Goal: Task Accomplishment & Management: Complete application form

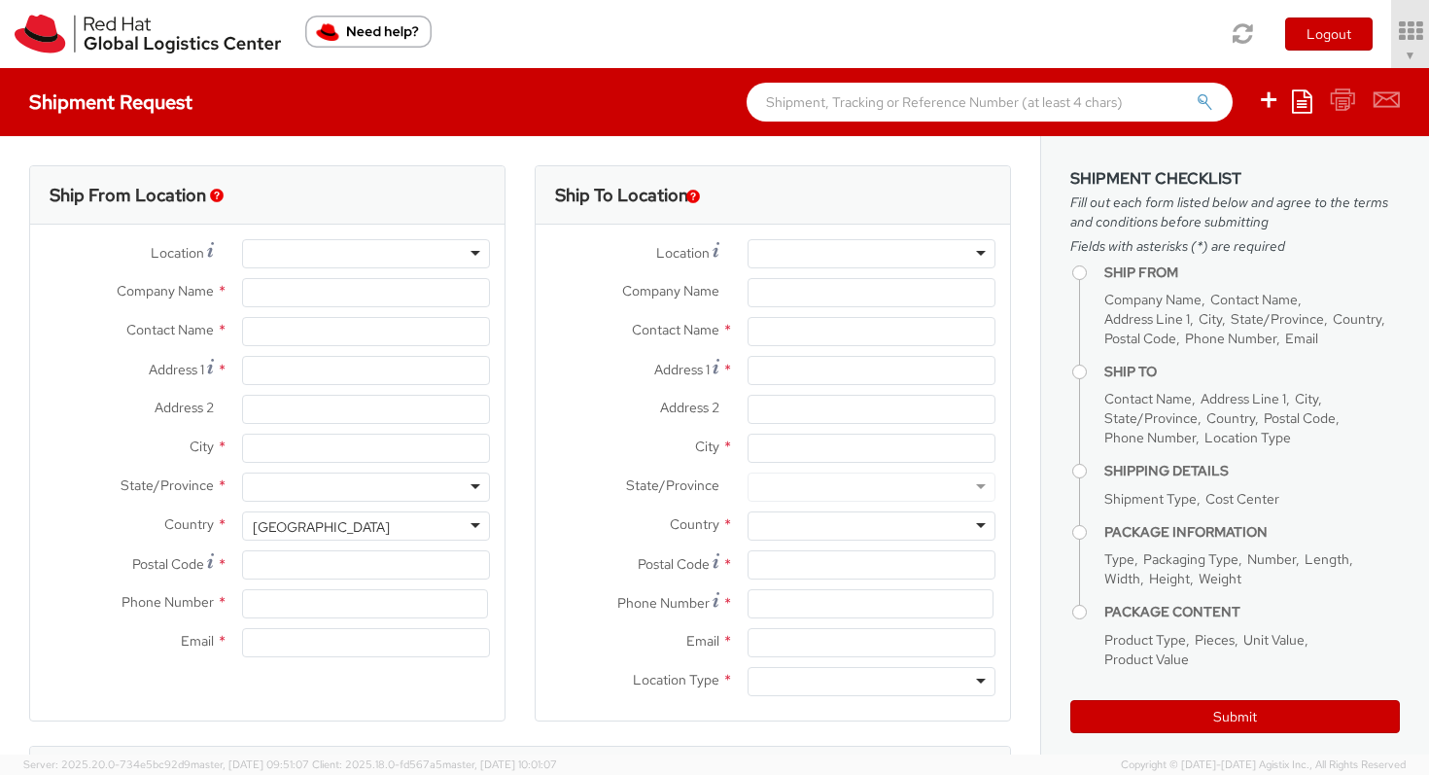
select select "863"
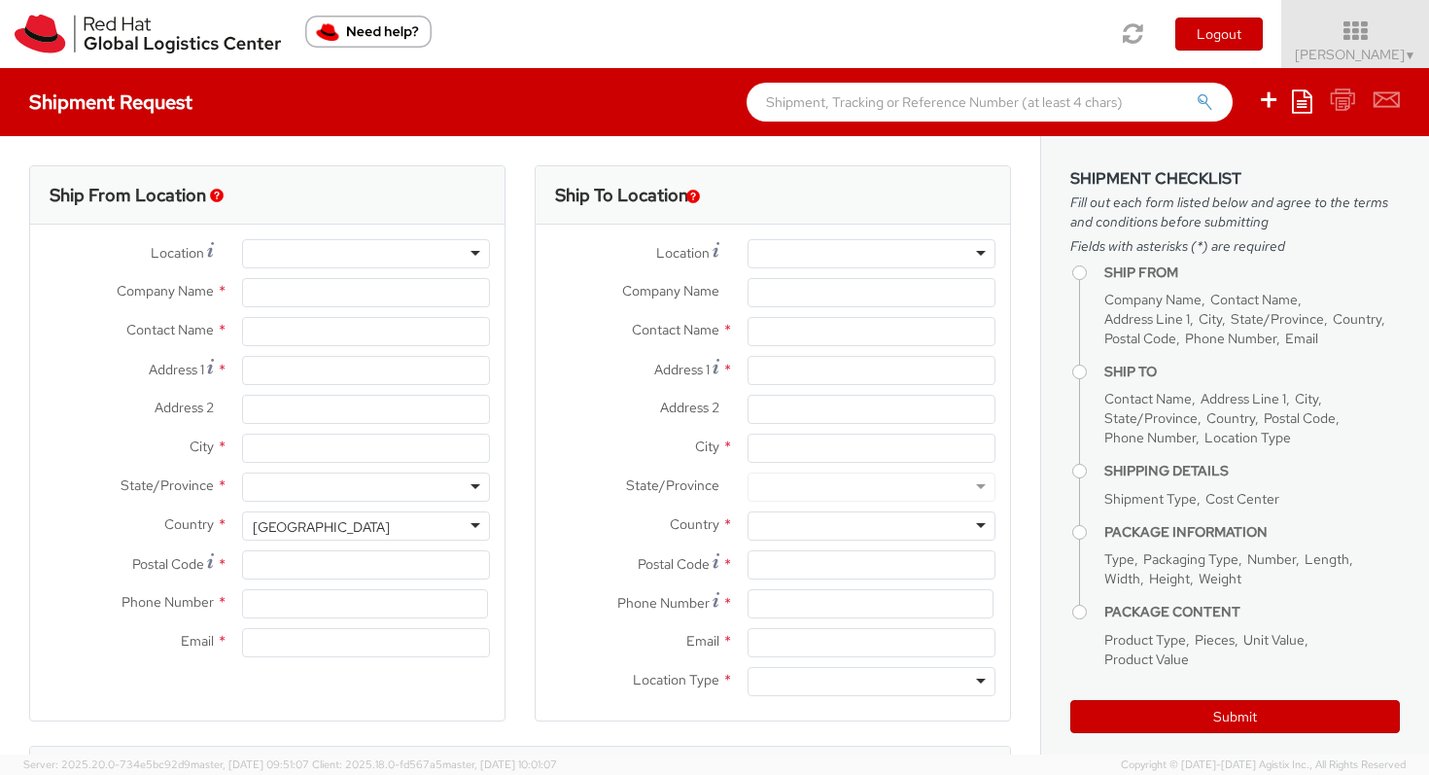
select select
click at [415, 262] on div at bounding box center [366, 253] width 248 height 29
click at [474, 177] on div "Ship From Location" at bounding box center [267, 195] width 474 height 58
type input "Red Hat Limited"
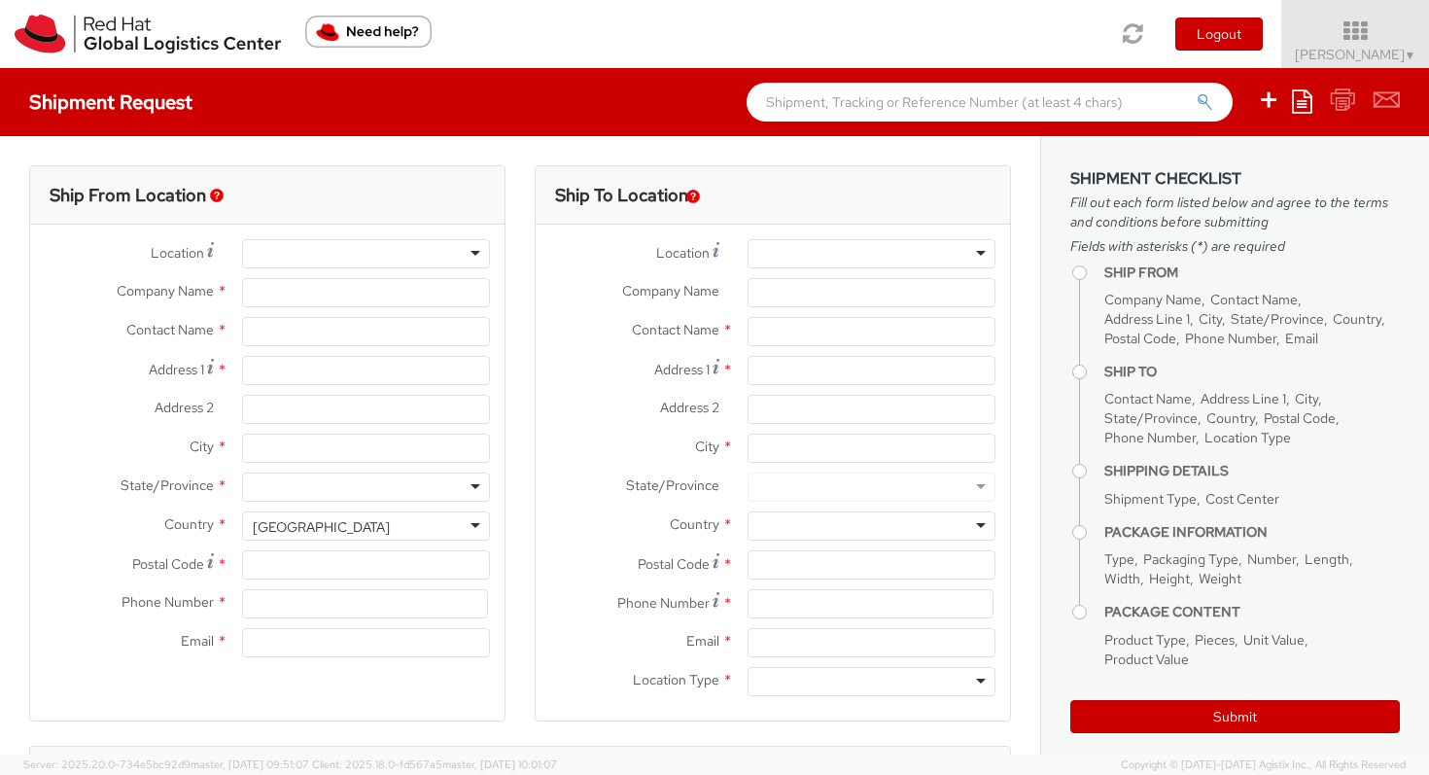
type input "[PERSON_NAME]"
type input "One, [GEOGRAPHIC_DATA], [GEOGRAPHIC_DATA]"
type input "Red Hat Suite 05-102"
type input "[GEOGRAPHIC_DATA]"
type input "D02 EF64"
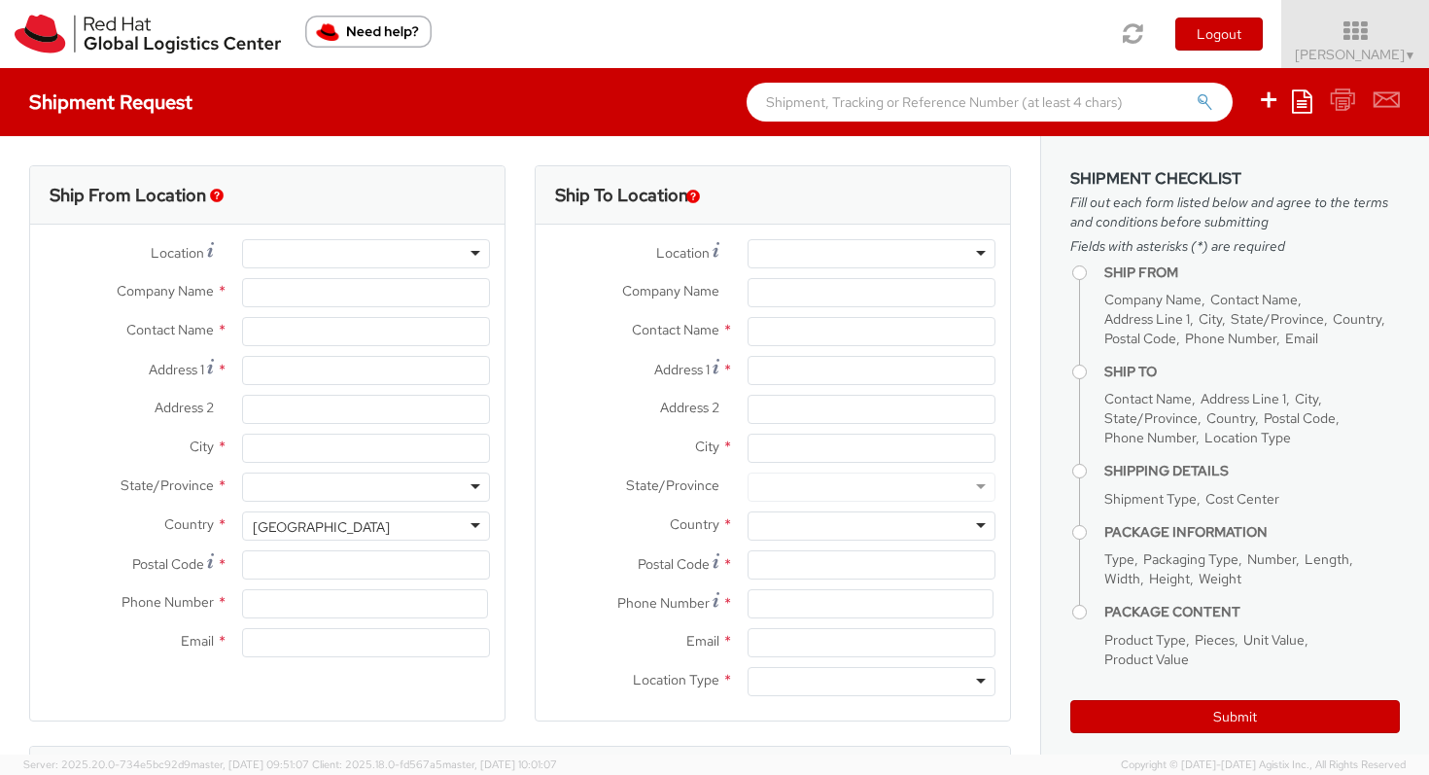
type input "[EMAIL_ADDRESS][DOMAIN_NAME]"
select select "CM"
select select "KGS"
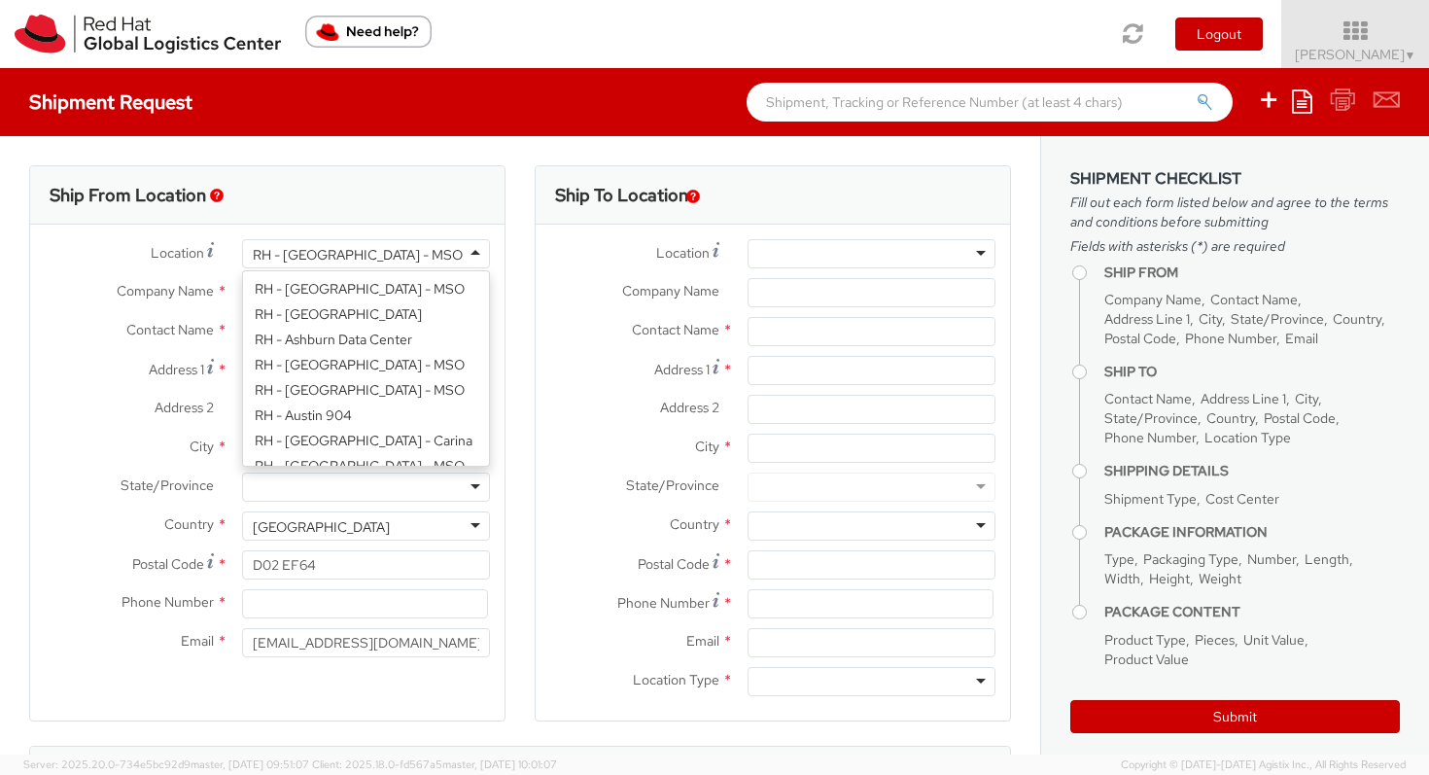
click at [457, 257] on div "RH - [GEOGRAPHIC_DATA] - MSO" at bounding box center [366, 253] width 248 height 29
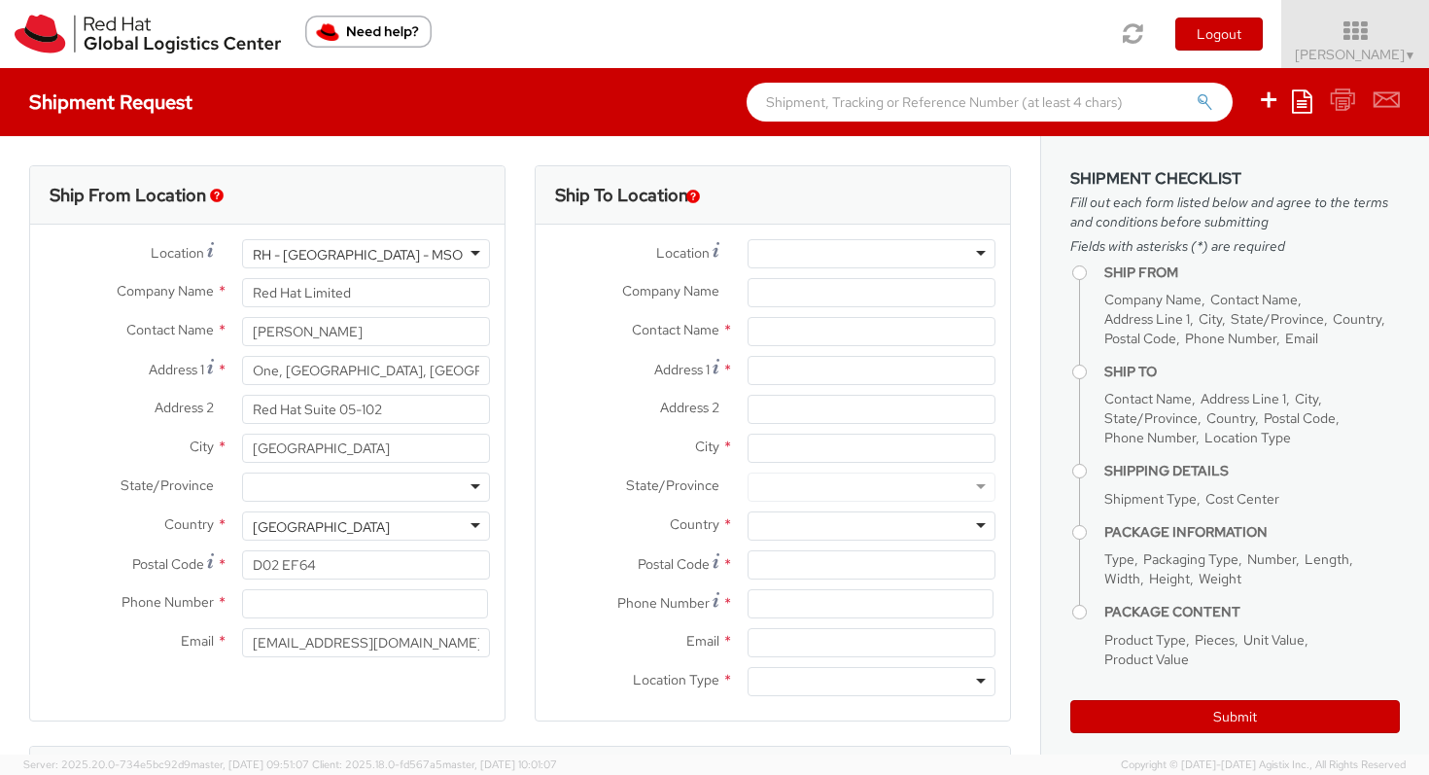
click at [398, 253] on div "RH - [GEOGRAPHIC_DATA] - MSO" at bounding box center [366, 253] width 248 height 29
click at [356, 254] on div "RH - [GEOGRAPHIC_DATA] - MSO" at bounding box center [358, 254] width 210 height 19
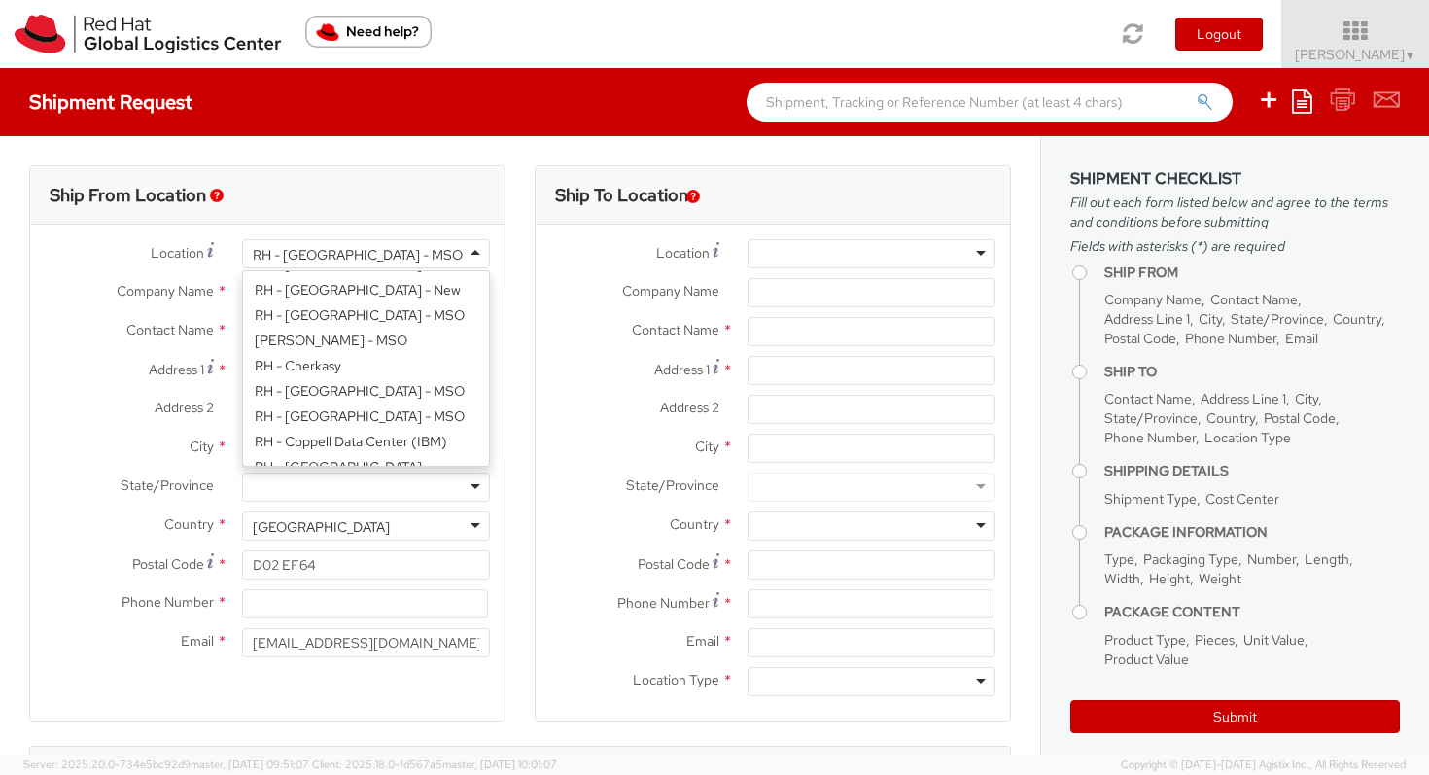
drag, startPoint x: 370, startPoint y: 248, endPoint x: 174, endPoint y: 247, distance: 196.3
click at [174, 247] on div "Location * [GEOGRAPHIC_DATA] - [GEOGRAPHIC_DATA] - [GEOGRAPHIC_DATA] [GEOGRAPHI…" at bounding box center [267, 253] width 474 height 29
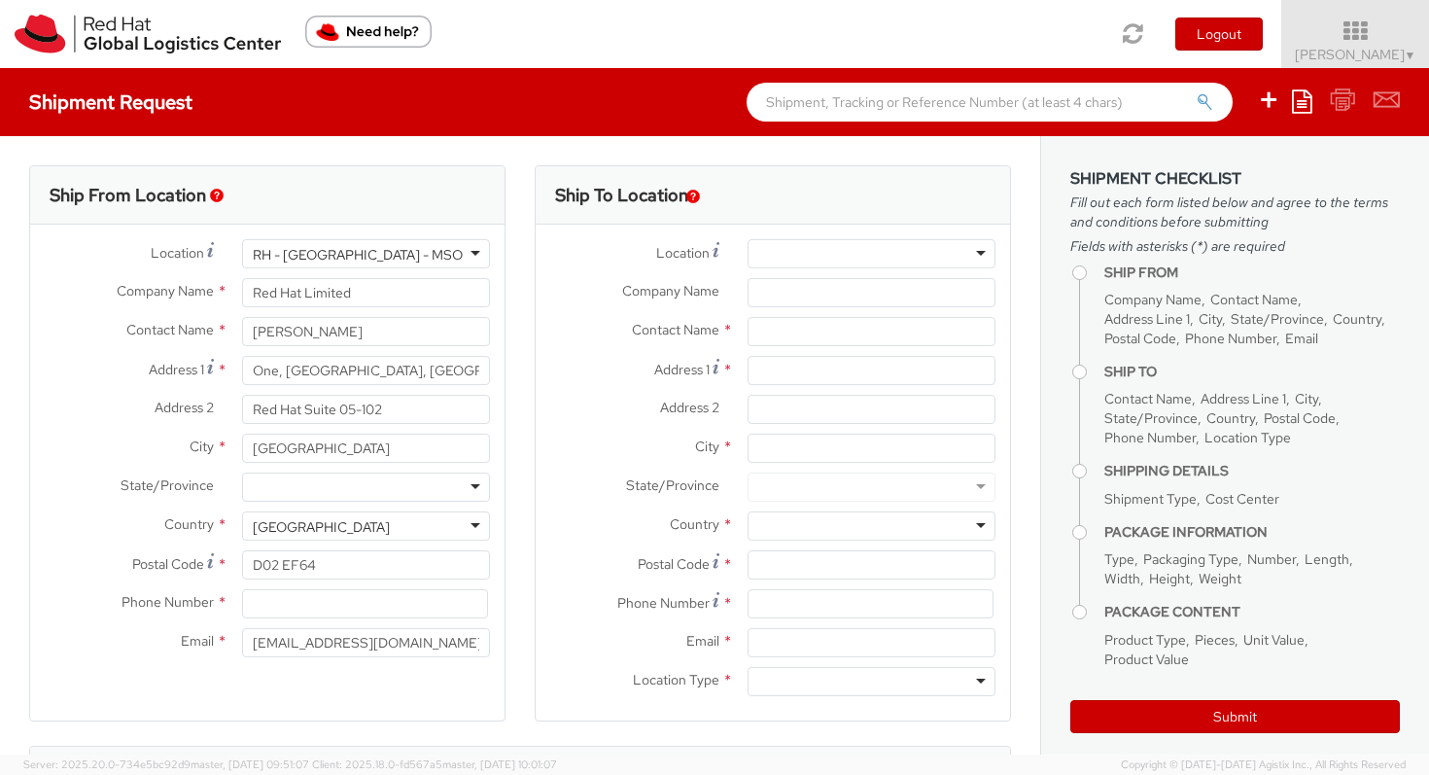
drag, startPoint x: 378, startPoint y: 256, endPoint x: 262, endPoint y: 246, distance: 116.1
click at [262, 246] on div "RH - [GEOGRAPHIC_DATA] - MSO" at bounding box center [366, 253] width 248 height 29
click at [405, 261] on div "RH - [GEOGRAPHIC_DATA] - MSO" at bounding box center [366, 253] width 248 height 29
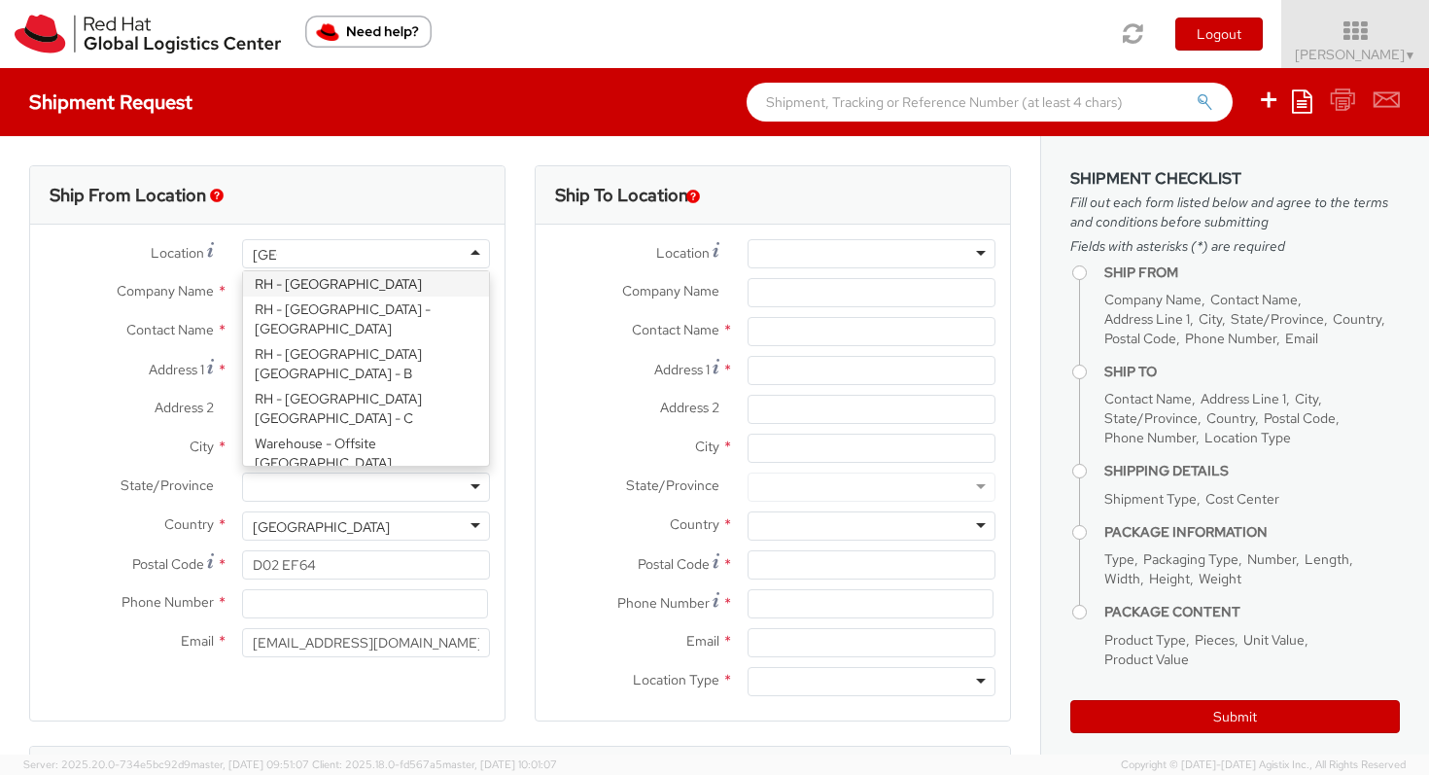
scroll to position [0, 0]
type input "[GEOGRAPHIC_DATA]"
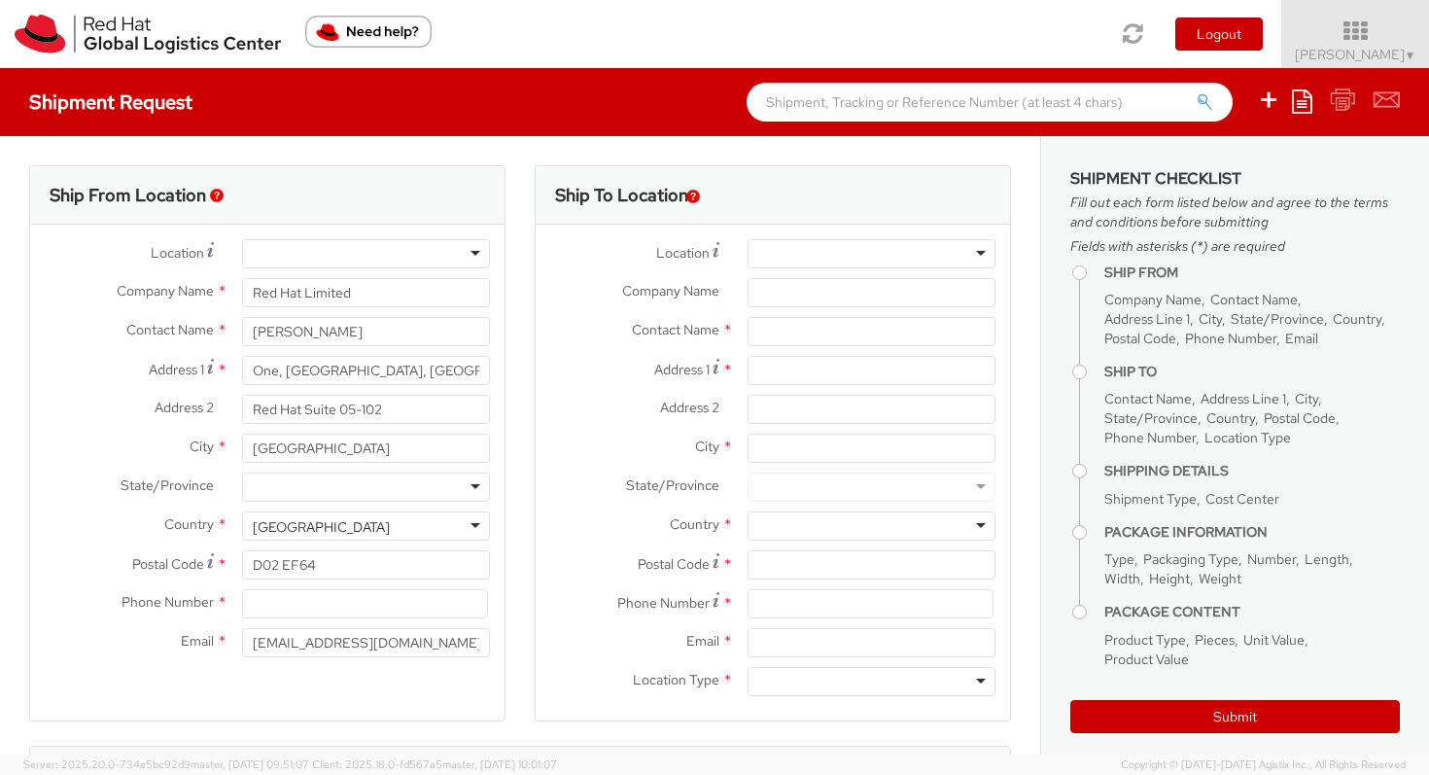
click at [415, 242] on div at bounding box center [366, 253] width 248 height 29
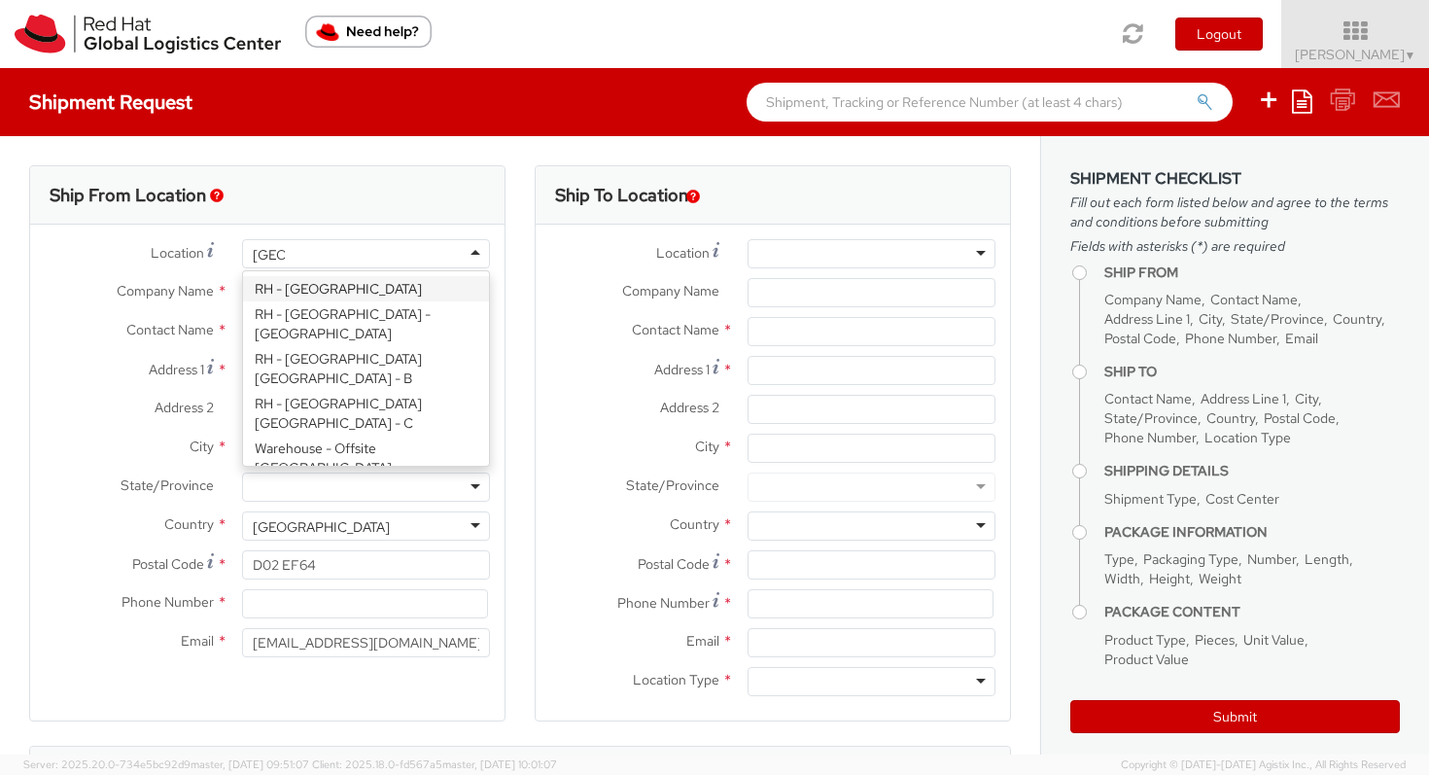
type input "[GEOGRAPHIC_DATA]"
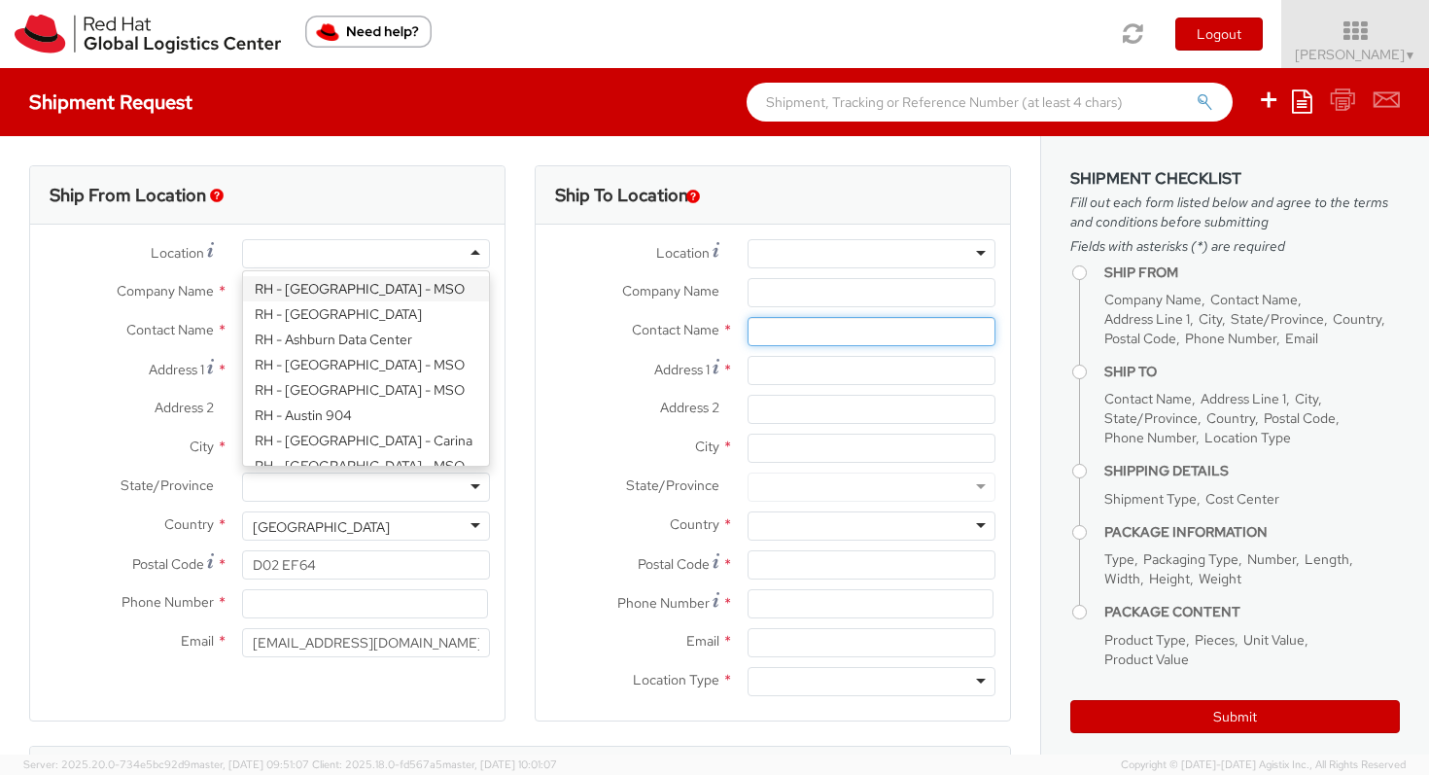
click at [809, 330] on input "text" at bounding box center [871, 331] width 248 height 29
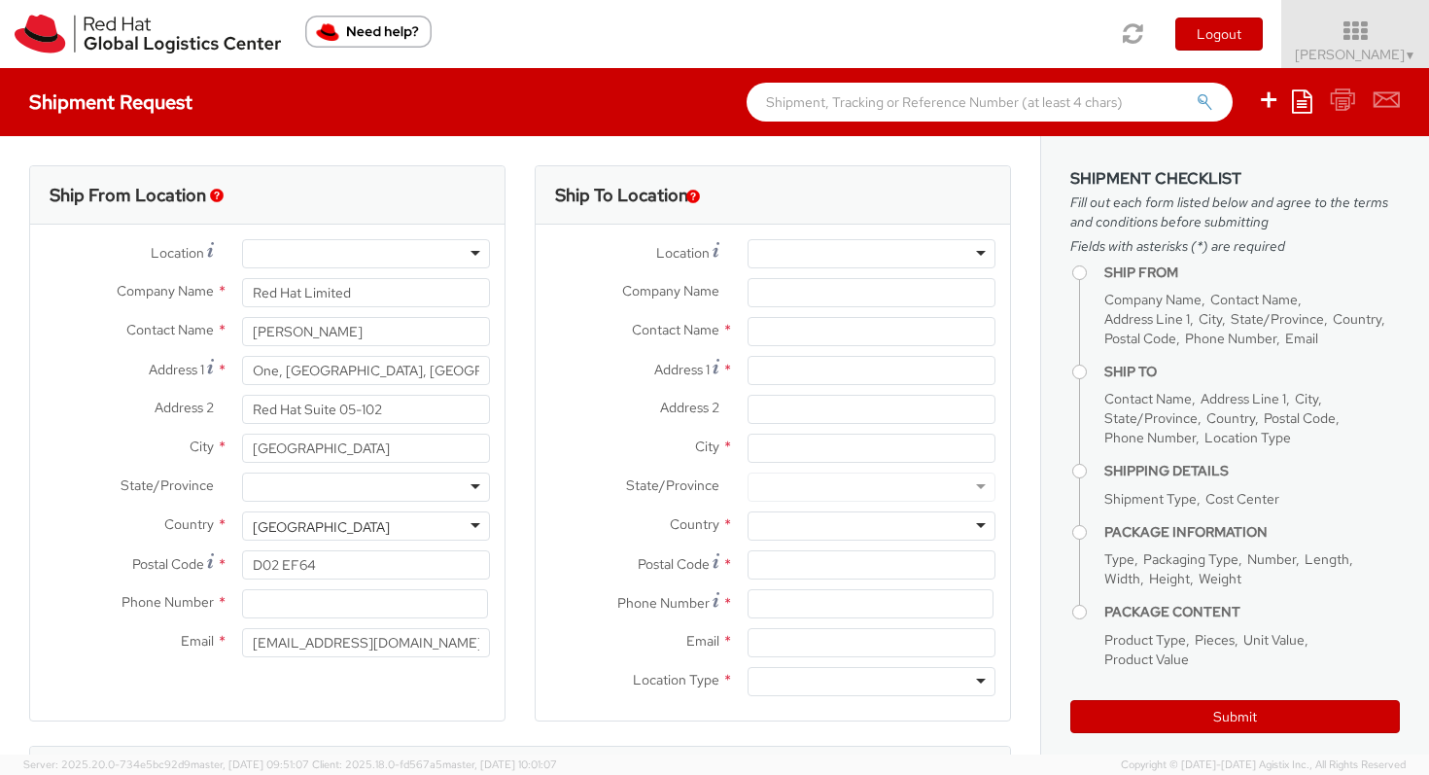
click at [802, 249] on div at bounding box center [871, 253] width 248 height 29
click at [811, 182] on div "Ship To Location" at bounding box center [773, 195] width 474 height 58
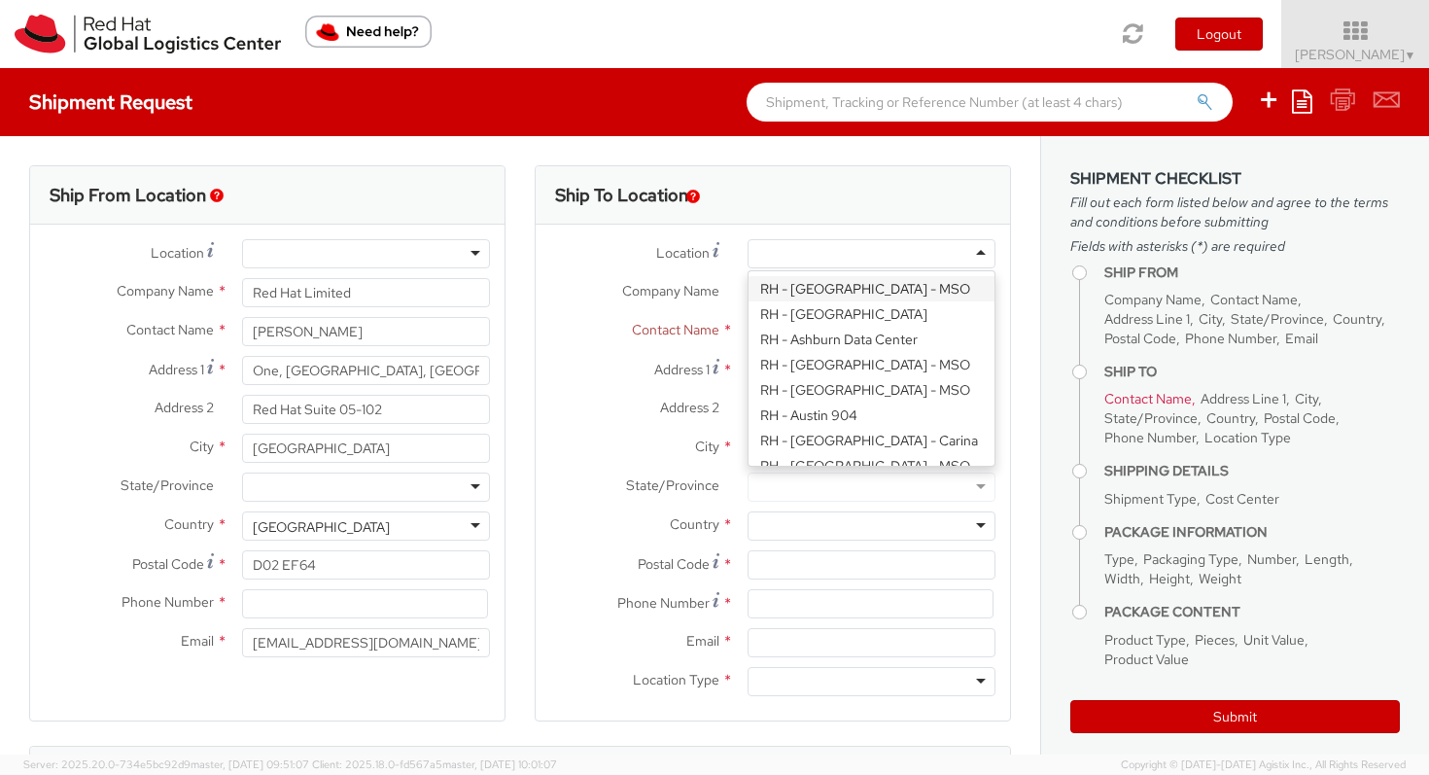
click at [820, 253] on div at bounding box center [871, 253] width 248 height 29
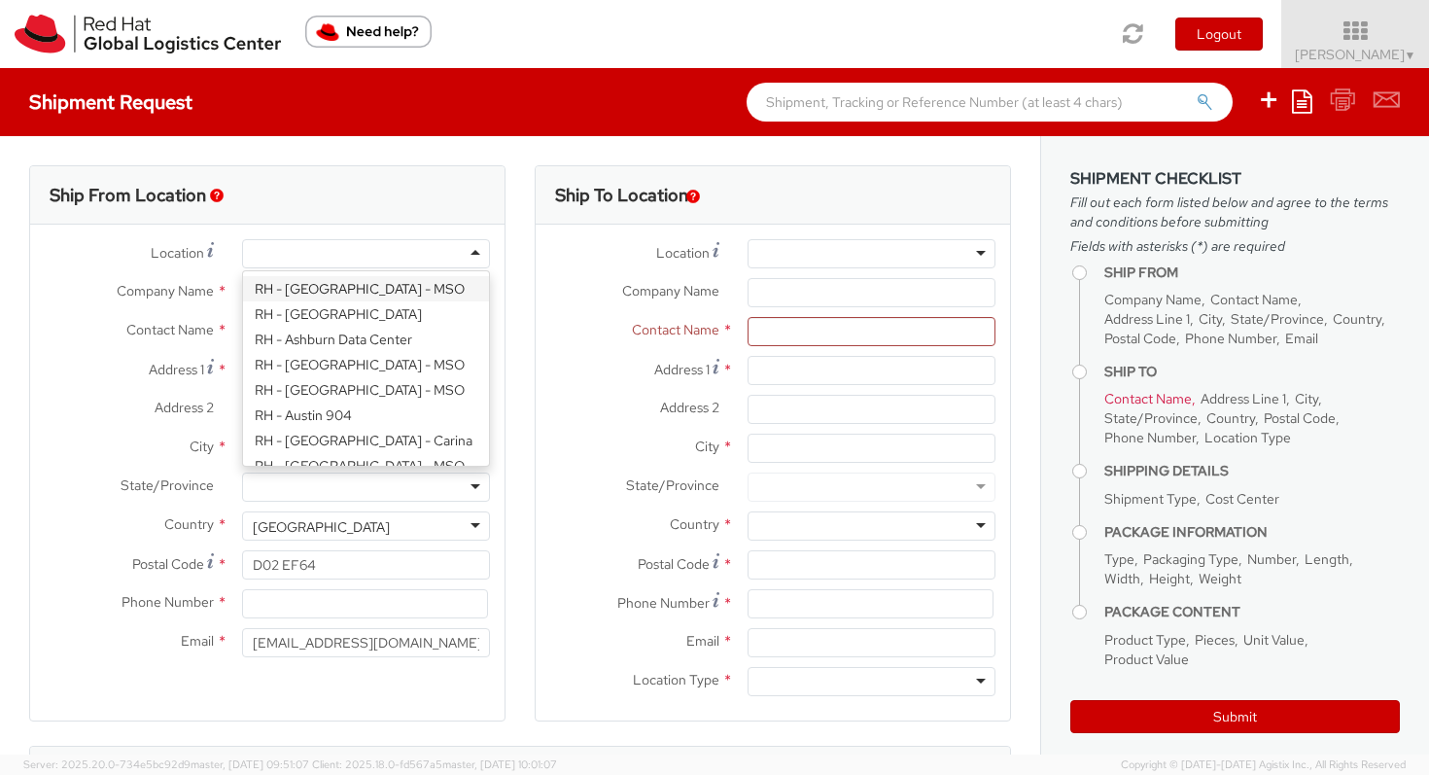
click at [362, 248] on div at bounding box center [366, 253] width 248 height 29
type input "[GEOGRAPHIC_DATA]"
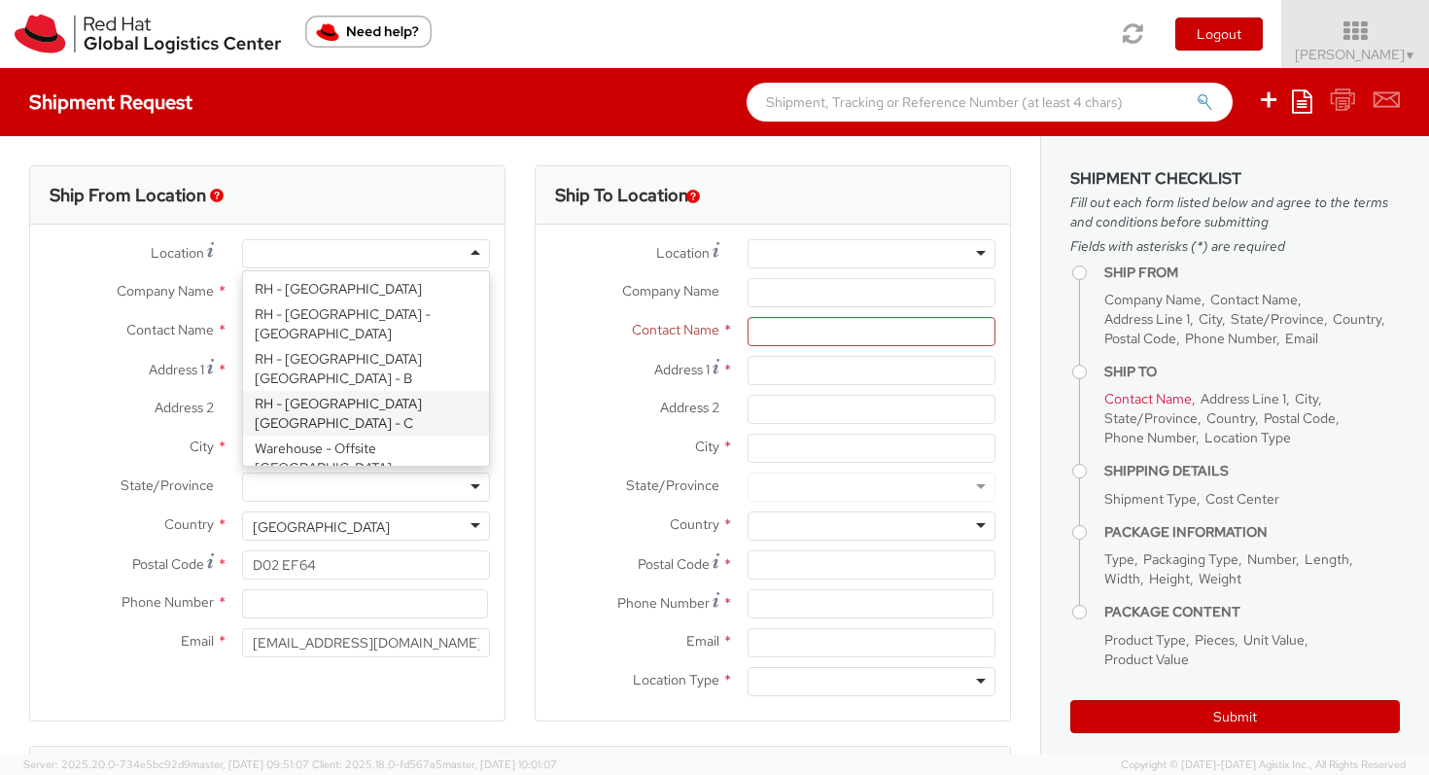
type input "Red Hat Czech s.r.o."
type input "Purkynova 665/115"
type input "[GEOGRAPHIC_DATA]"
type input "621 00"
type input "420 532 294 555"
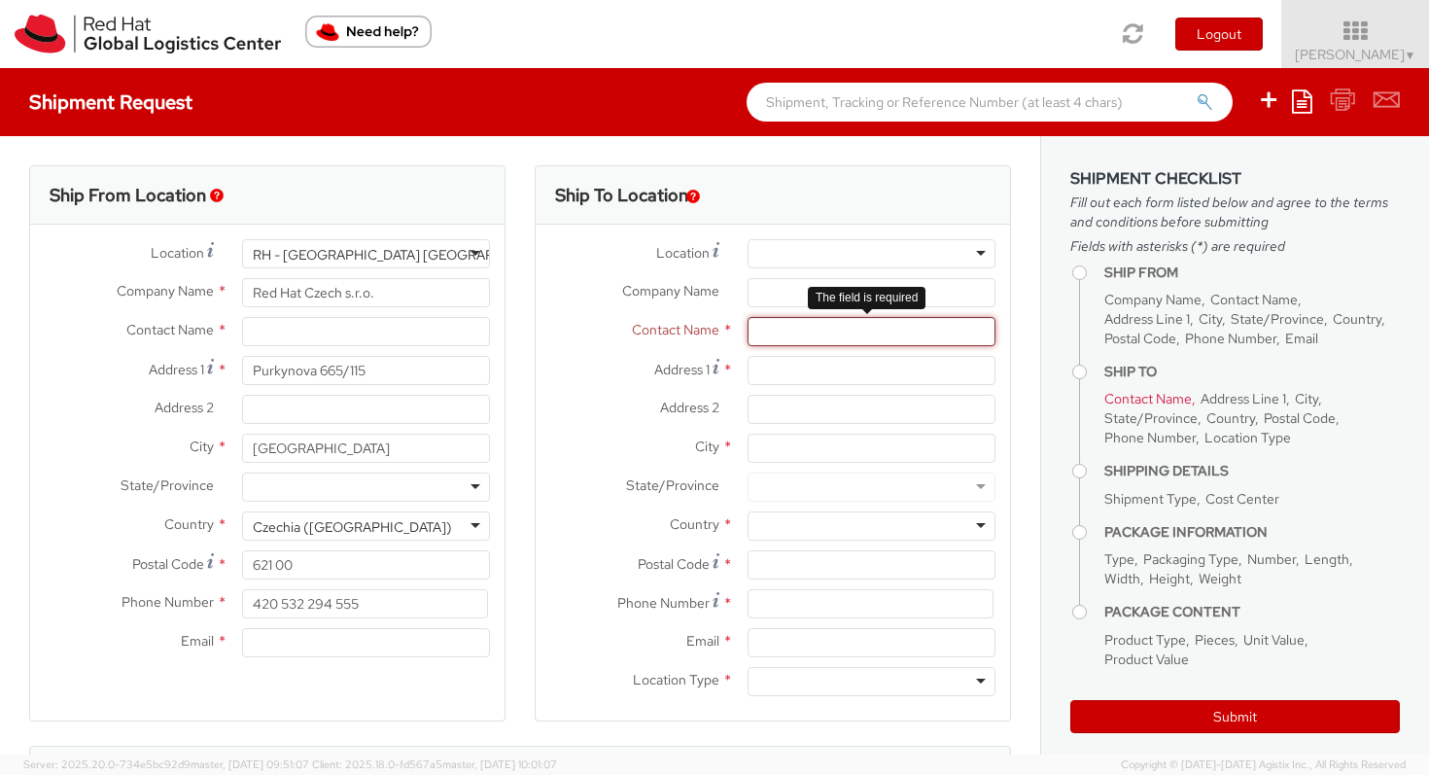
click at [839, 335] on input "text" at bounding box center [871, 331] width 248 height 29
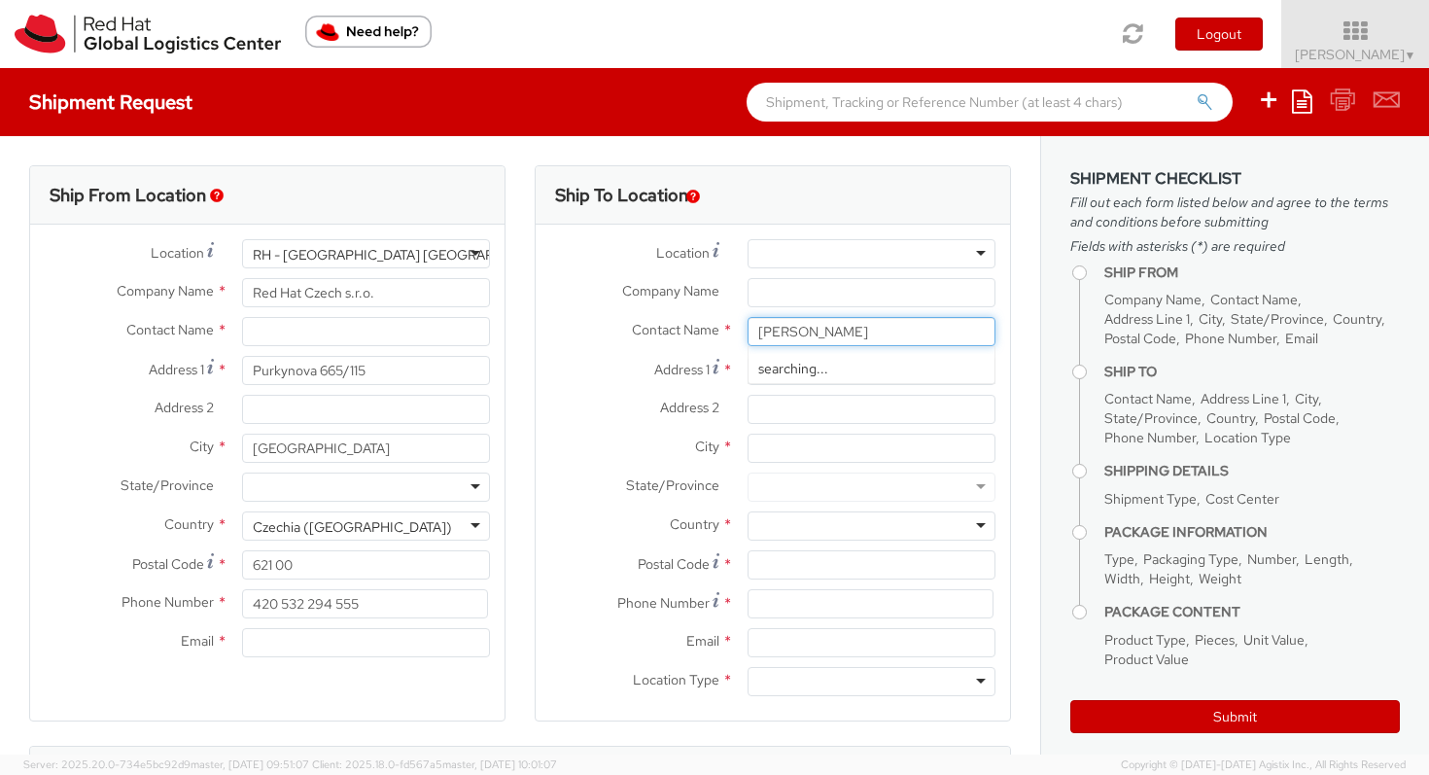
type input "[PERSON_NAME]"
click at [623, 376] on label "Address 1 *" at bounding box center [634, 369] width 197 height 26
click at [747, 376] on input "Address 1 *" at bounding box center [871, 370] width 248 height 29
type input "[STREET_ADDRESS]"
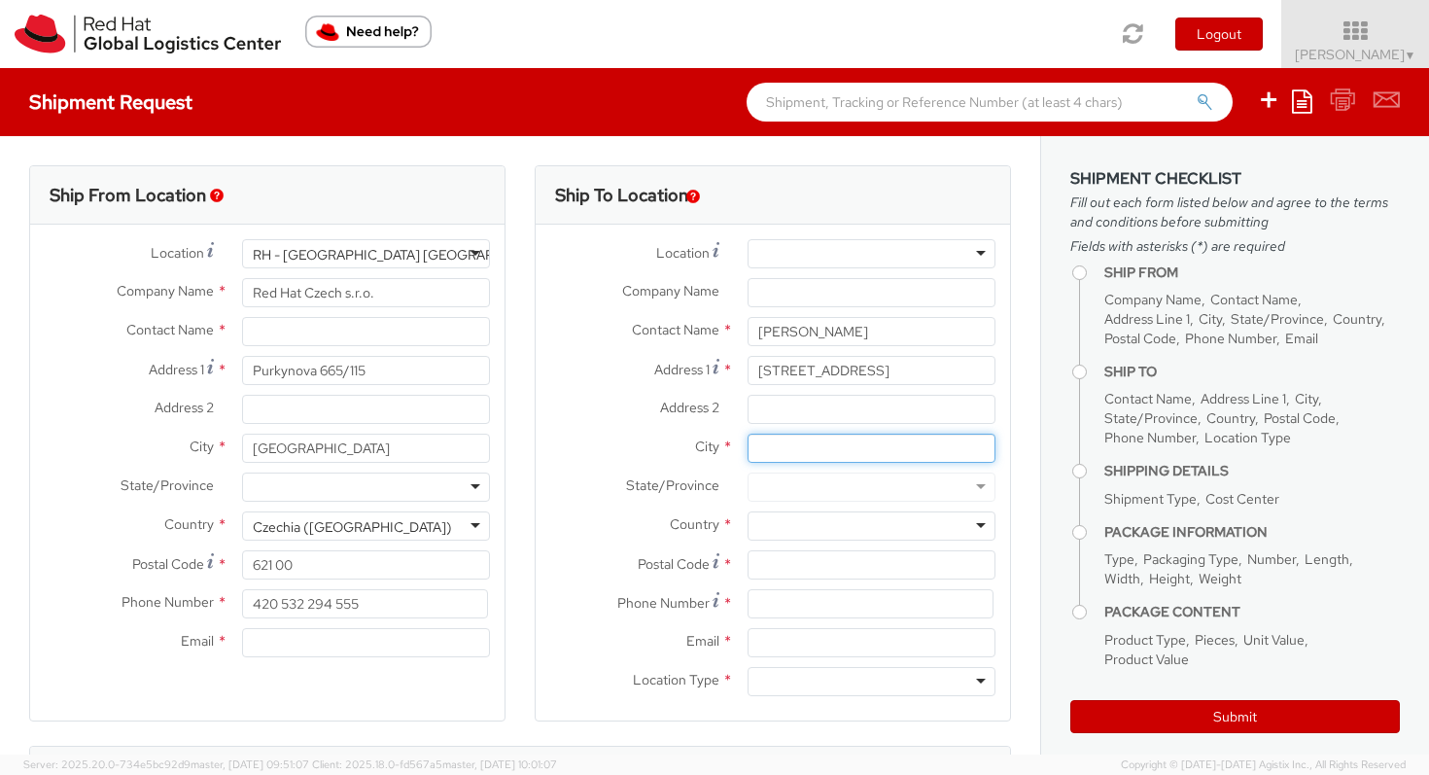
click at [810, 456] on input "City *" at bounding box center [871, 448] width 248 height 29
drag, startPoint x: 828, startPoint y: 446, endPoint x: 730, endPoint y: 436, distance: 98.6
click at [733, 436] on div "Skerries" at bounding box center [871, 448] width 277 height 29
type input "Skerries"
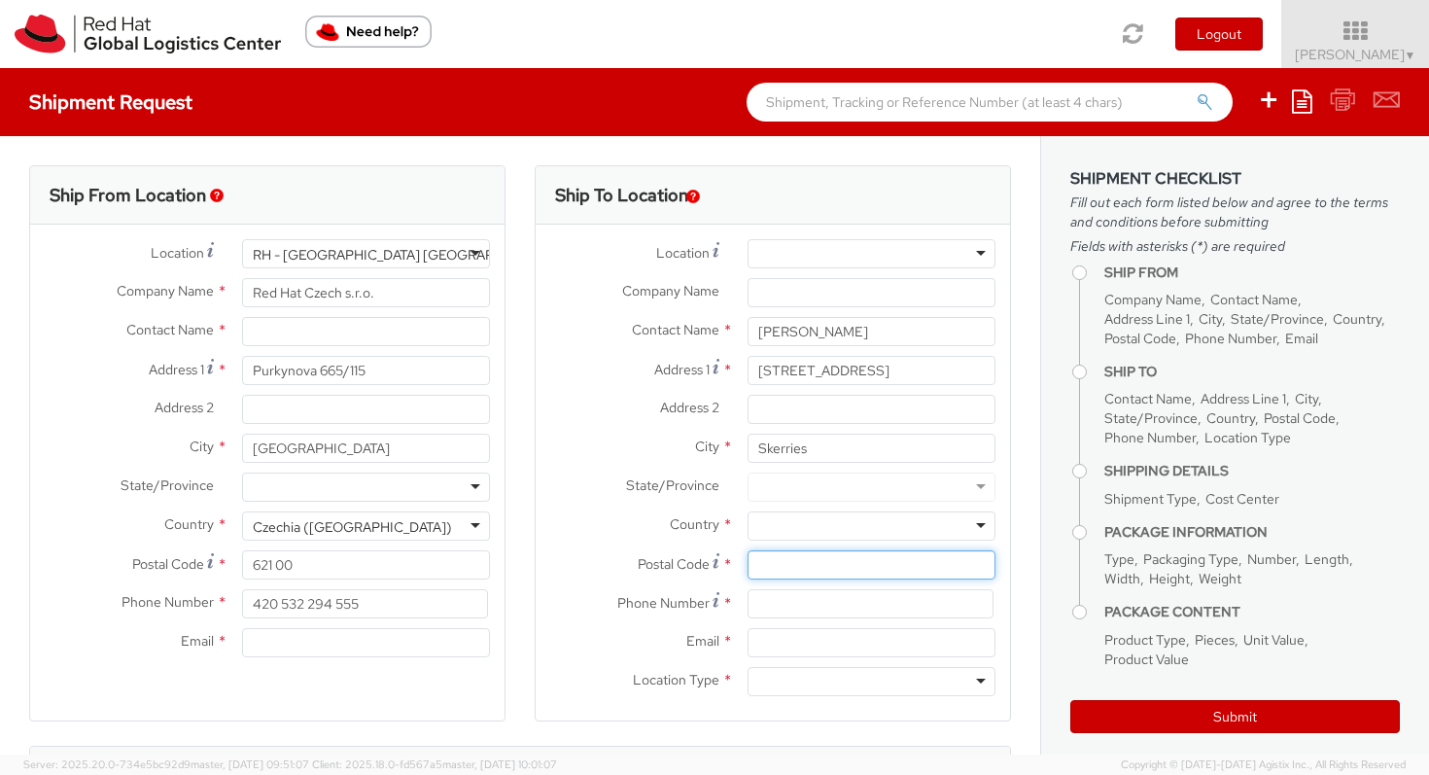
click at [765, 558] on input "Postal Code *" at bounding box center [871, 564] width 248 height 29
click at [814, 507] on div "State/Province *" at bounding box center [773, 491] width 474 height 39
click at [818, 494] on div at bounding box center [871, 486] width 248 height 29
click at [821, 481] on div at bounding box center [871, 486] width 248 height 29
click at [949, 491] on div at bounding box center [871, 486] width 248 height 29
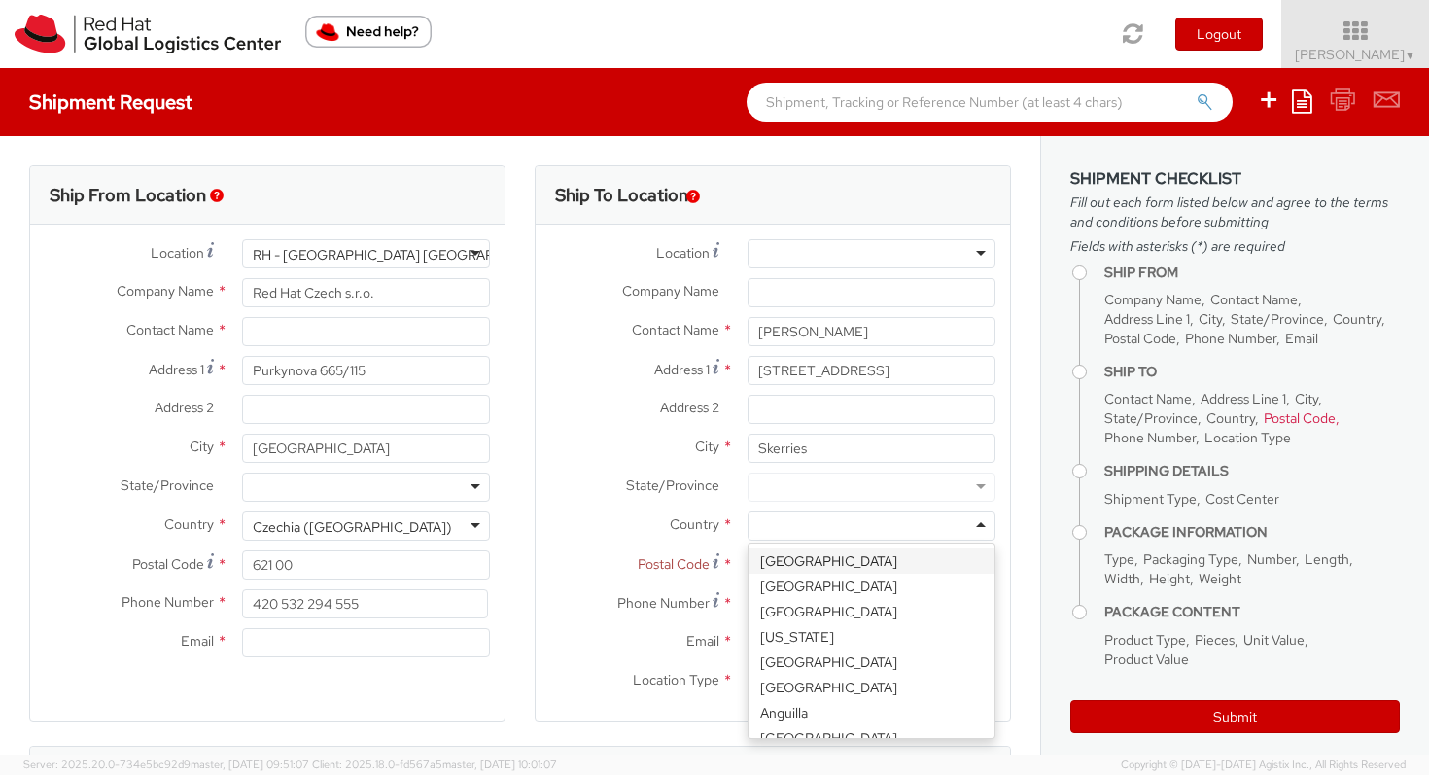
click at [792, 530] on div at bounding box center [871, 525] width 248 height 29
type input "ire"
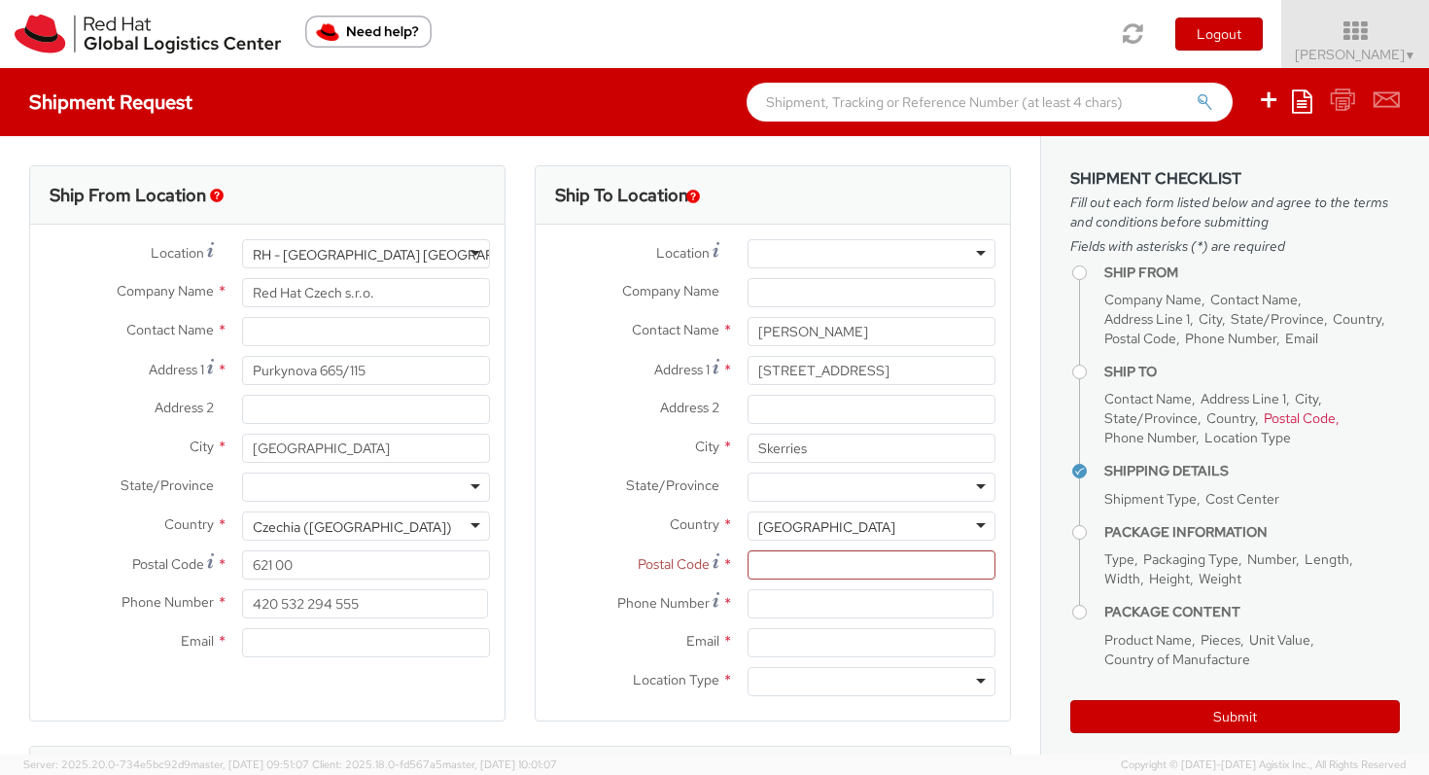
click at [793, 493] on div at bounding box center [871, 486] width 248 height 29
drag, startPoint x: 808, startPoint y: 453, endPoint x: 735, endPoint y: 428, distance: 77.2
click at [735, 428] on div "Location * [GEOGRAPHIC_DATA] - [GEOGRAPHIC_DATA] - [GEOGRAPHIC_DATA] [GEOGRAPHI…" at bounding box center [773, 472] width 474 height 467
click at [767, 409] on input "Address 2 *" at bounding box center [871, 409] width 248 height 29
paste input "Skerries"
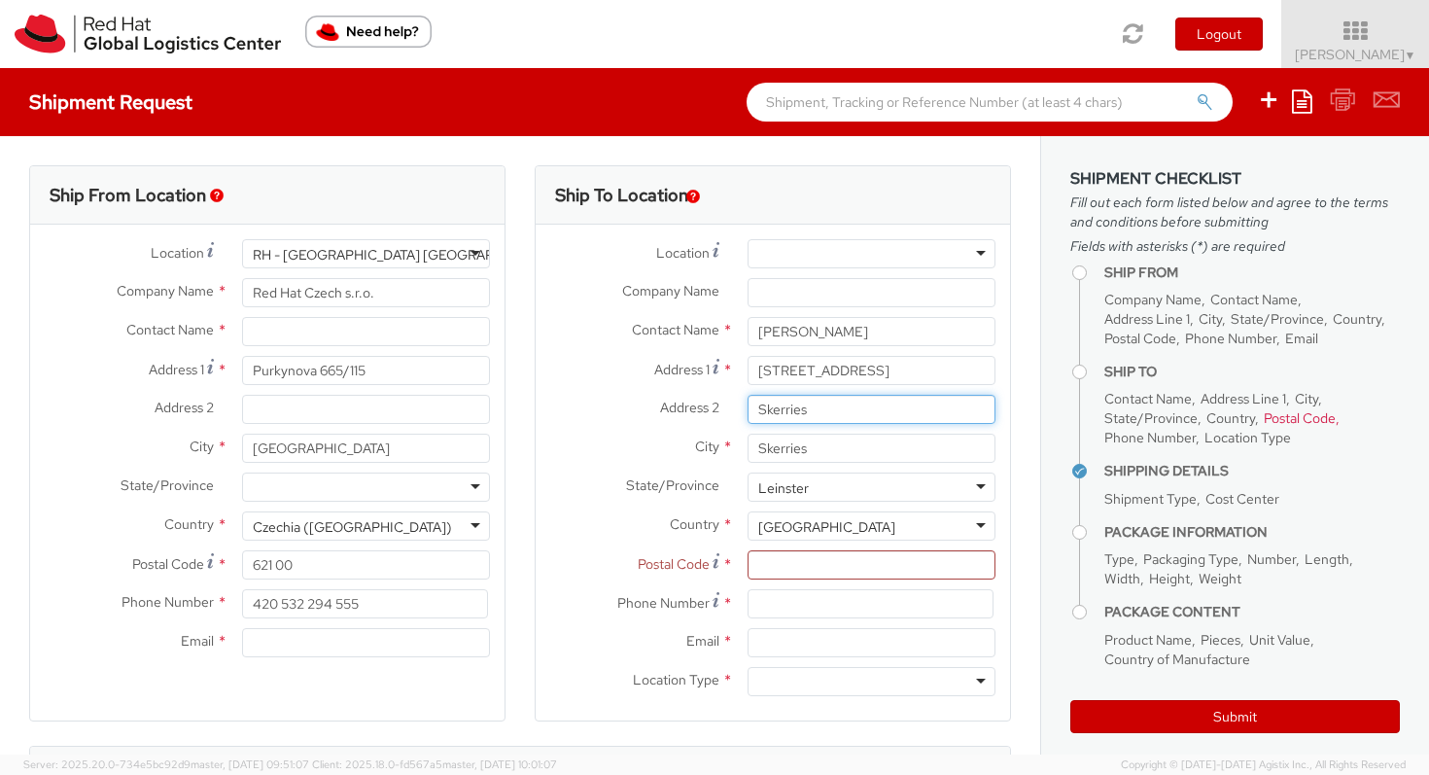
type input "Skerries"
click at [799, 468] on div "City * Skerries" at bounding box center [773, 453] width 474 height 39
click at [787, 449] on input "Skerries" at bounding box center [871, 448] width 248 height 29
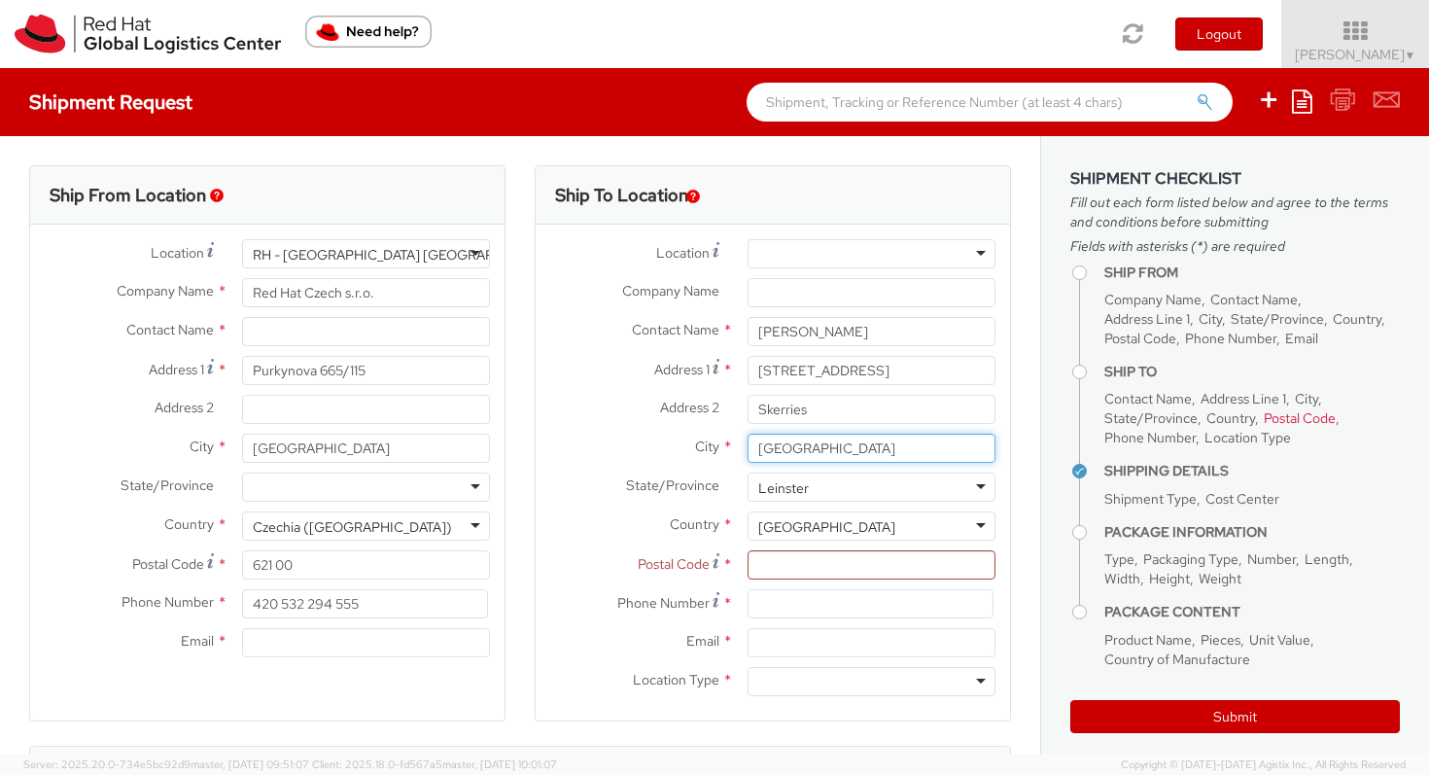
type input "[GEOGRAPHIC_DATA]"
click at [881, 560] on input "Postal Code *" at bounding box center [871, 564] width 248 height 29
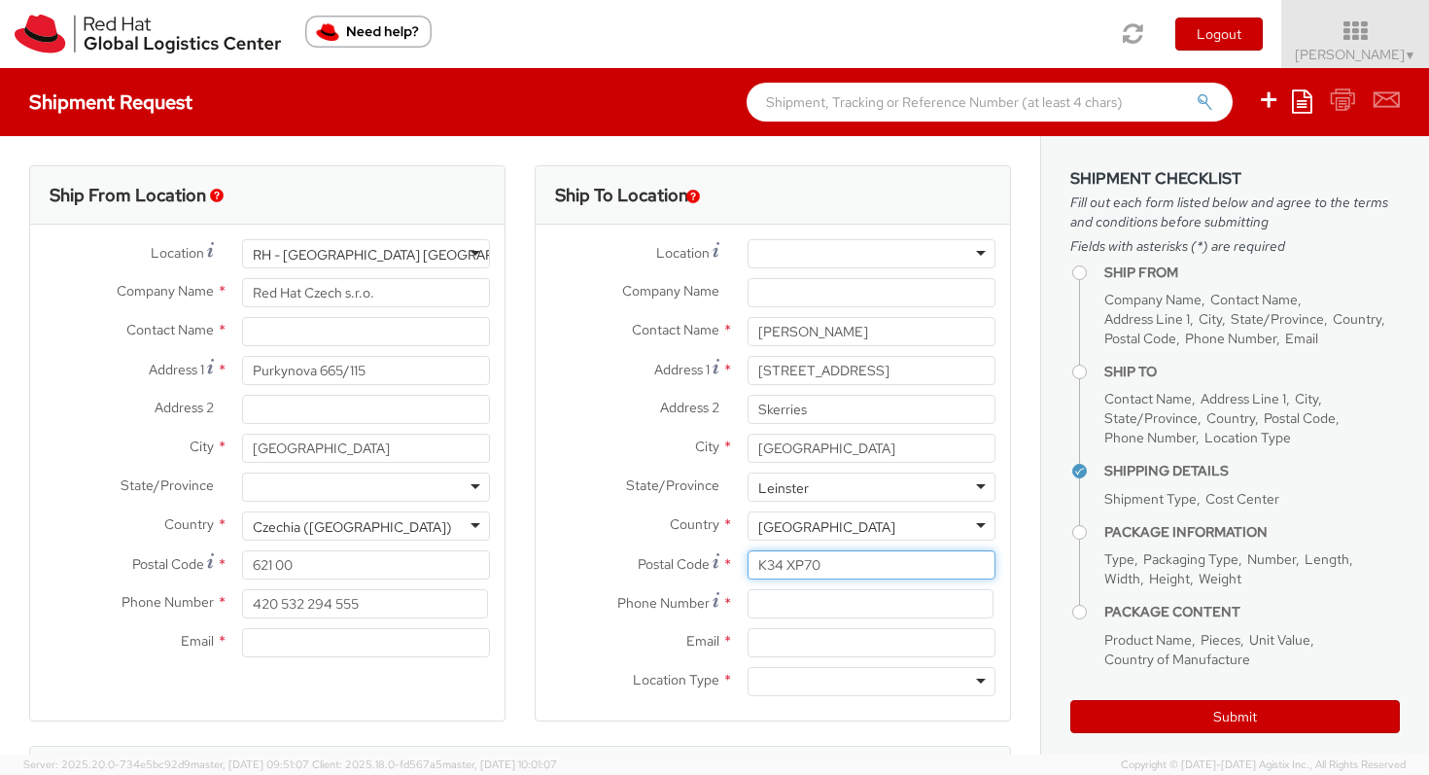
type input "K34 XP70"
click at [809, 607] on input at bounding box center [870, 603] width 246 height 29
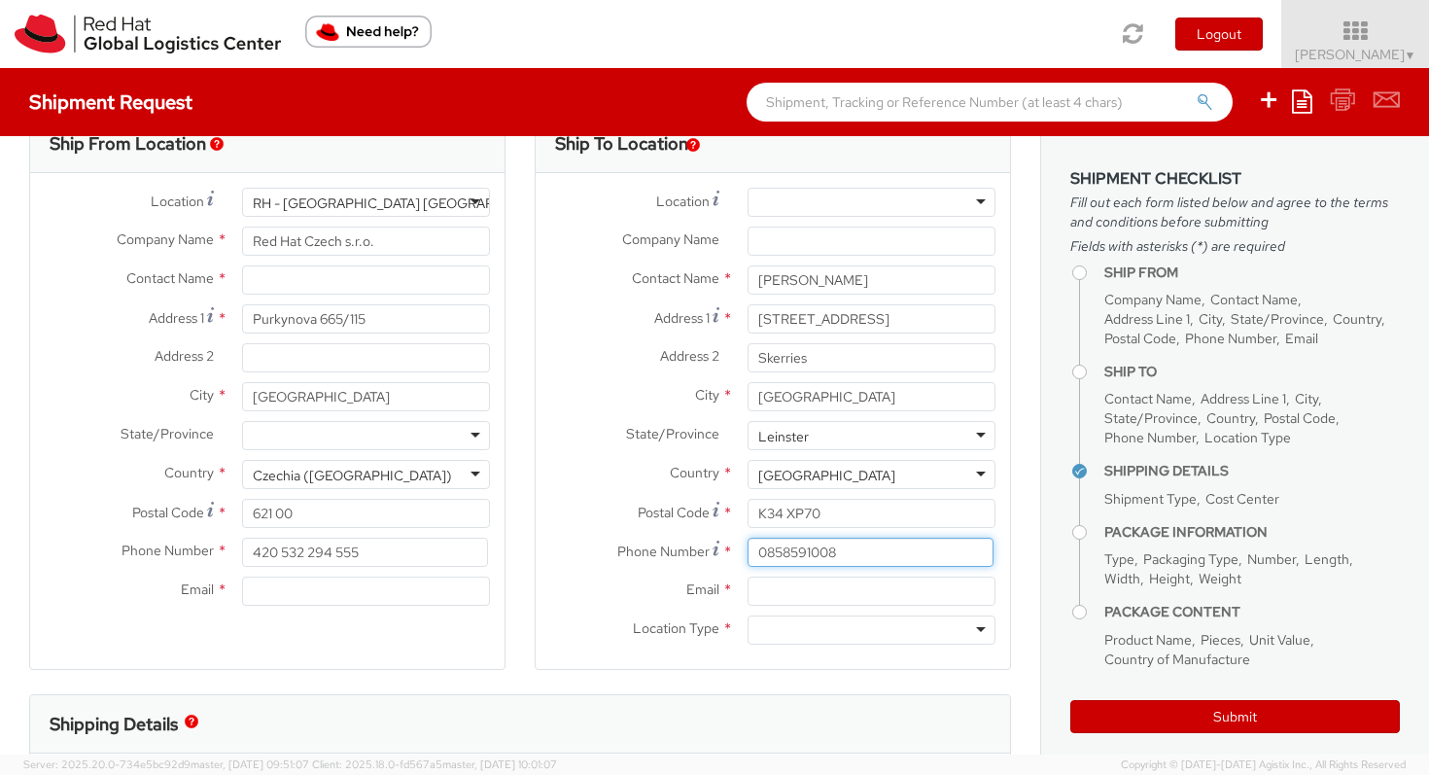
type input "0858591008"
click at [861, 585] on input "Email *" at bounding box center [871, 590] width 248 height 29
type input "[EMAIL_ADDRESS][DOMAIN_NAME]"
click at [784, 621] on div at bounding box center [871, 629] width 248 height 29
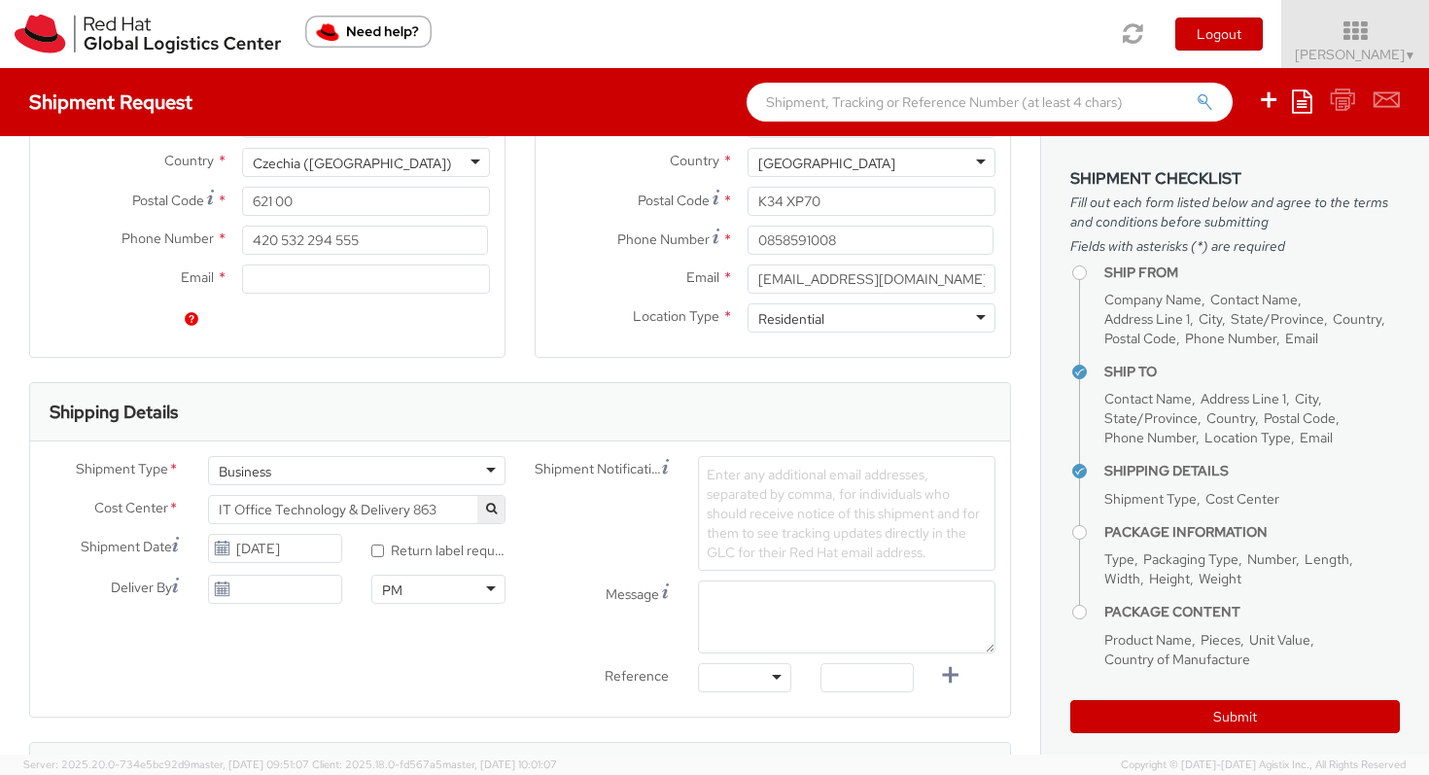
scroll to position [554, 0]
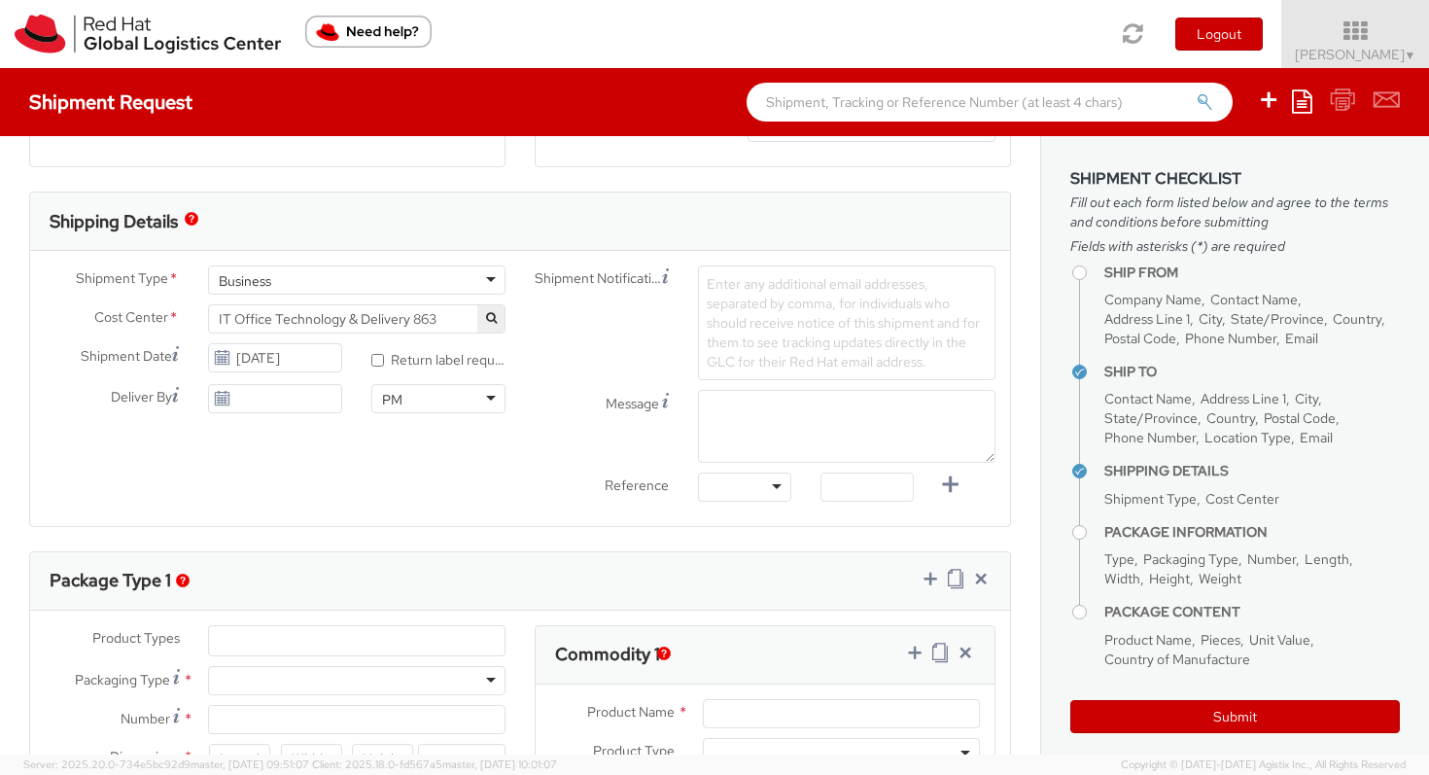
click at [501, 279] on div "Business Business Business" at bounding box center [356, 279] width 327 height 29
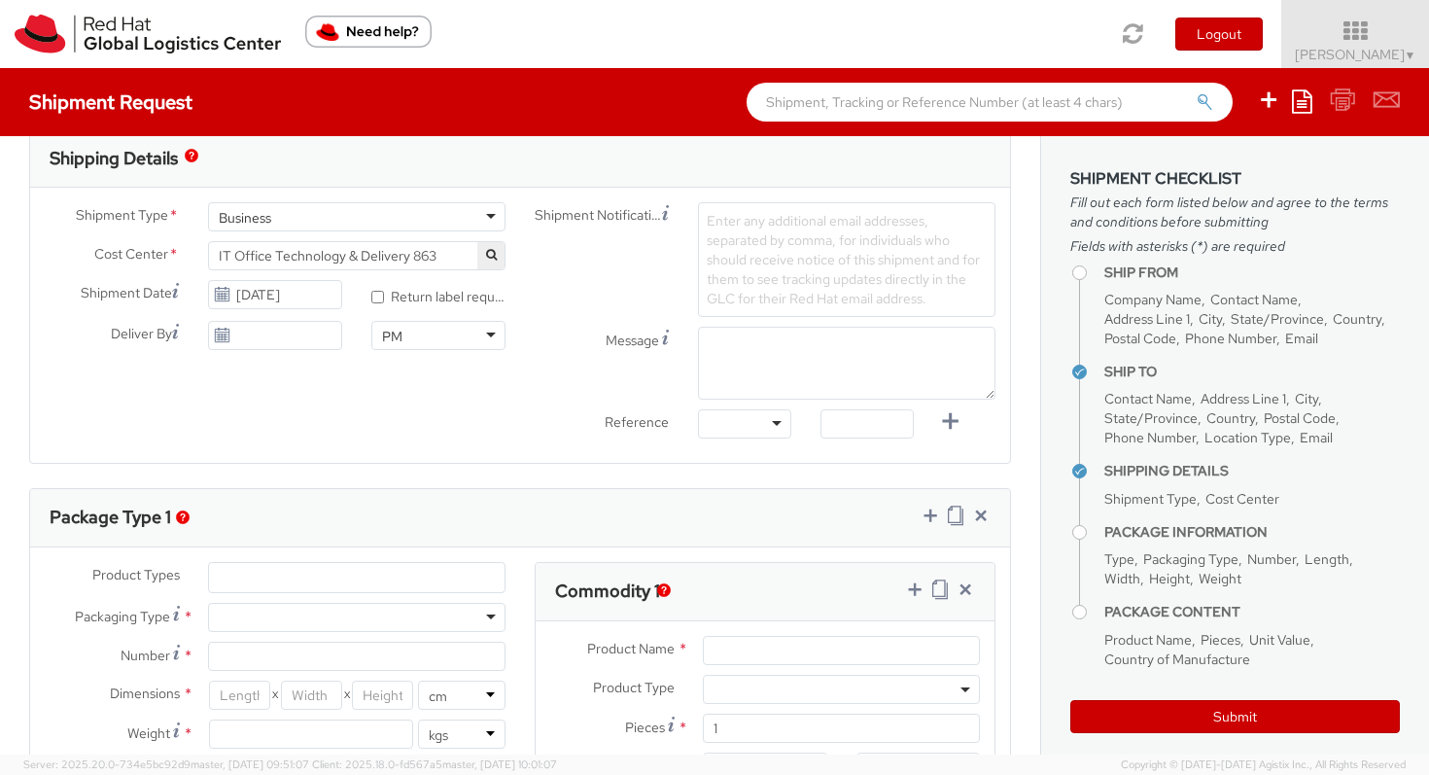
scroll to position [825, 0]
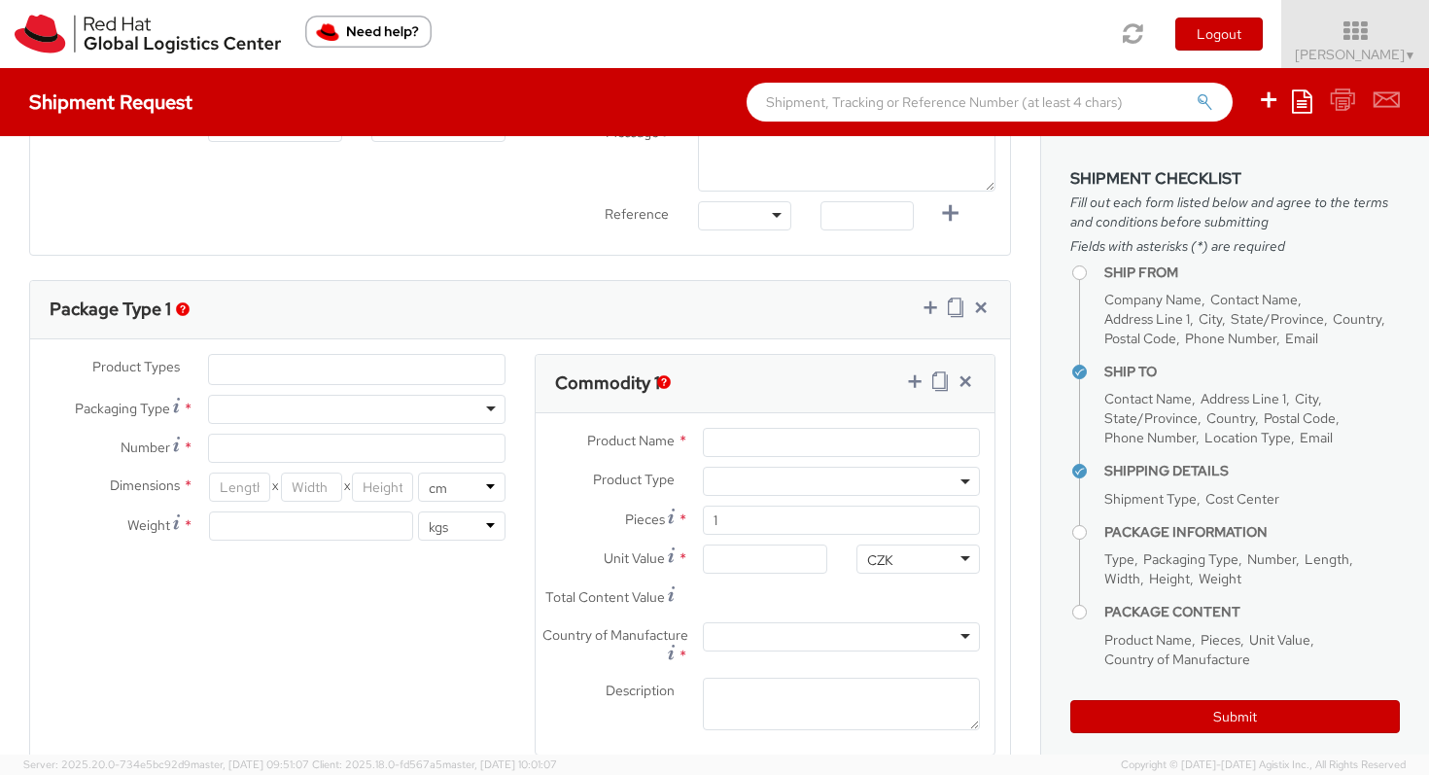
click at [424, 399] on div at bounding box center [356, 409] width 297 height 29
click at [329, 457] on input "Number *" at bounding box center [356, 448] width 297 height 29
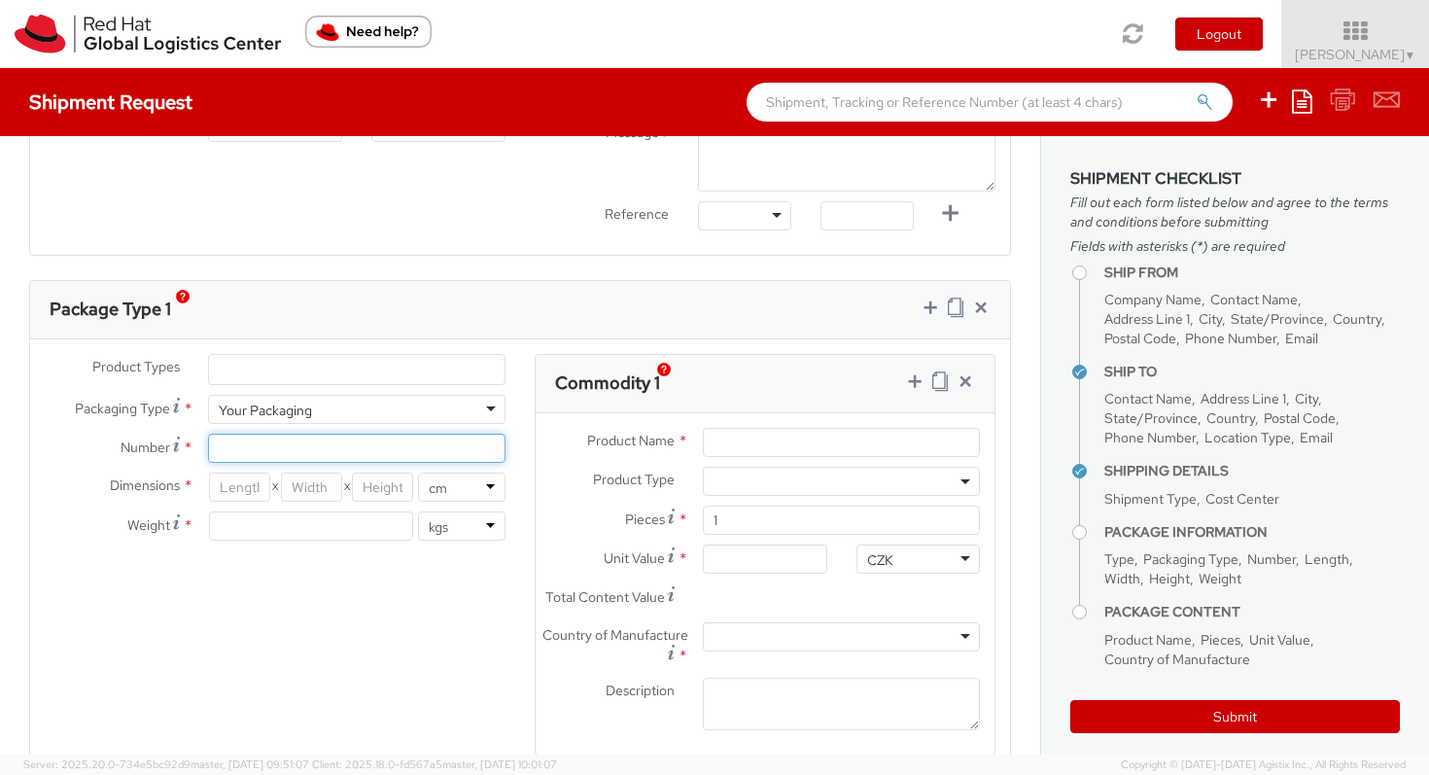
scroll to position [850, 0]
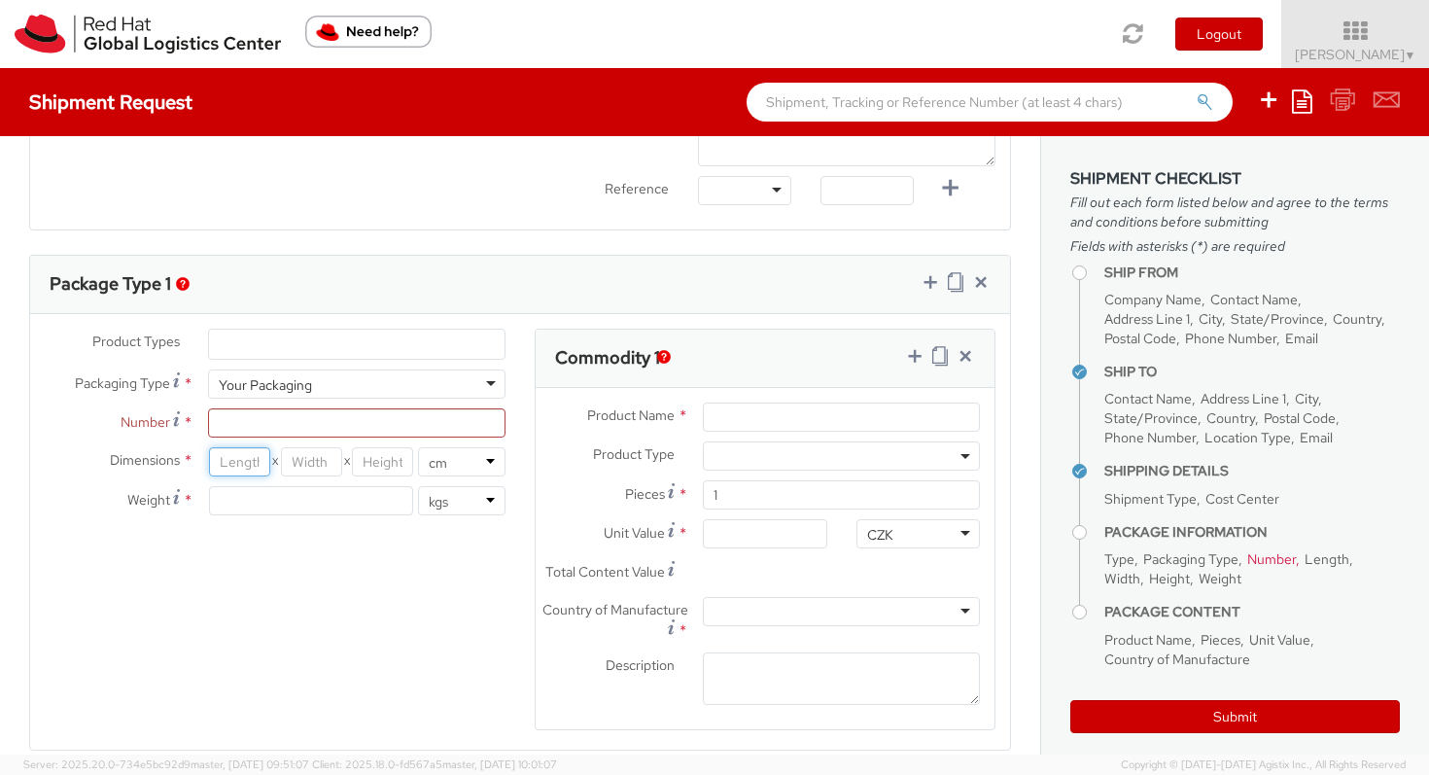
click at [222, 466] on input "number" at bounding box center [239, 461] width 61 height 29
type input "100"
click at [308, 464] on input "number" at bounding box center [311, 461] width 61 height 29
type input "30"
click at [381, 461] on input "number" at bounding box center [382, 461] width 61 height 29
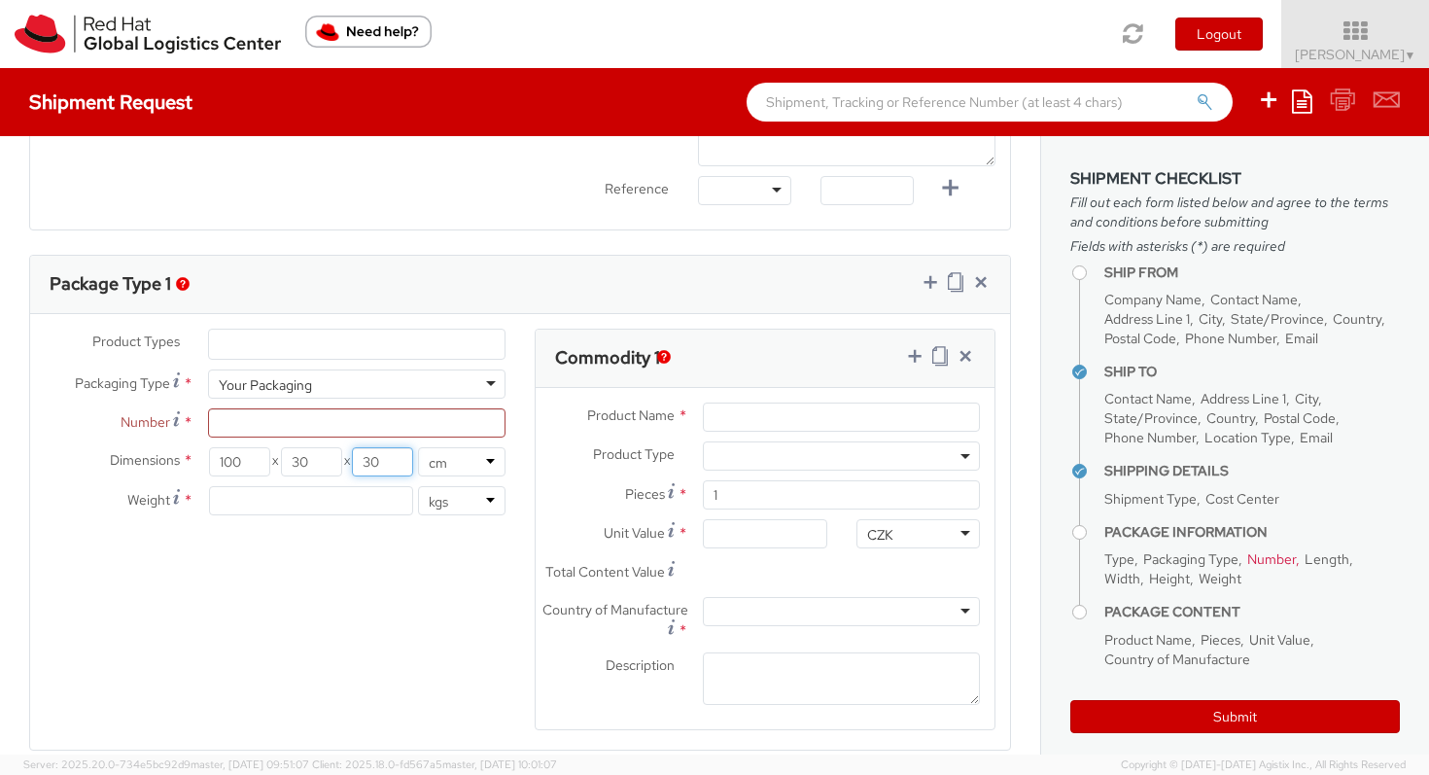
type input "30"
click at [340, 502] on input "number" at bounding box center [311, 500] width 204 height 29
type input "8"
click at [576, 425] on label "Product Name *" at bounding box center [612, 414] width 153 height 25
click at [703, 425] on input "Product Name *" at bounding box center [841, 416] width 277 height 29
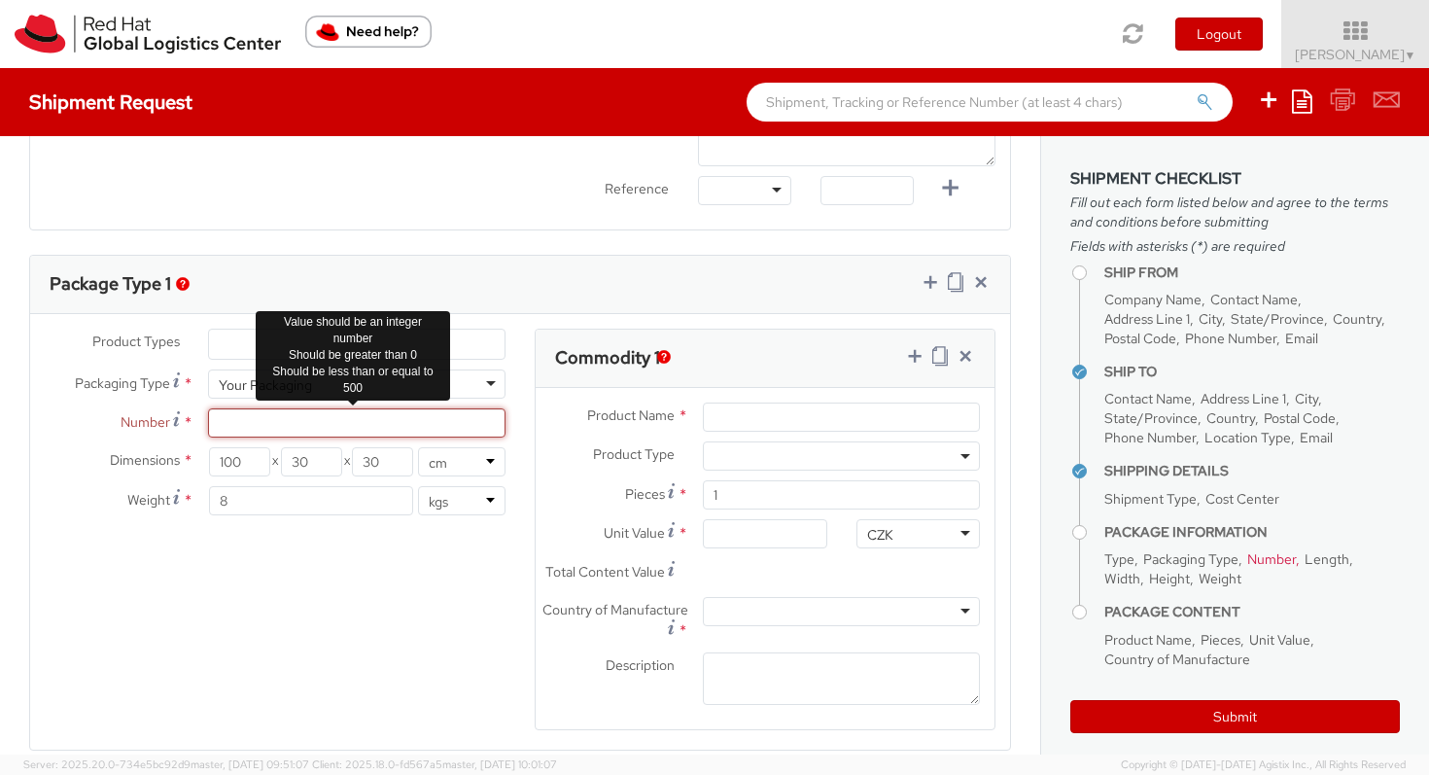
click at [366, 434] on input "Number *" at bounding box center [356, 422] width 297 height 29
click at [256, 426] on input "Number Number of identical packages of specified type and dimensions *" at bounding box center [356, 422] width 297 height 29
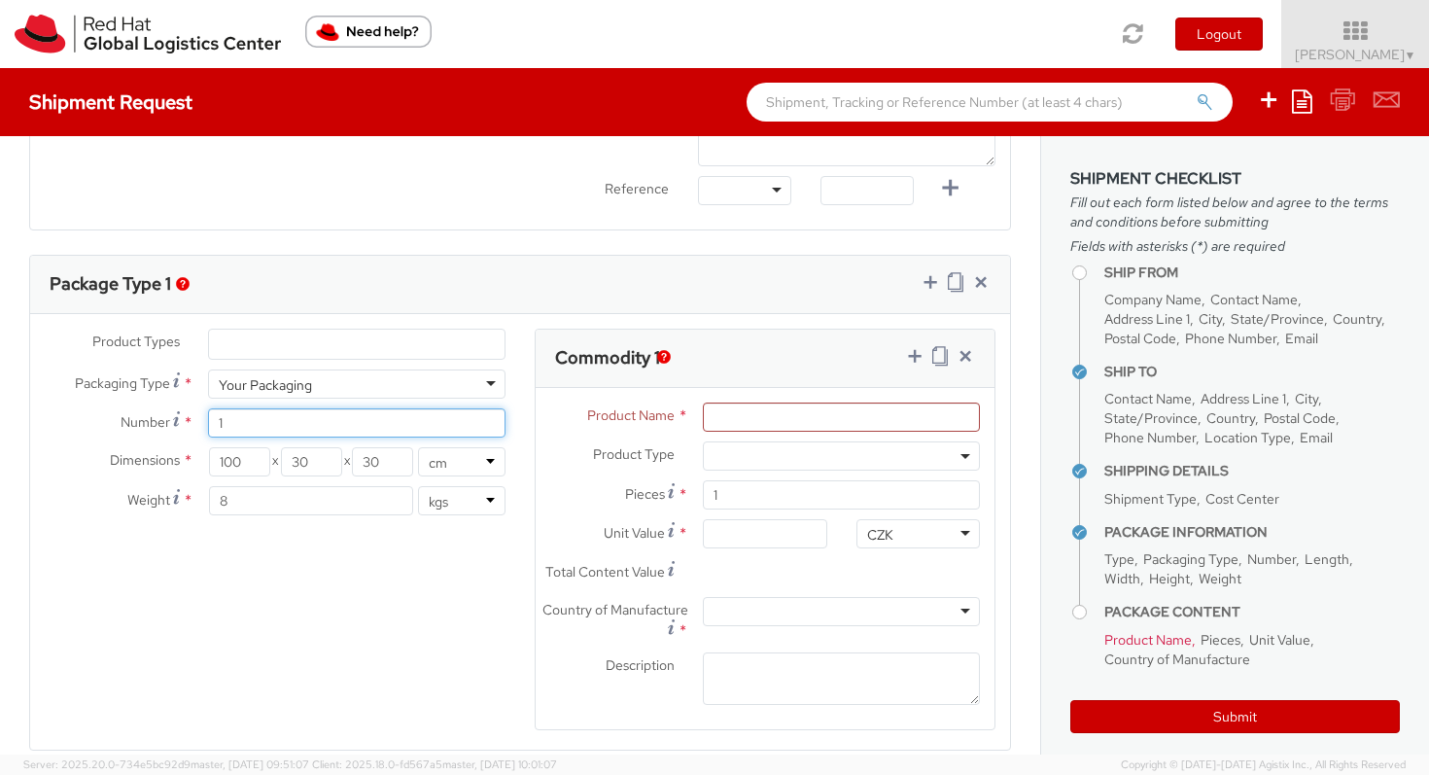
type input "1"
click at [282, 346] on ul at bounding box center [356, 343] width 295 height 29
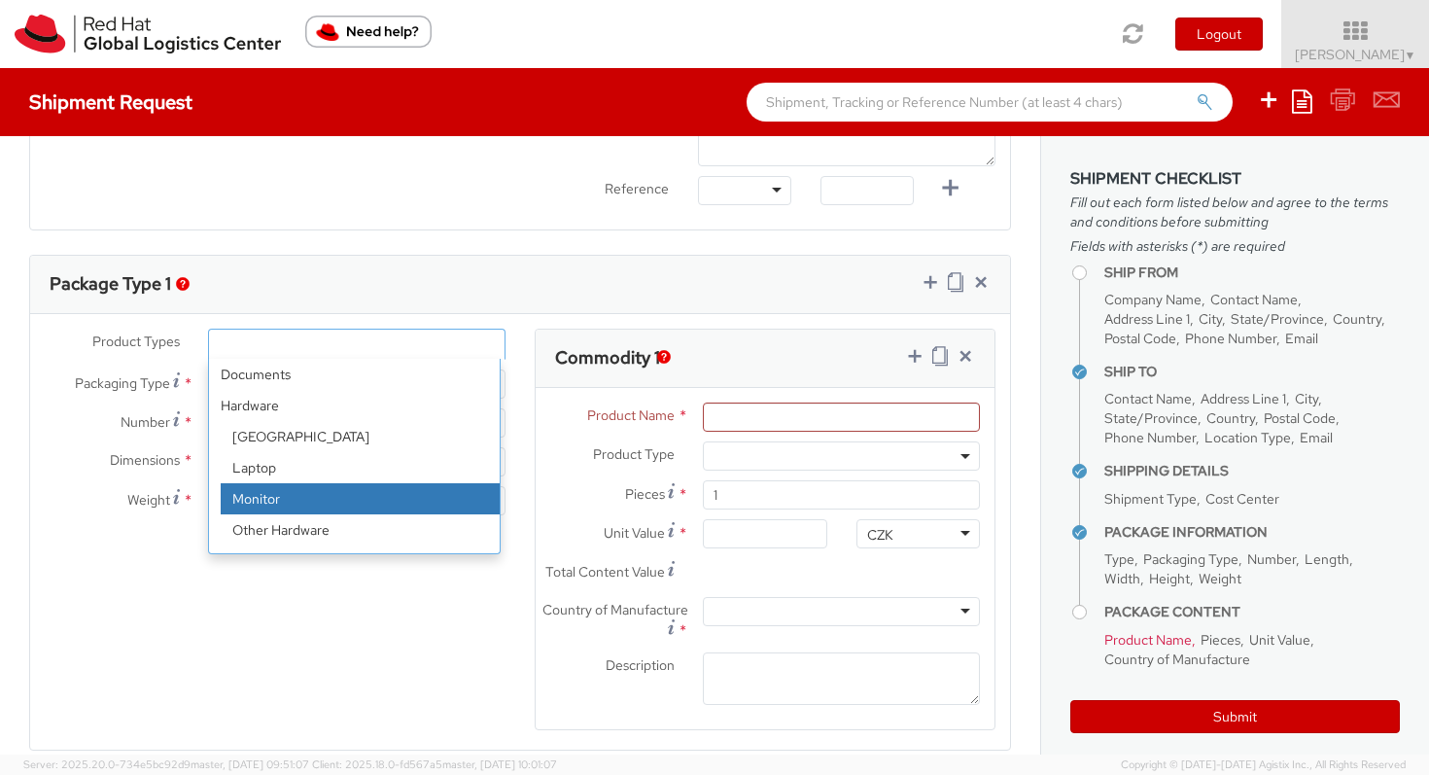
select select "MONITOR"
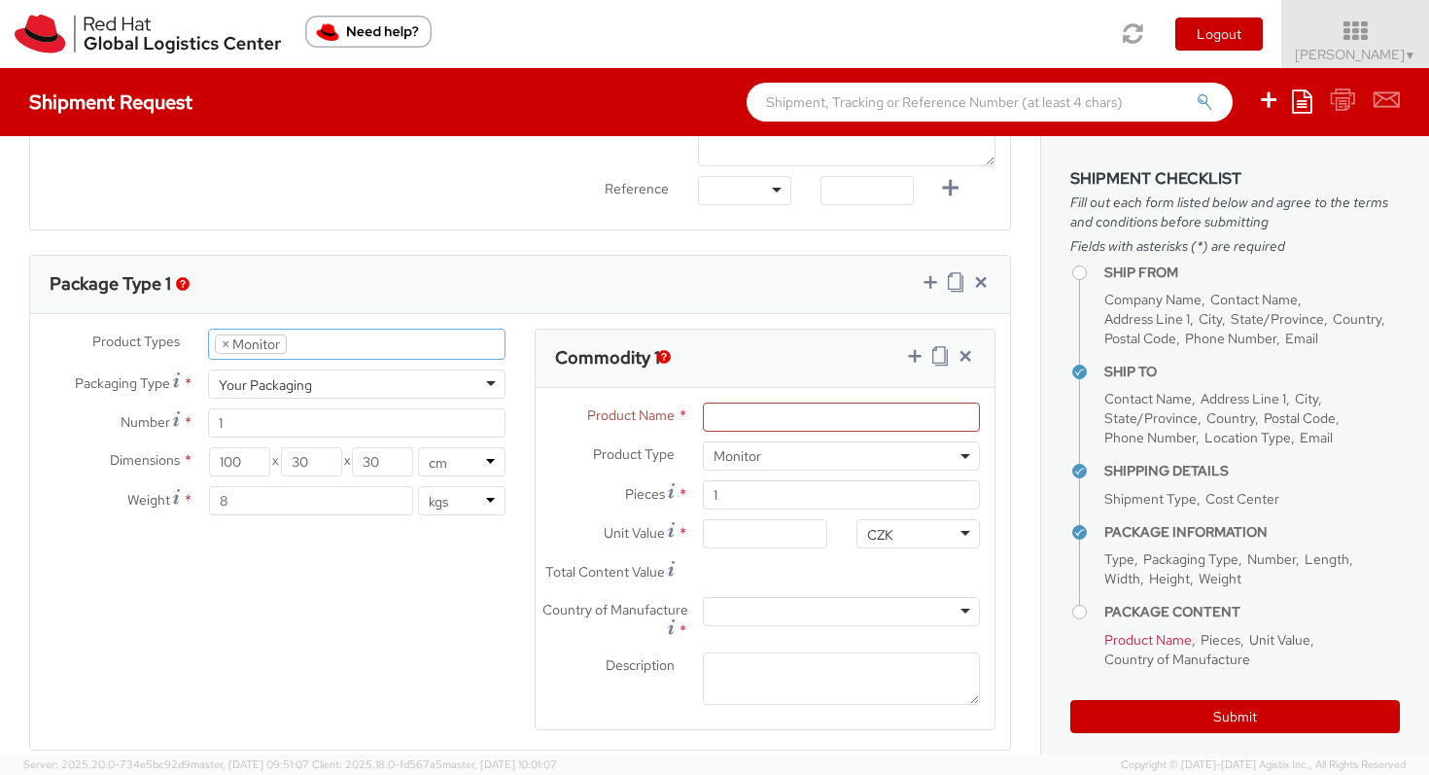
scroll to position [78, 0]
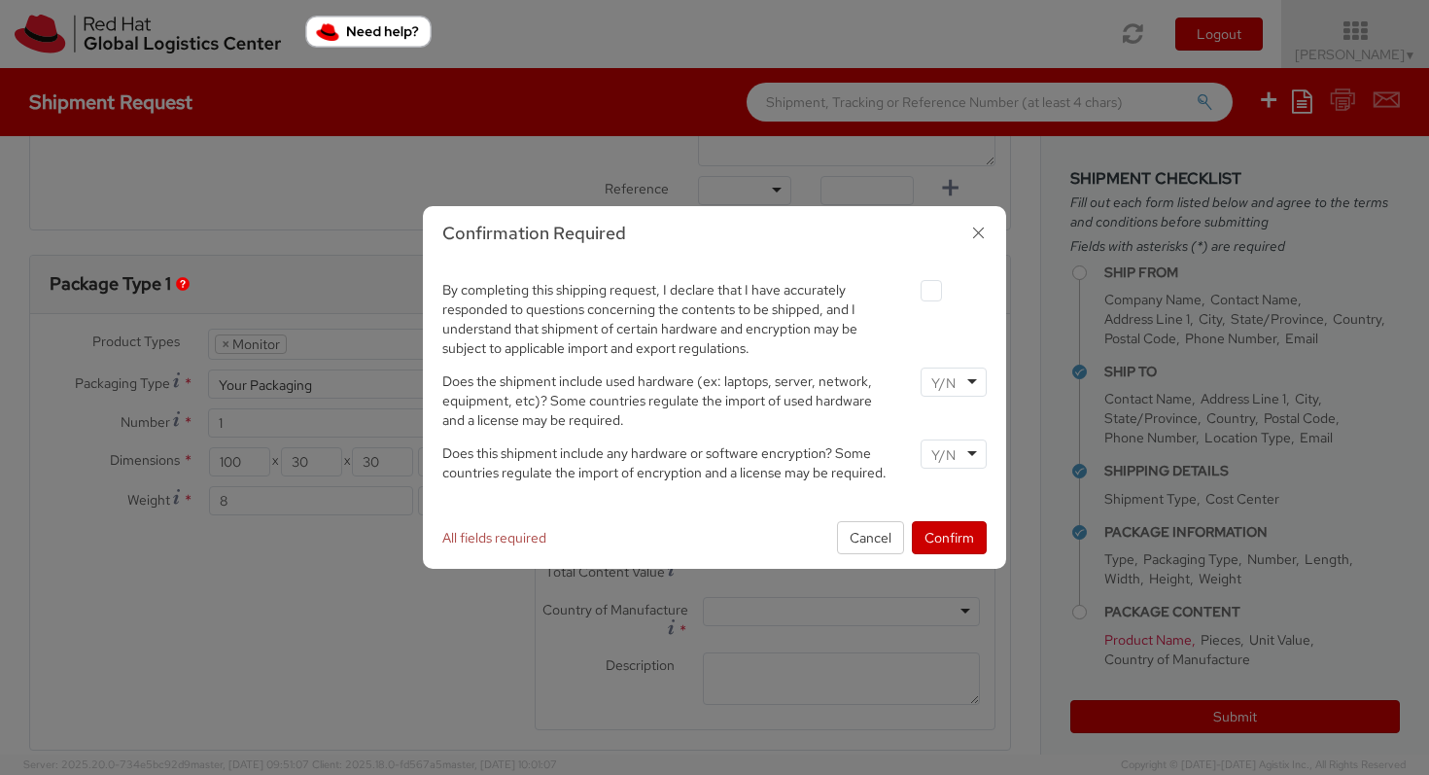
click at [928, 288] on label at bounding box center [930, 290] width 21 height 21
click at [915, 288] on input "checkbox" at bounding box center [908, 291] width 13 height 13
checkbox input "true"
click at [944, 392] on input "select-one" at bounding box center [945, 382] width 28 height 19
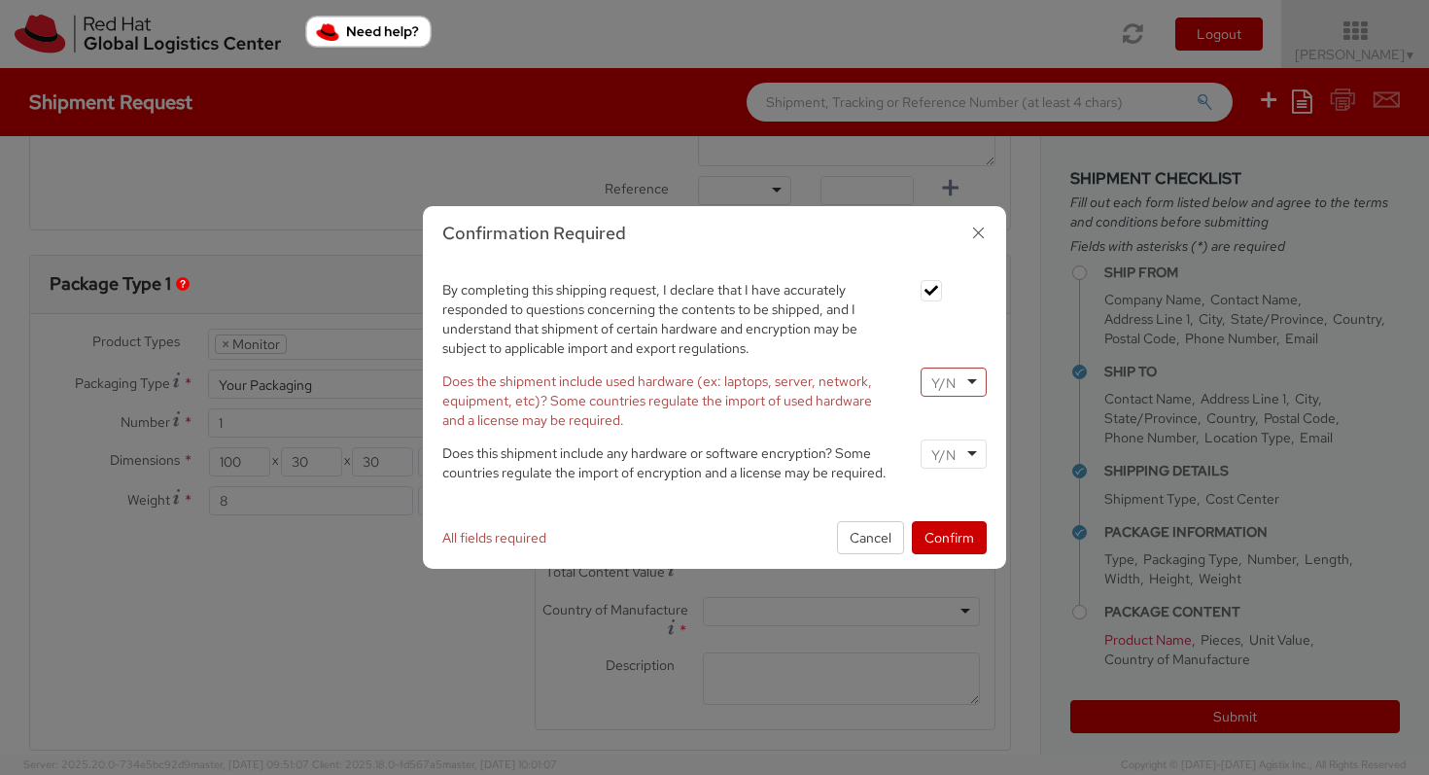
click at [795, 390] on span "Does the shipment include used hardware (ex: laptops, server, network, equipmen…" at bounding box center [657, 400] width 430 height 56
click at [922, 452] on div at bounding box center [953, 453] width 66 height 29
click at [962, 370] on div at bounding box center [953, 381] width 66 height 29
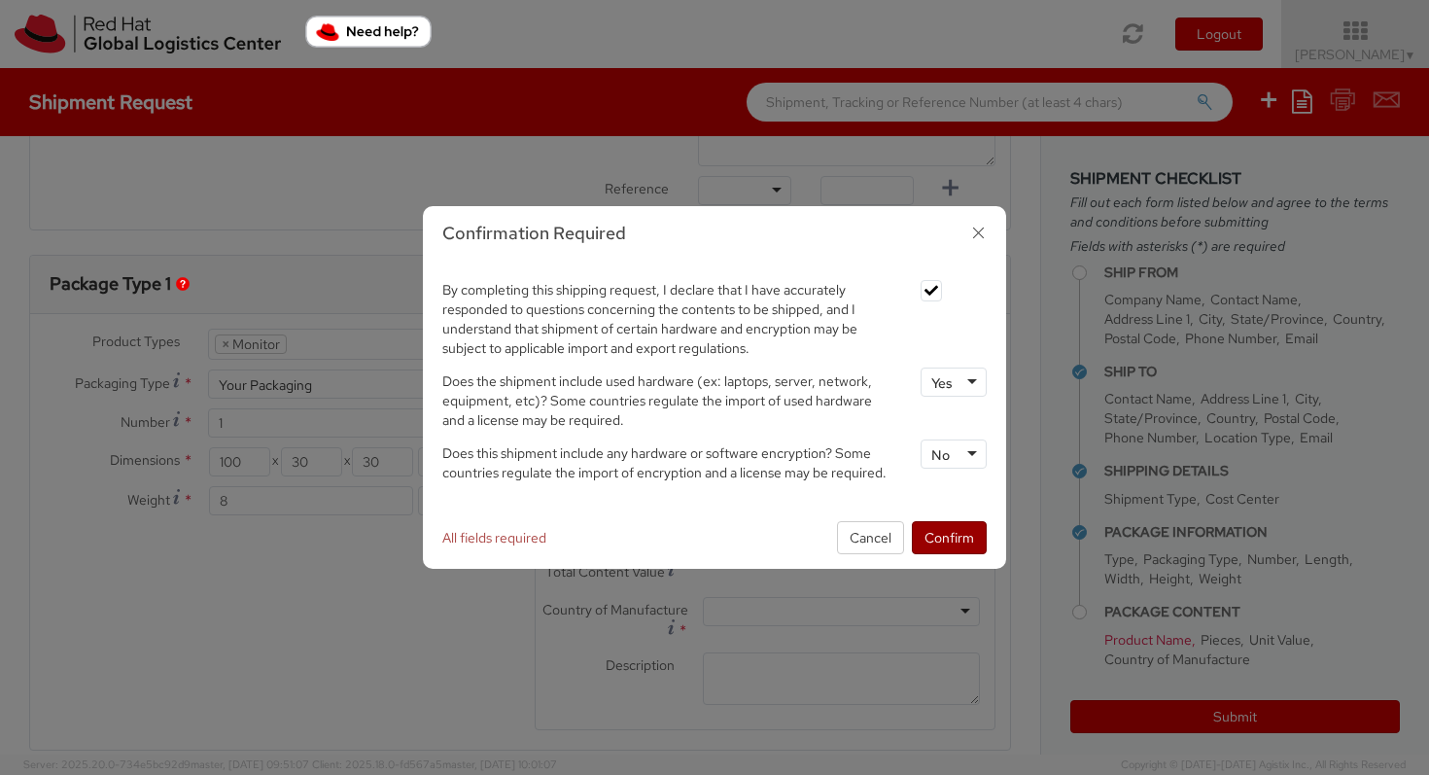
click at [953, 529] on button "Confirm" at bounding box center [949, 537] width 75 height 33
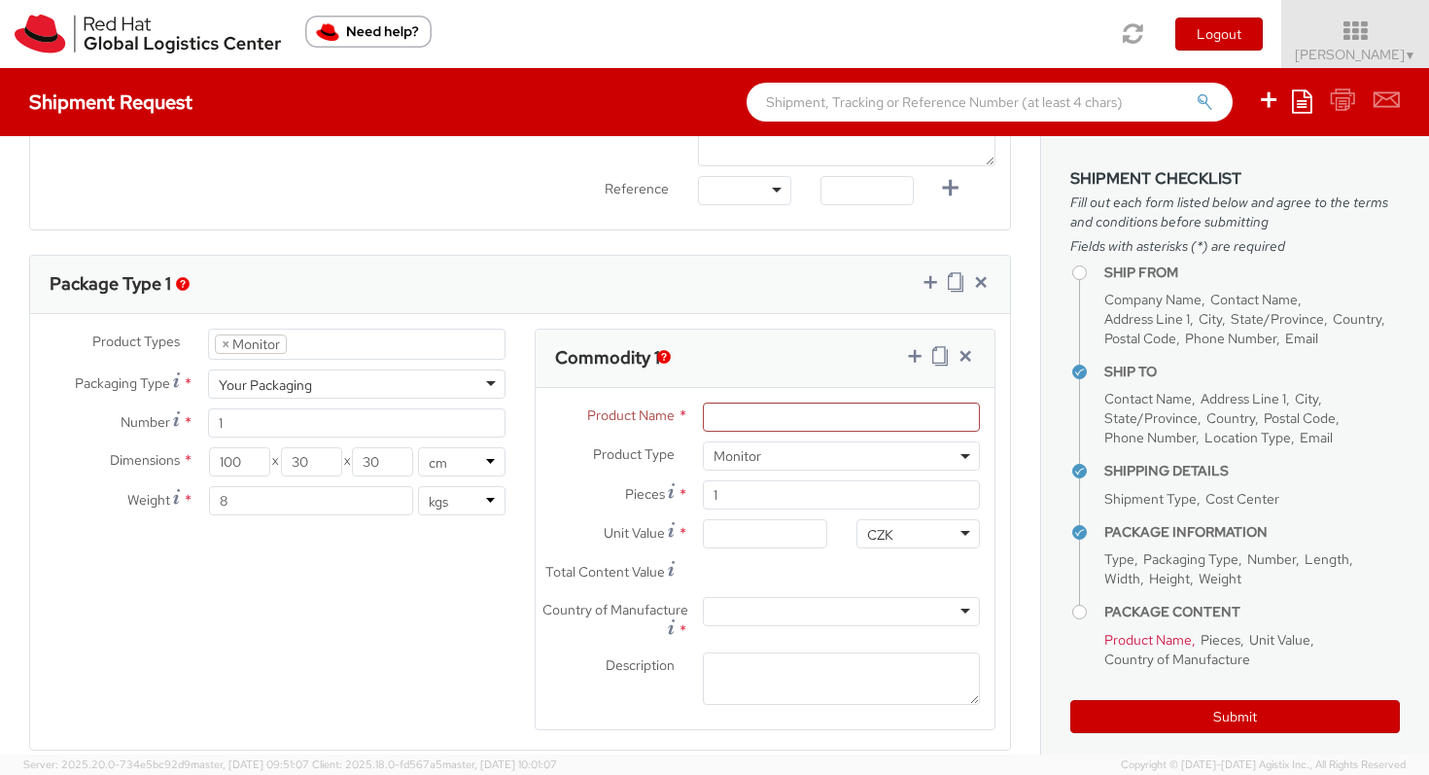
scroll to position [903, 0]
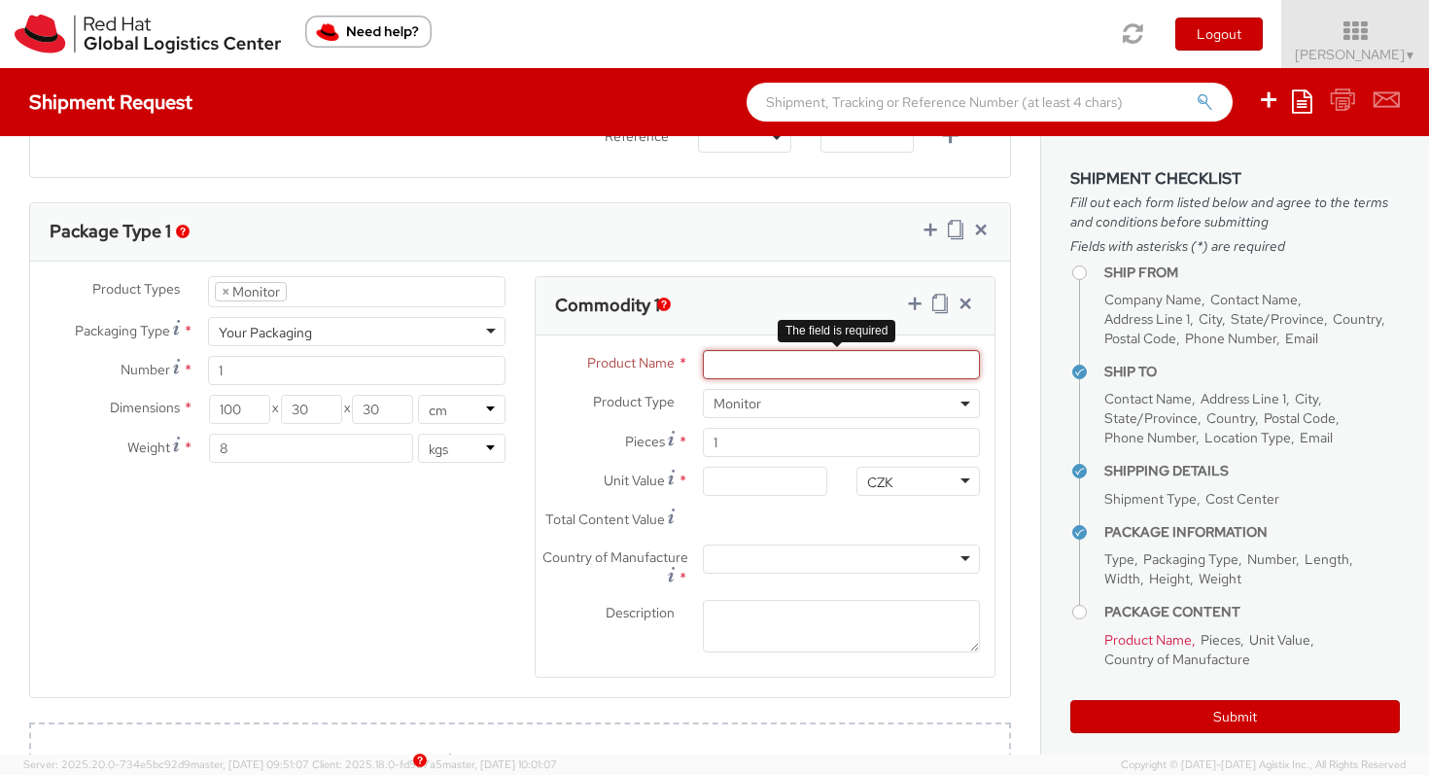
click at [774, 363] on input "Product Name *" at bounding box center [841, 364] width 277 height 29
paste input "P27h-20"
type input "P27h-20"
click at [877, 477] on div "CZK" at bounding box center [880, 481] width 26 height 19
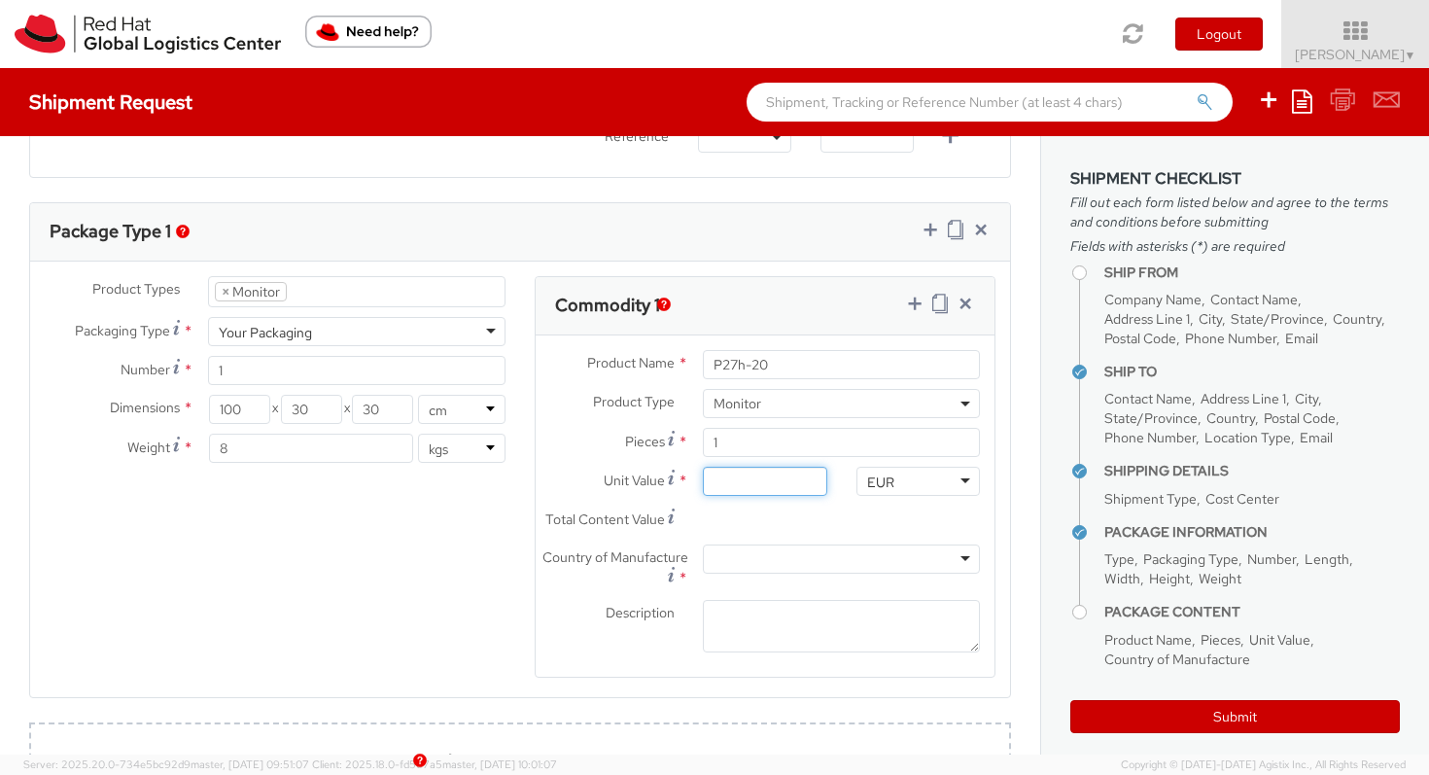
click at [772, 490] on input "Unit Value *" at bounding box center [764, 481] width 123 height 29
type input "1.00"
type input "10.00"
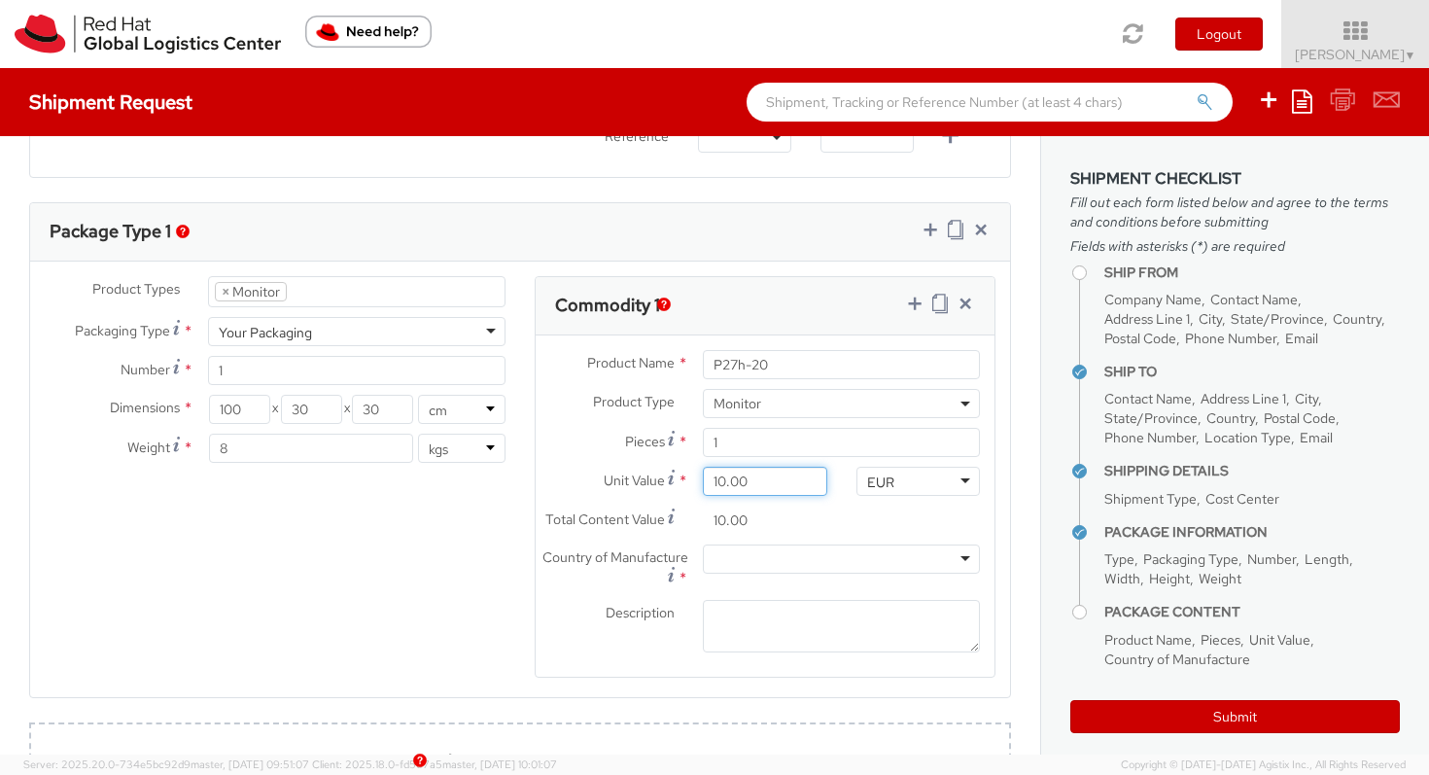
type input "100.00"
drag, startPoint x: 851, startPoint y: 512, endPoint x: 850, endPoint y: 525, distance: 12.7
click at [850, 523] on div "Total Content Value * 100.00" at bounding box center [765, 524] width 459 height 39
click at [814, 549] on div at bounding box center [841, 558] width 277 height 29
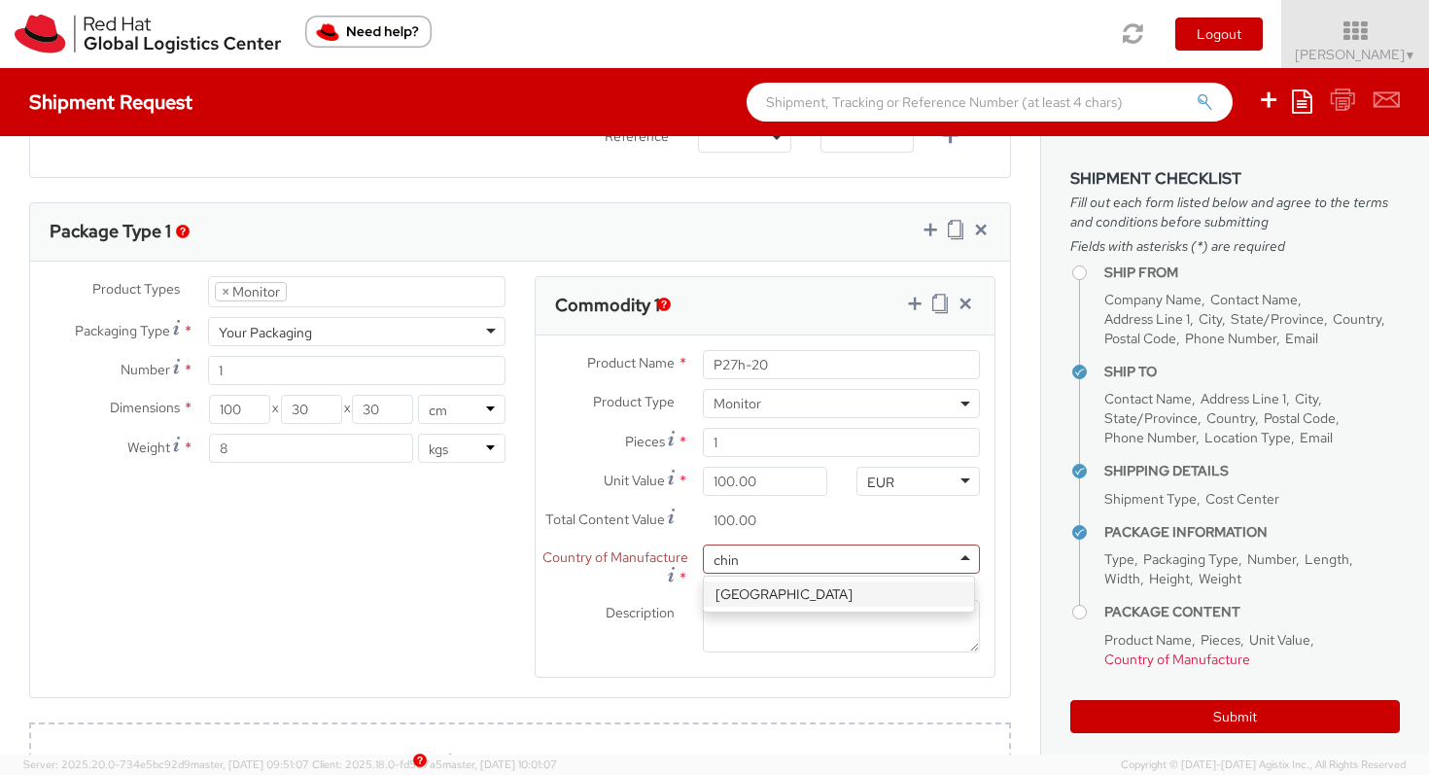
type input "china"
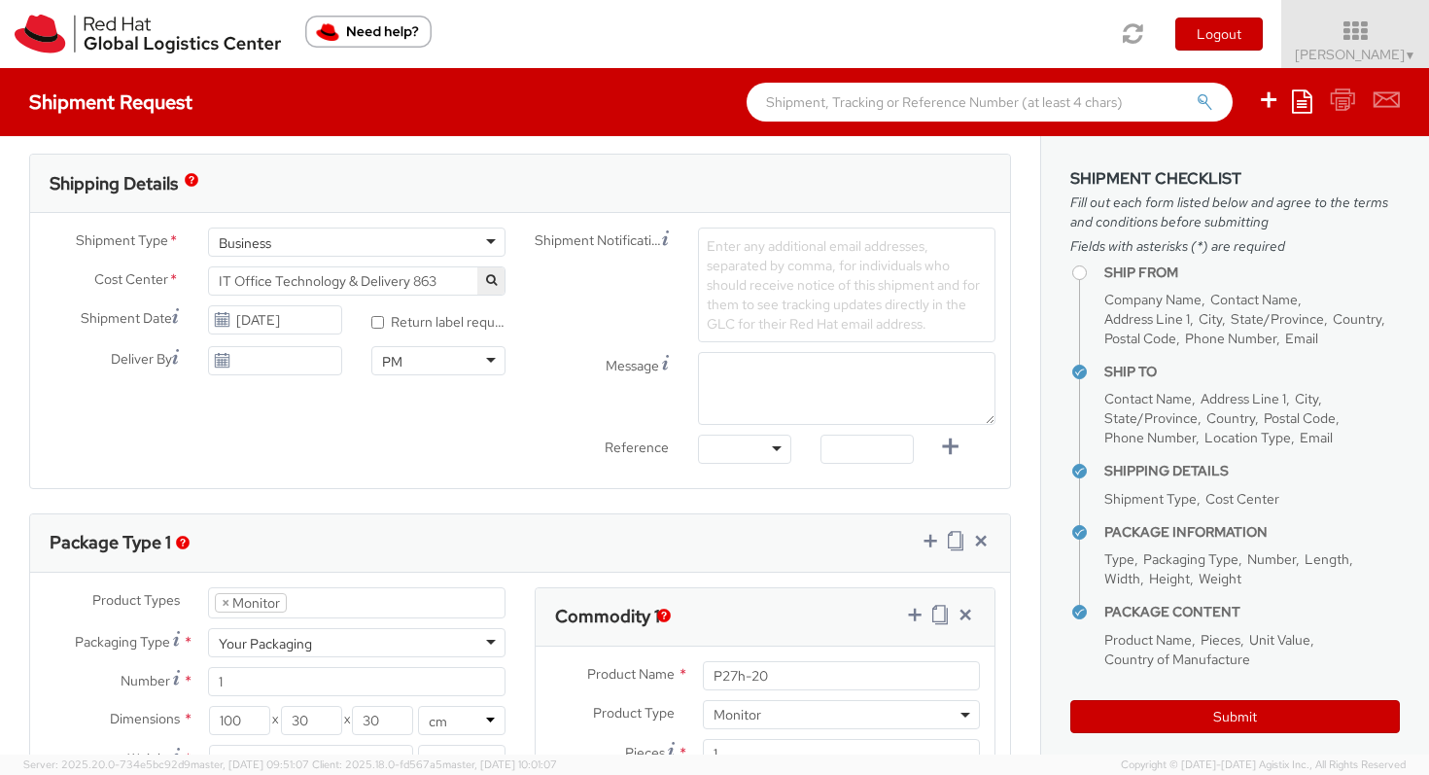
scroll to position [924, 0]
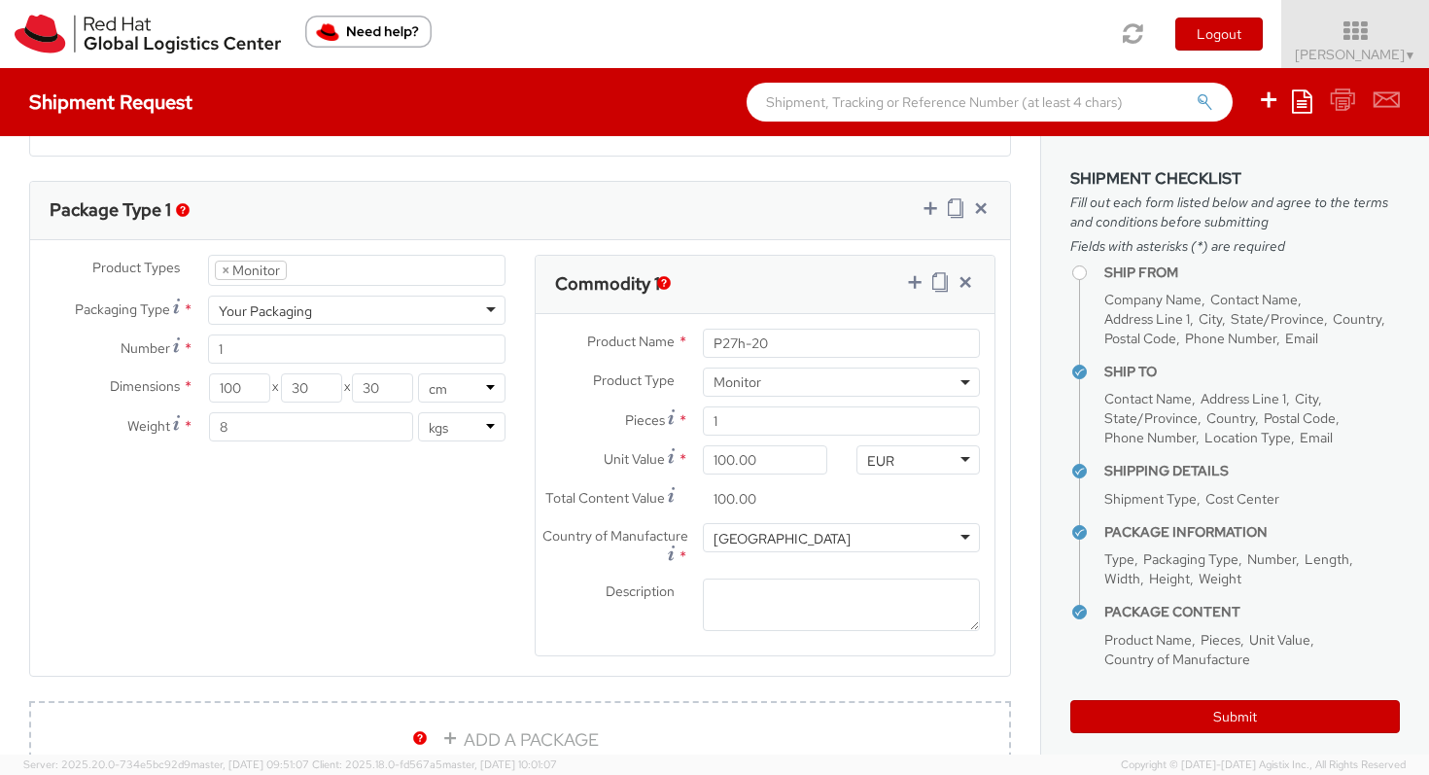
click at [661, 285] on img "button" at bounding box center [664, 283] width 14 height 14
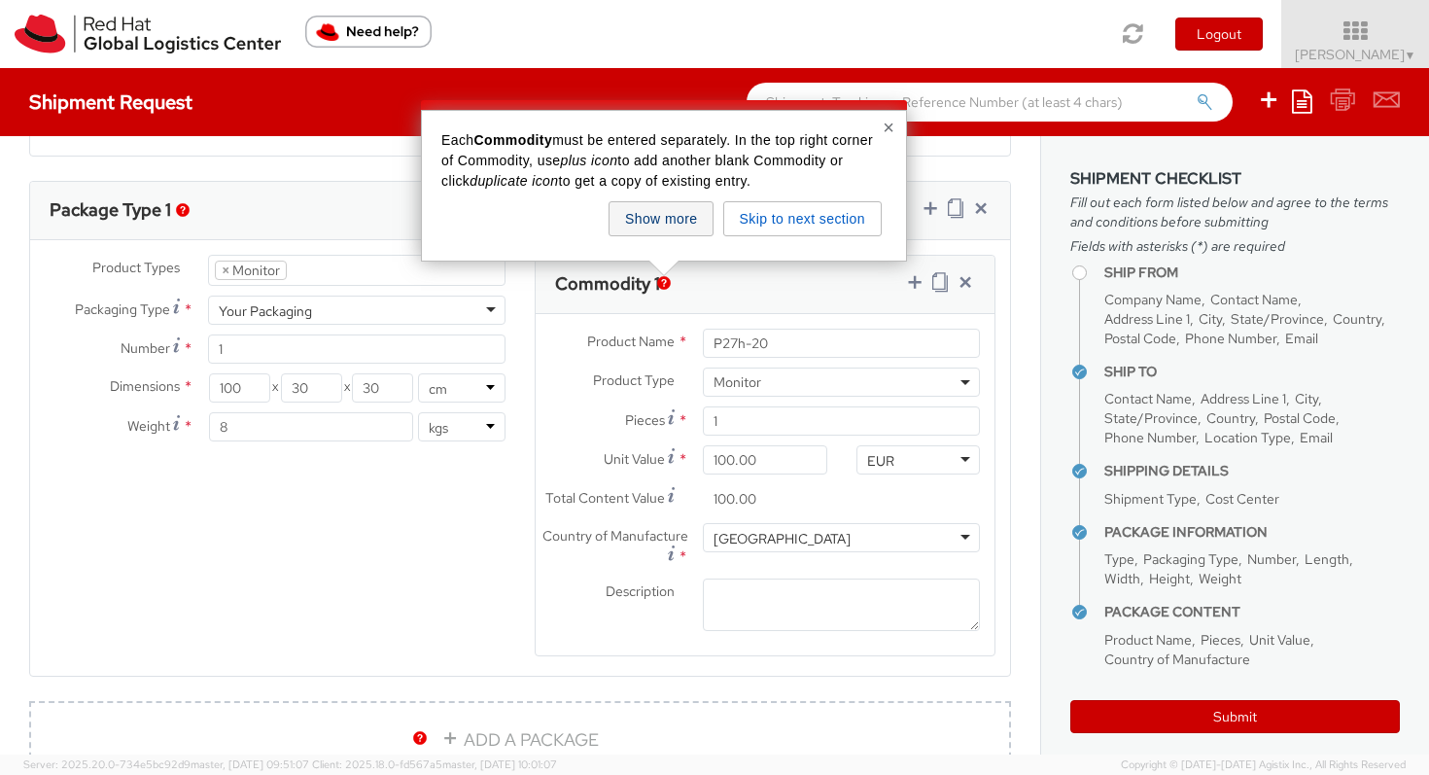
click at [704, 224] on button "Show more" at bounding box center [660, 218] width 105 height 35
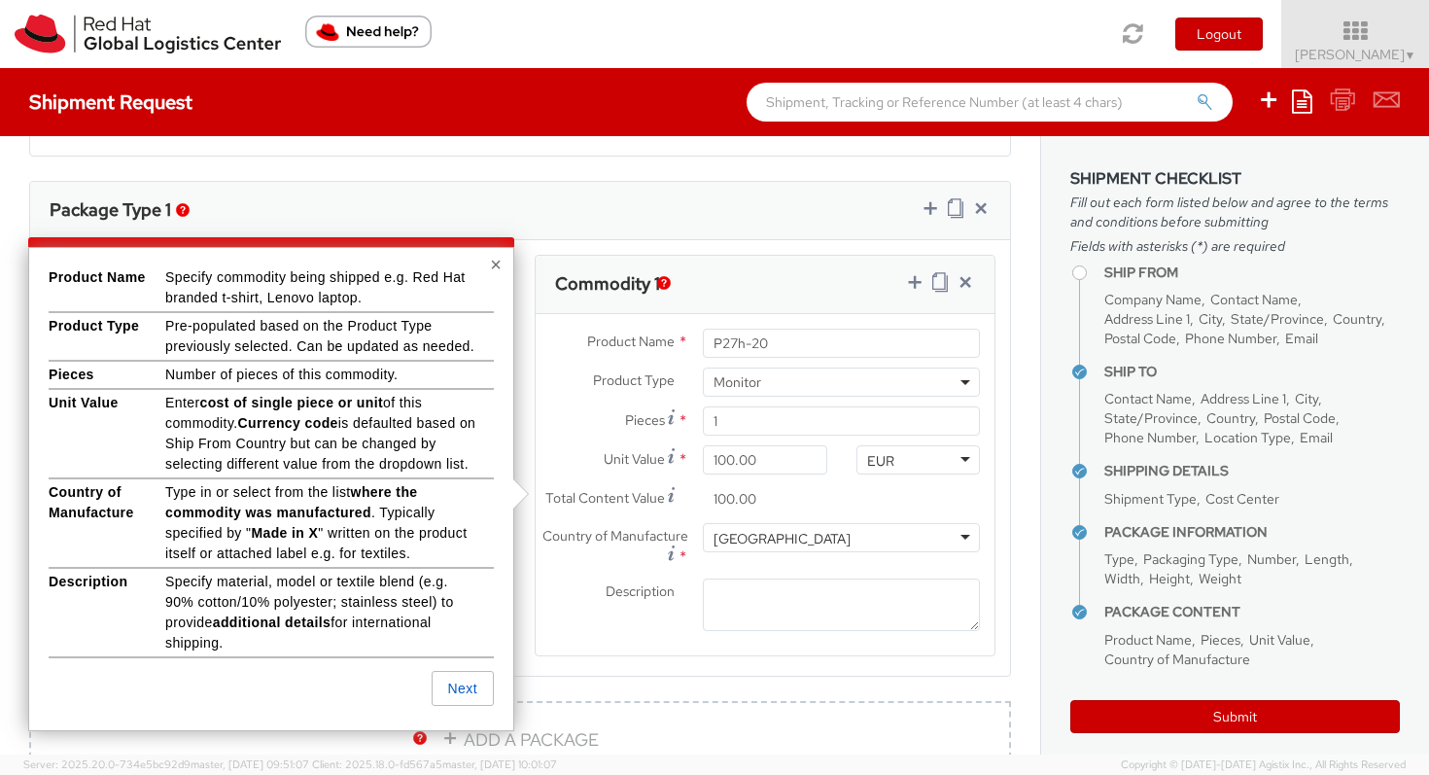
click at [650, 259] on div "Commodity 1" at bounding box center [765, 285] width 459 height 58
click at [806, 273] on div "Commodity 1" at bounding box center [765, 285] width 459 height 58
click at [465, 695] on button "Next" at bounding box center [463, 688] width 62 height 35
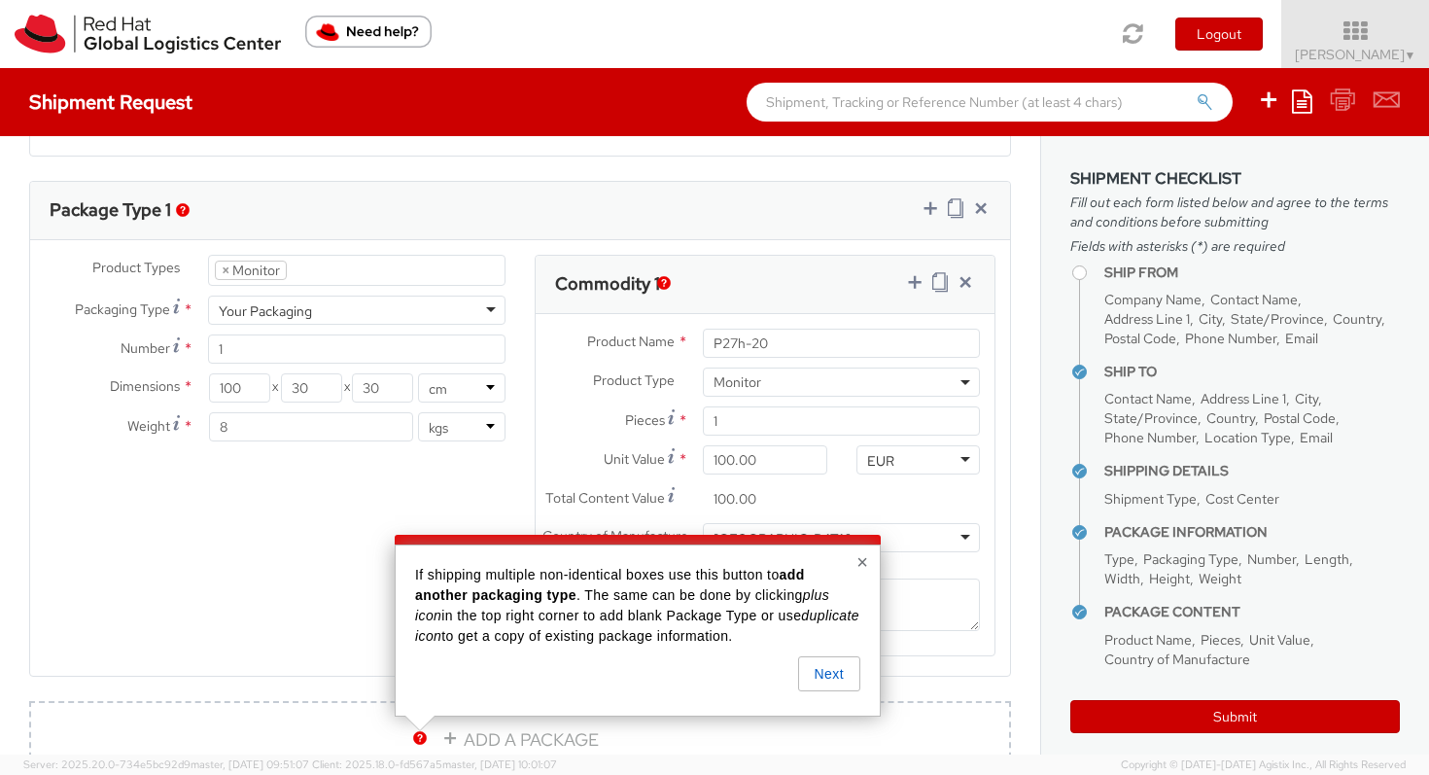
click at [865, 562] on button "×" at bounding box center [862, 561] width 12 height 19
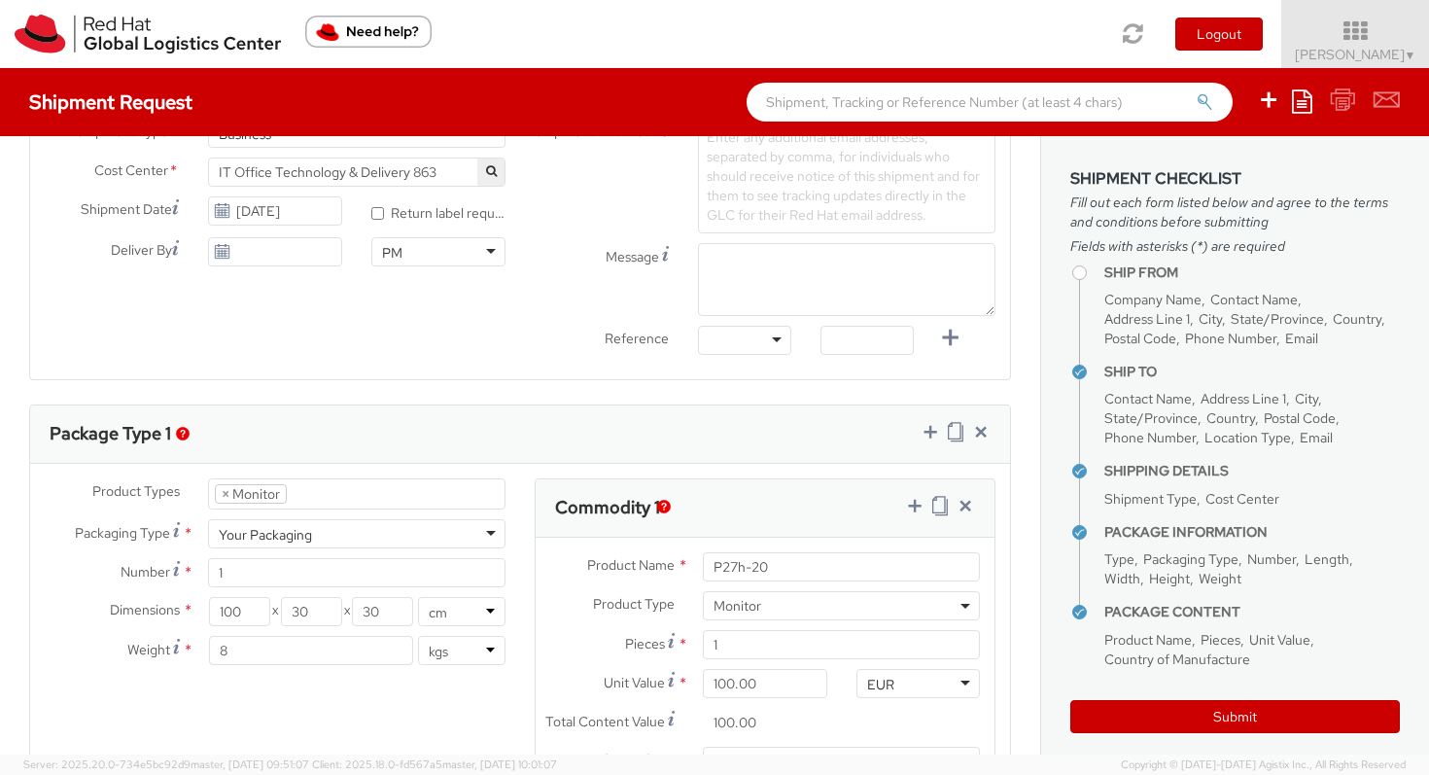
scroll to position [467, 0]
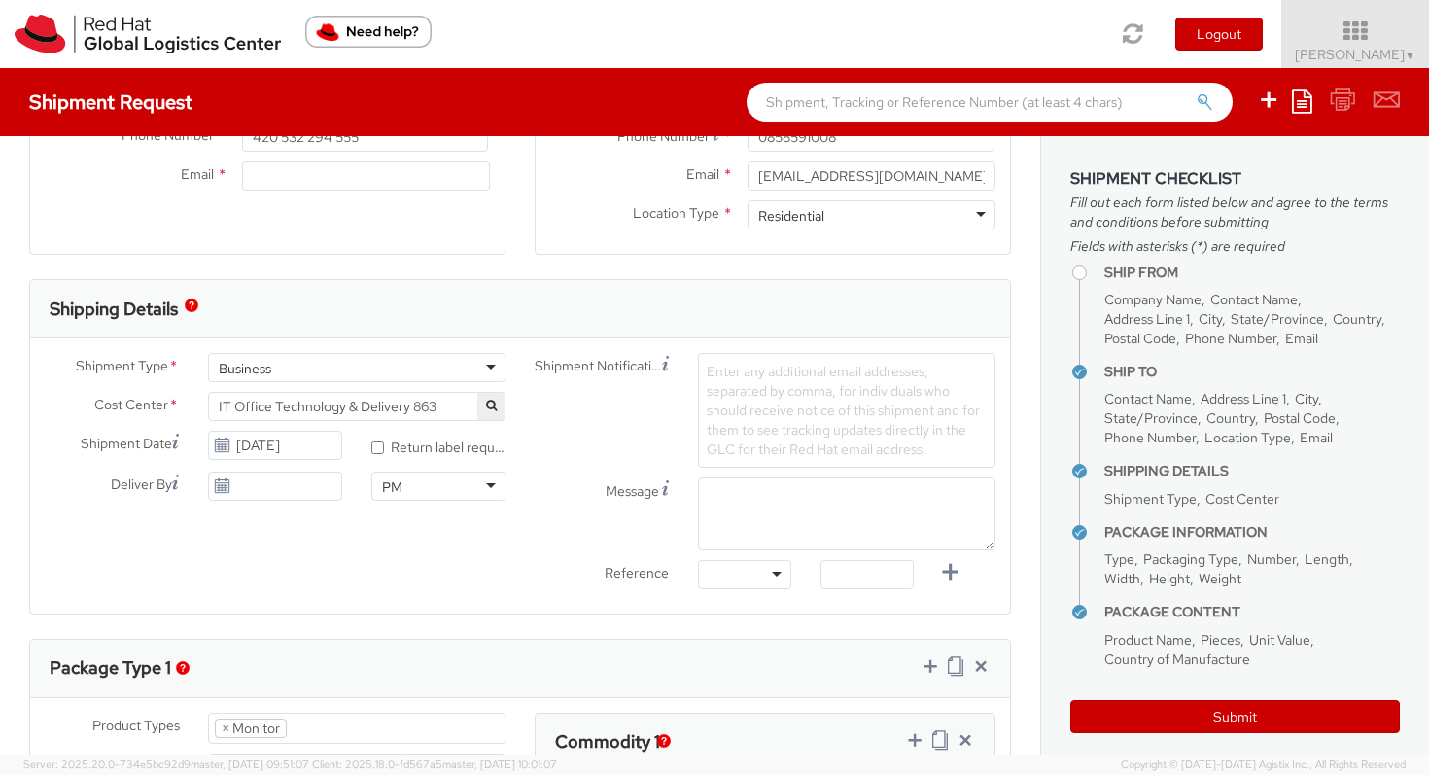
click at [755, 436] on span "Enter any additional email addresses, separated by comma, for individuals who s…" at bounding box center [843, 410] width 273 height 95
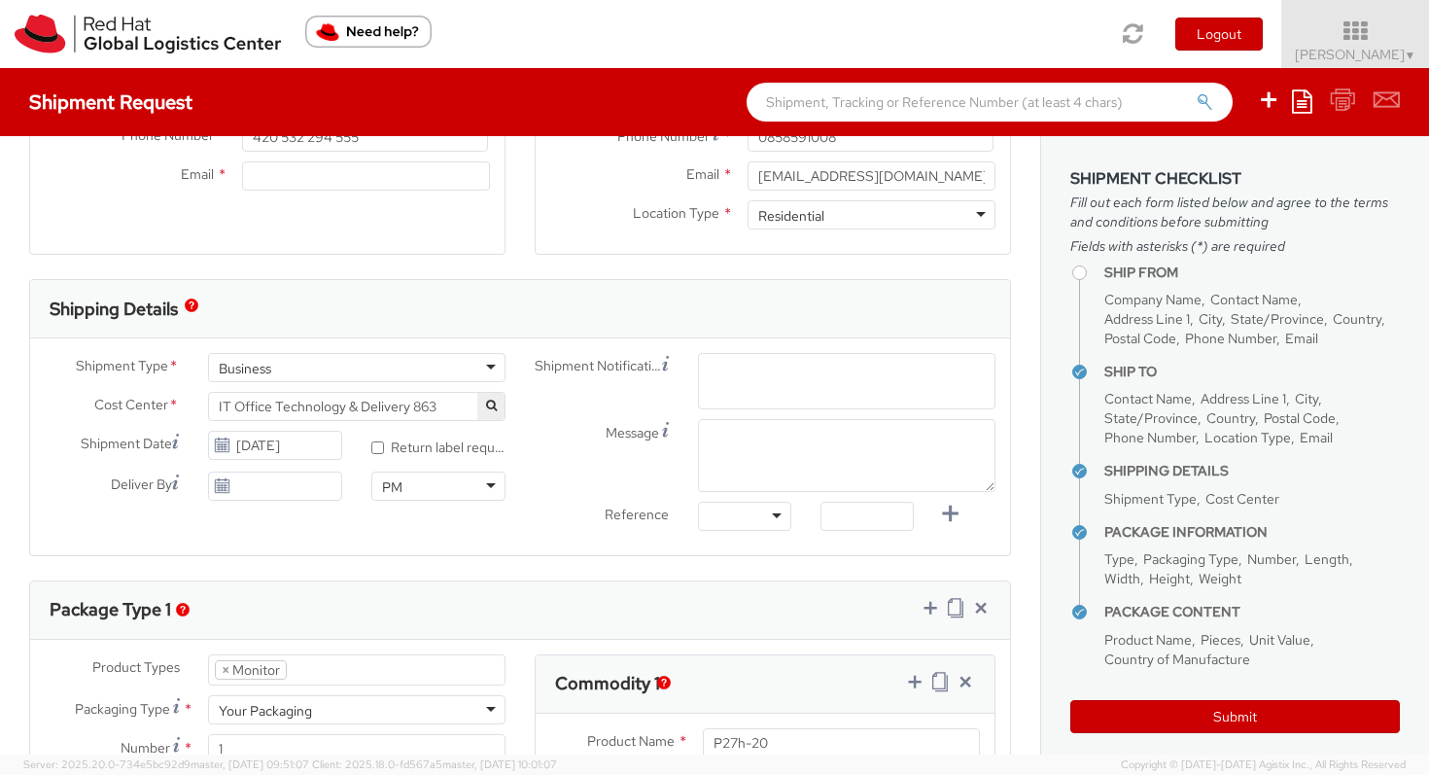
click at [576, 443] on div "Shipment Notification Enter any additional email addresses, separated by comma,…" at bounding box center [765, 447] width 490 height 188
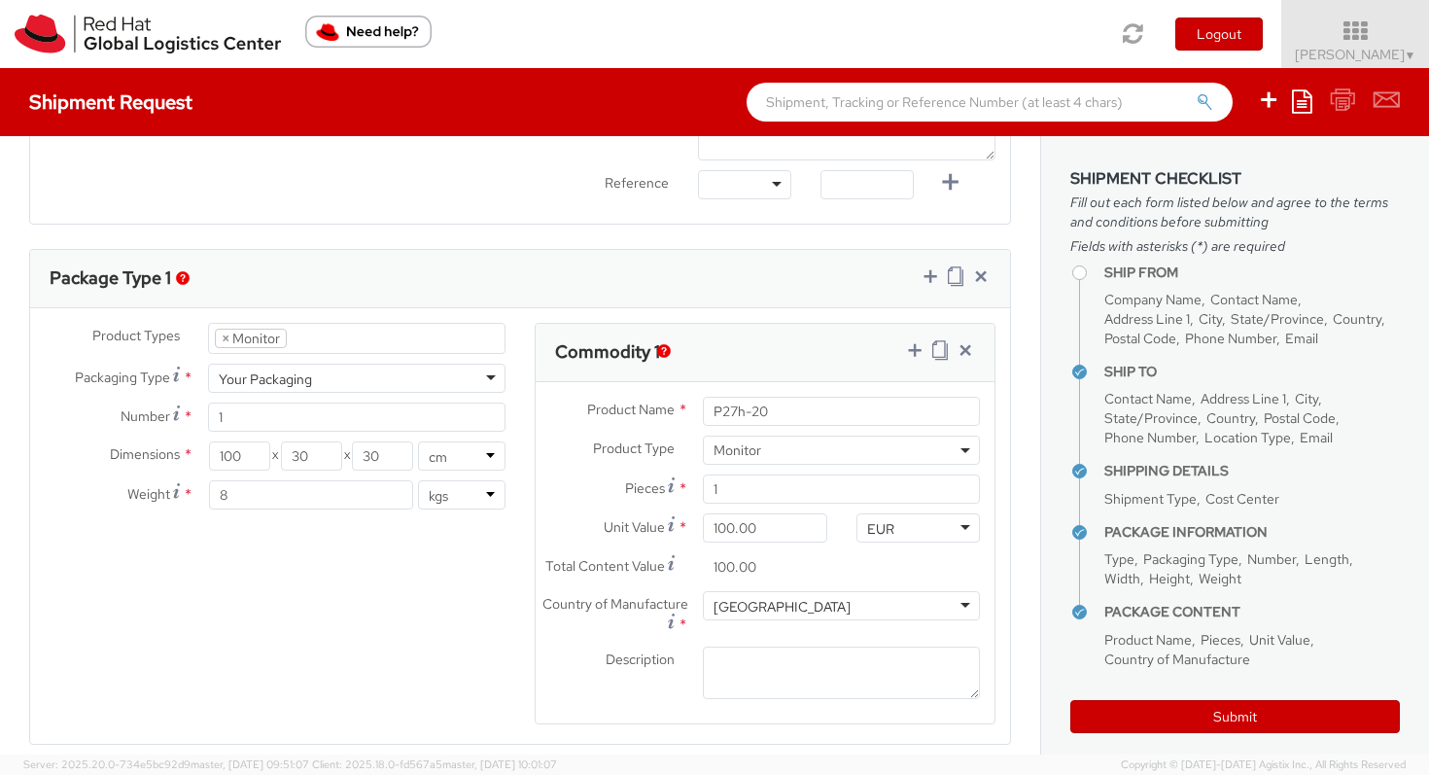
scroll to position [869, 0]
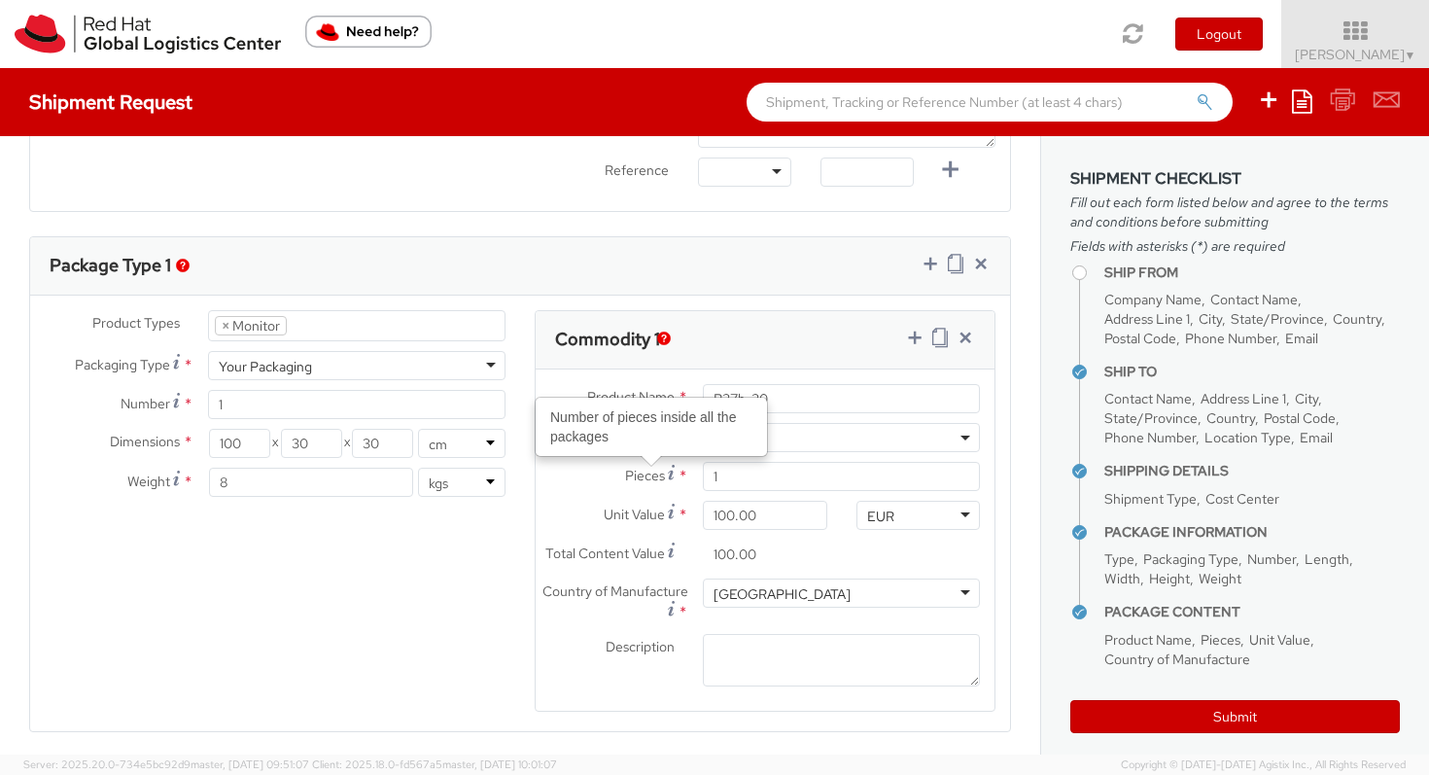
click at [384, 365] on div "Your Packaging" at bounding box center [356, 365] width 297 height 29
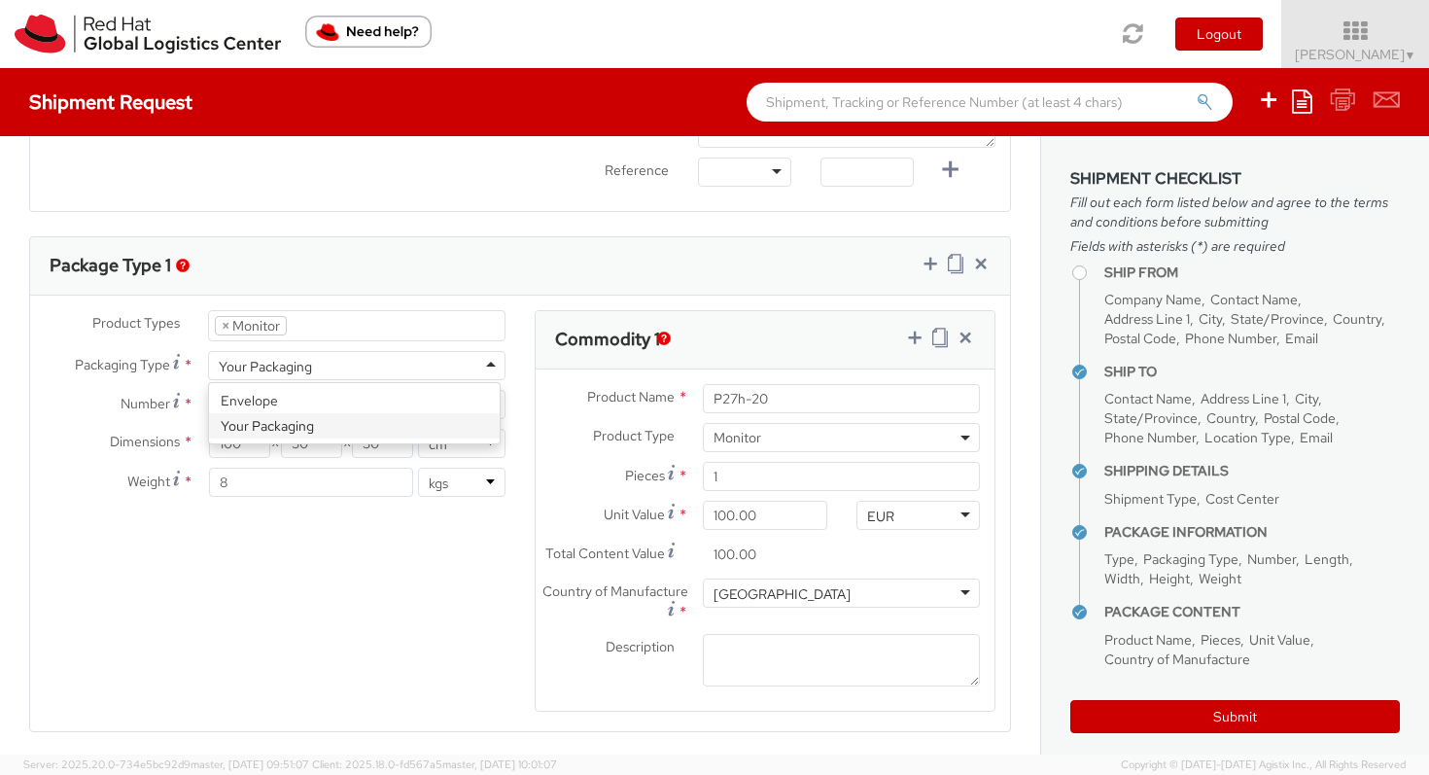
click at [384, 365] on div "Your Packaging" at bounding box center [356, 365] width 297 height 29
click at [235, 530] on div "Product Types * Documents Docking Station Laptop Monitor Other Hardware Server …" at bounding box center [520, 523] width 980 height 427
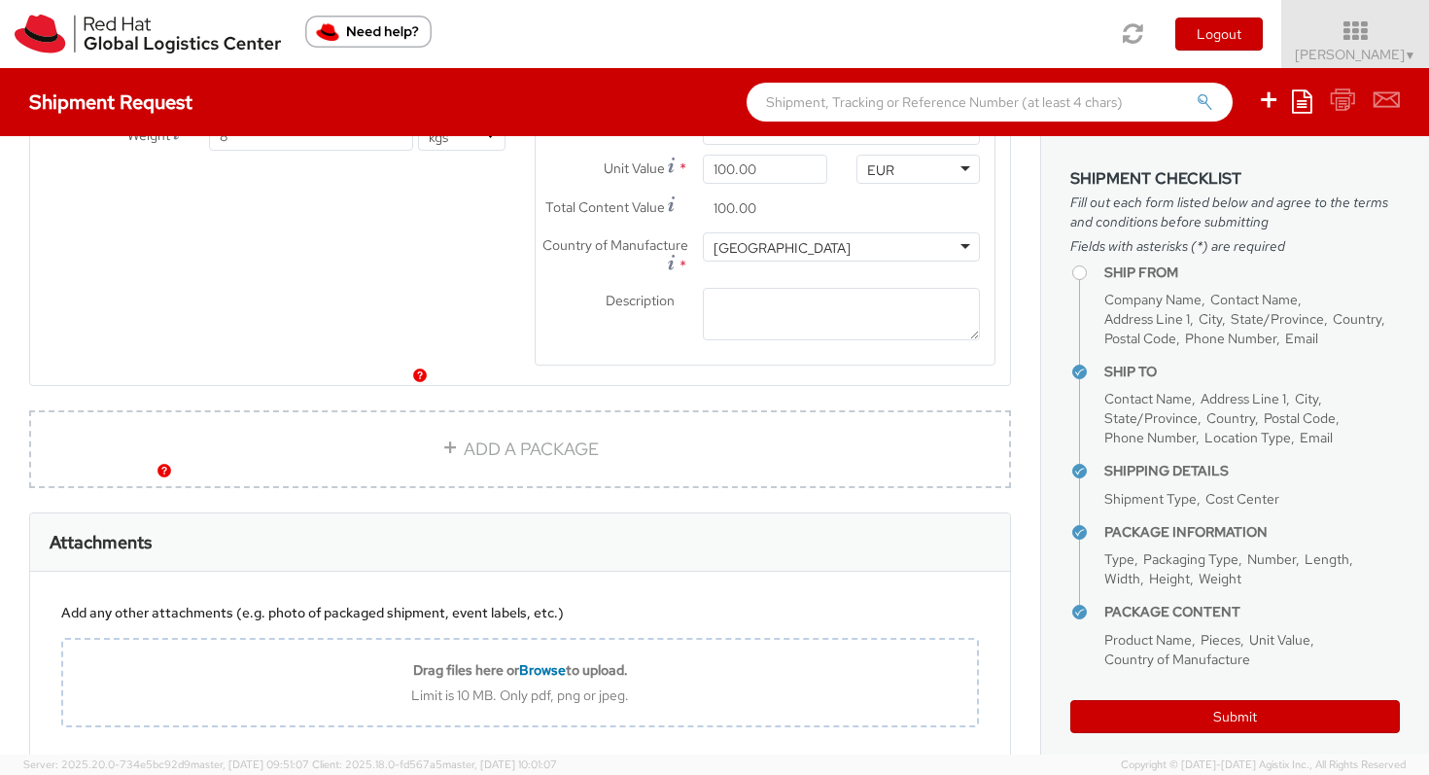
scroll to position [1322, 0]
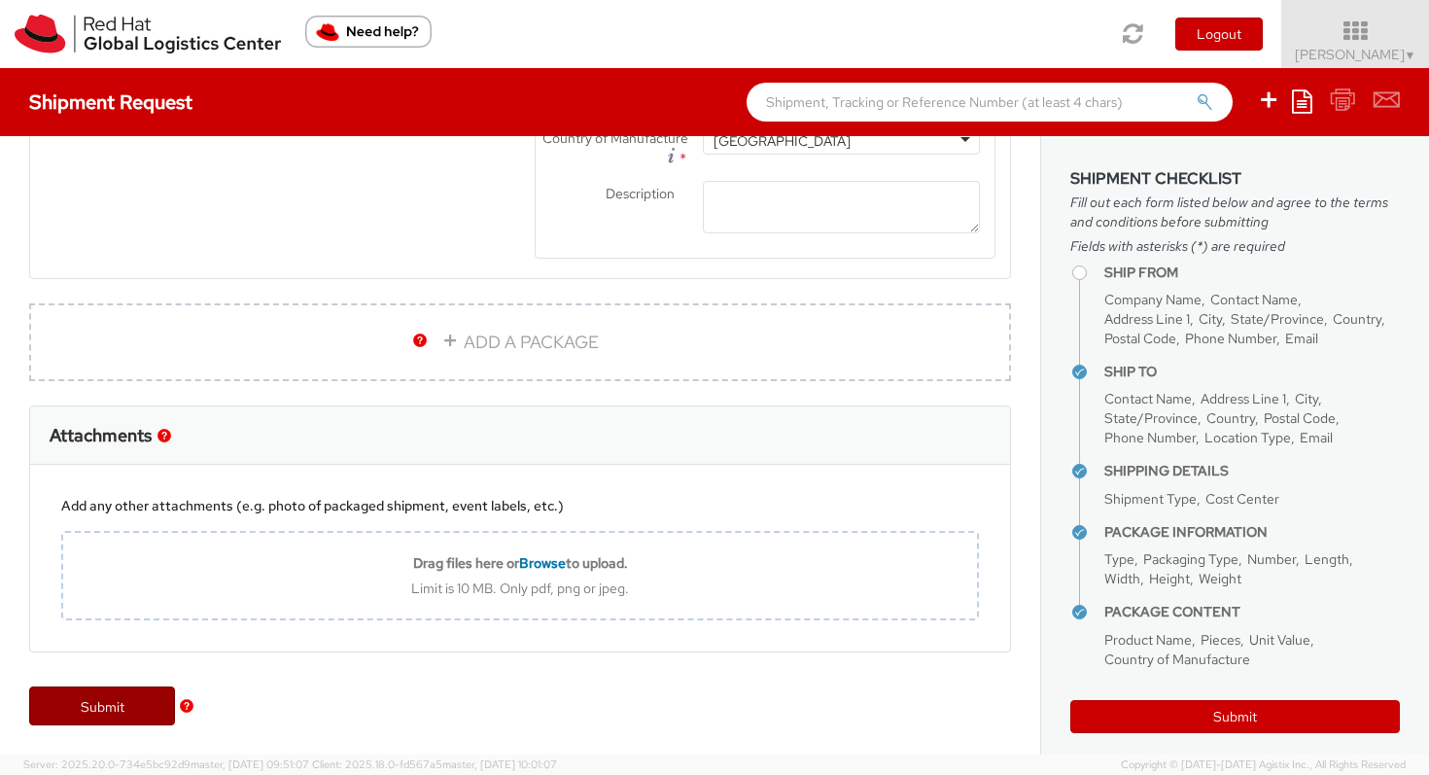
click at [140, 719] on link "Submit" at bounding box center [102, 705] width 146 height 39
click at [138, 706] on link "Submit" at bounding box center [102, 705] width 146 height 39
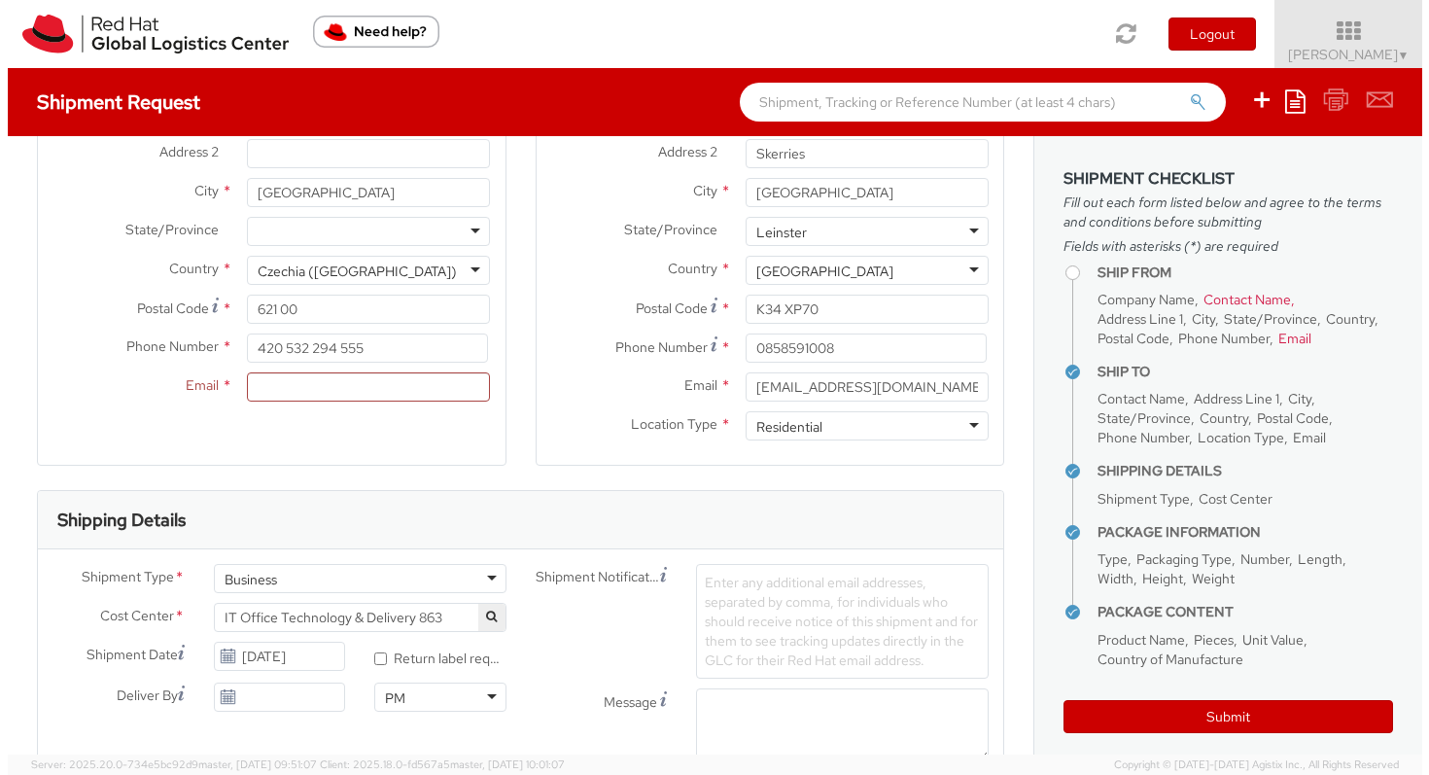
scroll to position [0, 0]
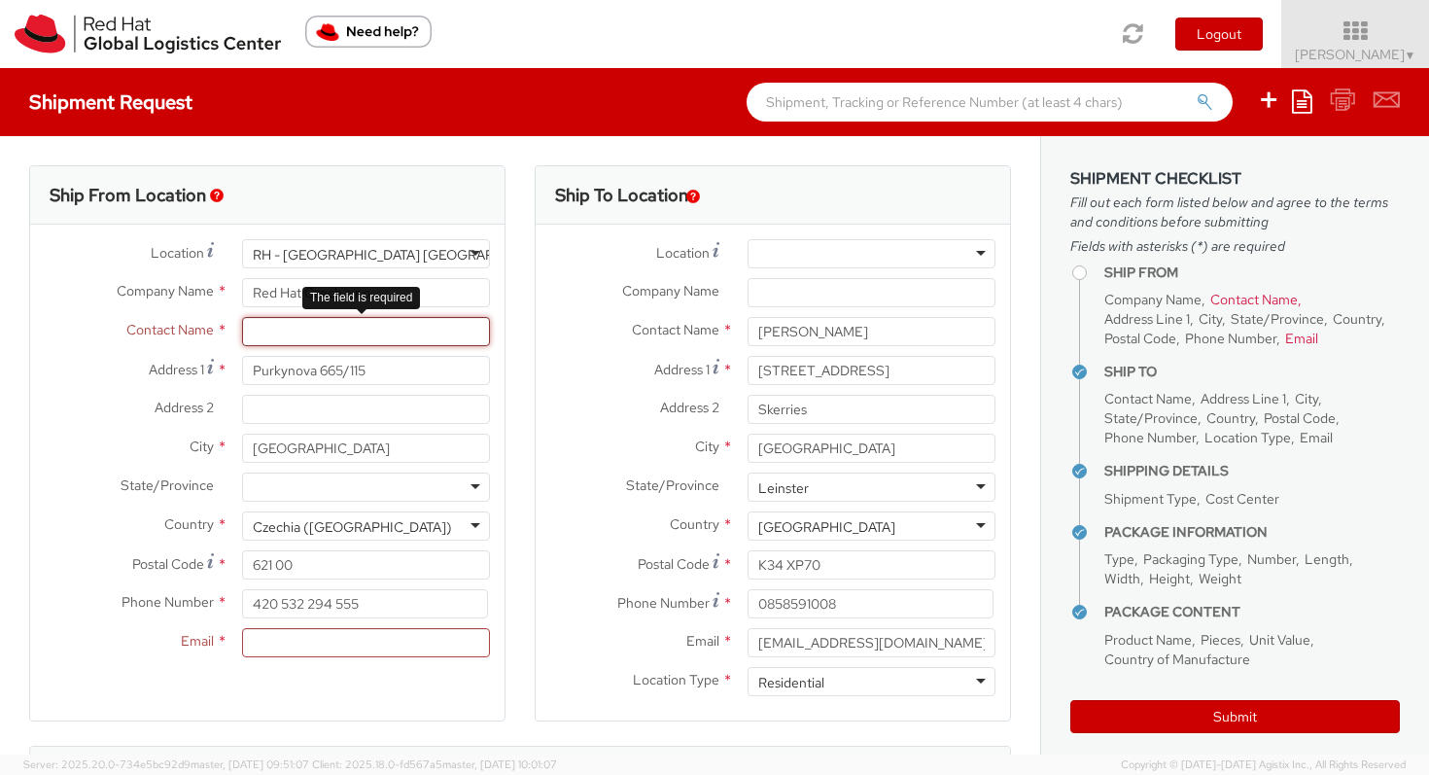
click at [314, 334] on input "text" at bounding box center [366, 331] width 248 height 29
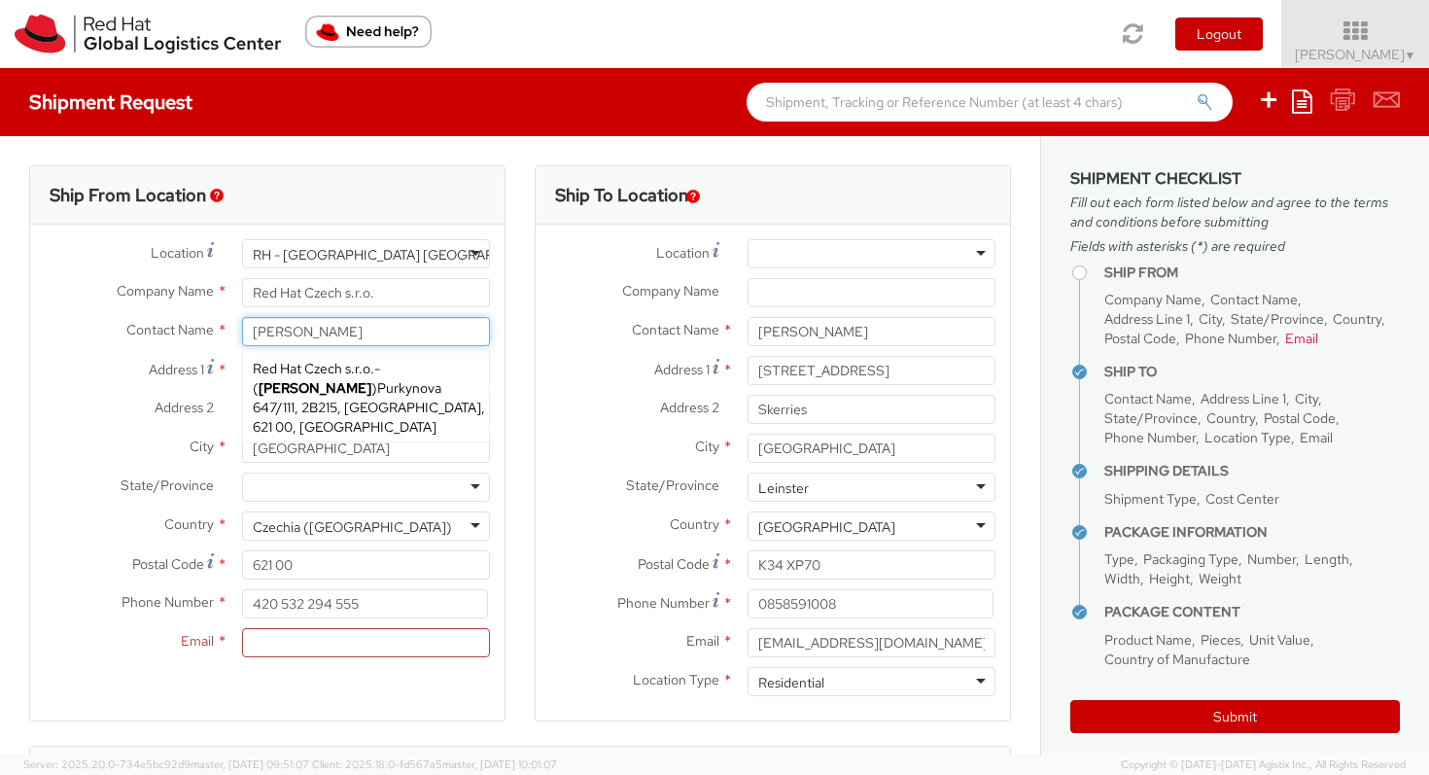
type input "[PERSON_NAME]"
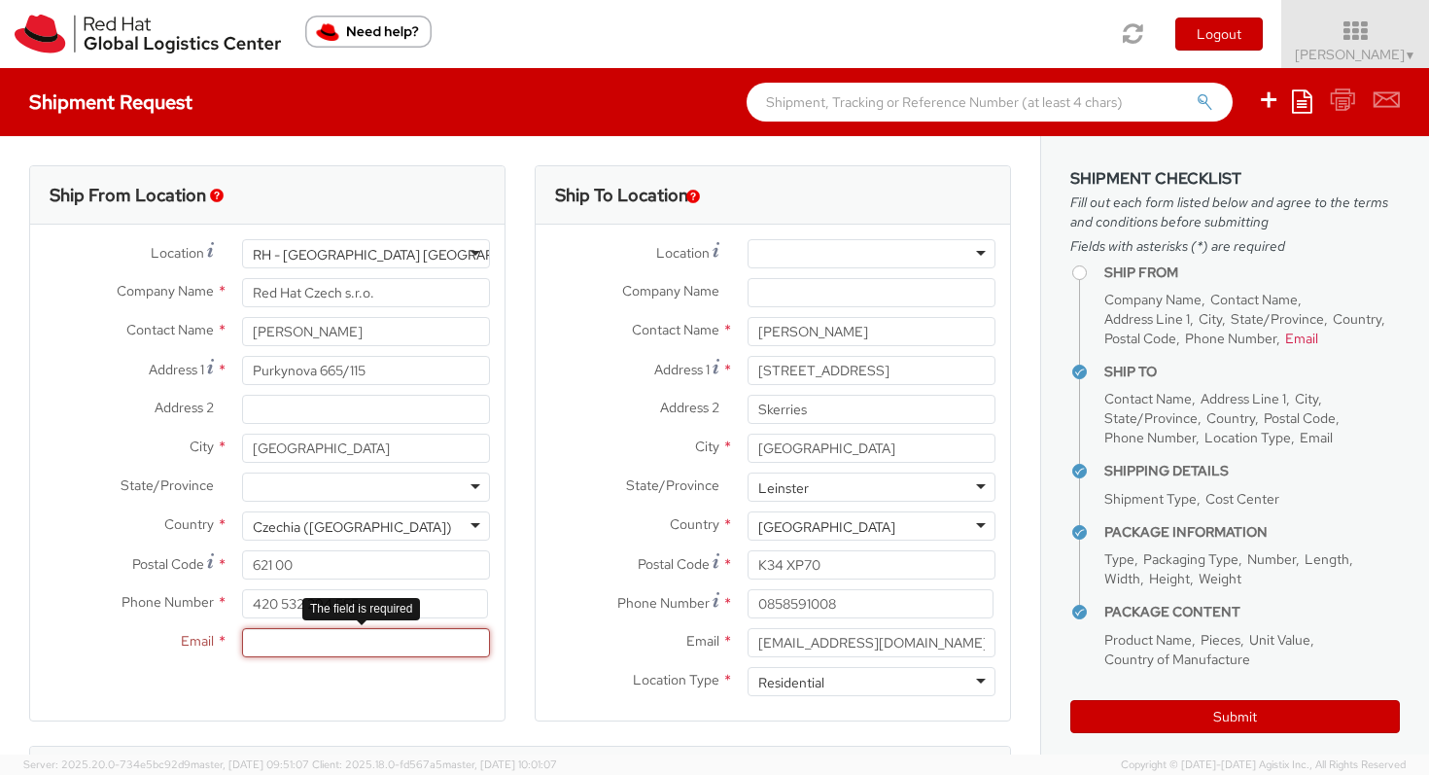
click at [309, 653] on input "Email *" at bounding box center [366, 642] width 248 height 29
type input "v"
paste input "[EMAIL_ADDRESS][DOMAIN_NAME]"
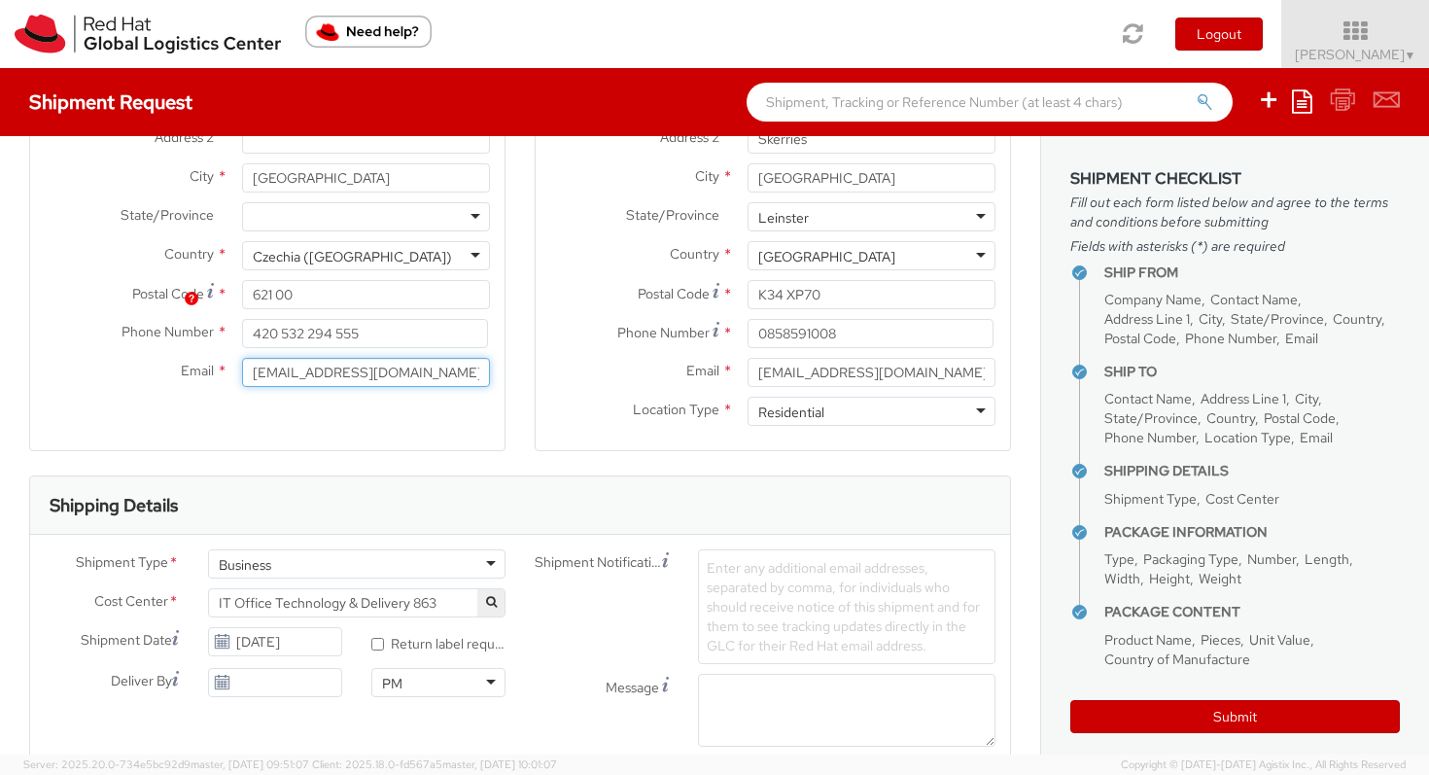
scroll to position [573, 0]
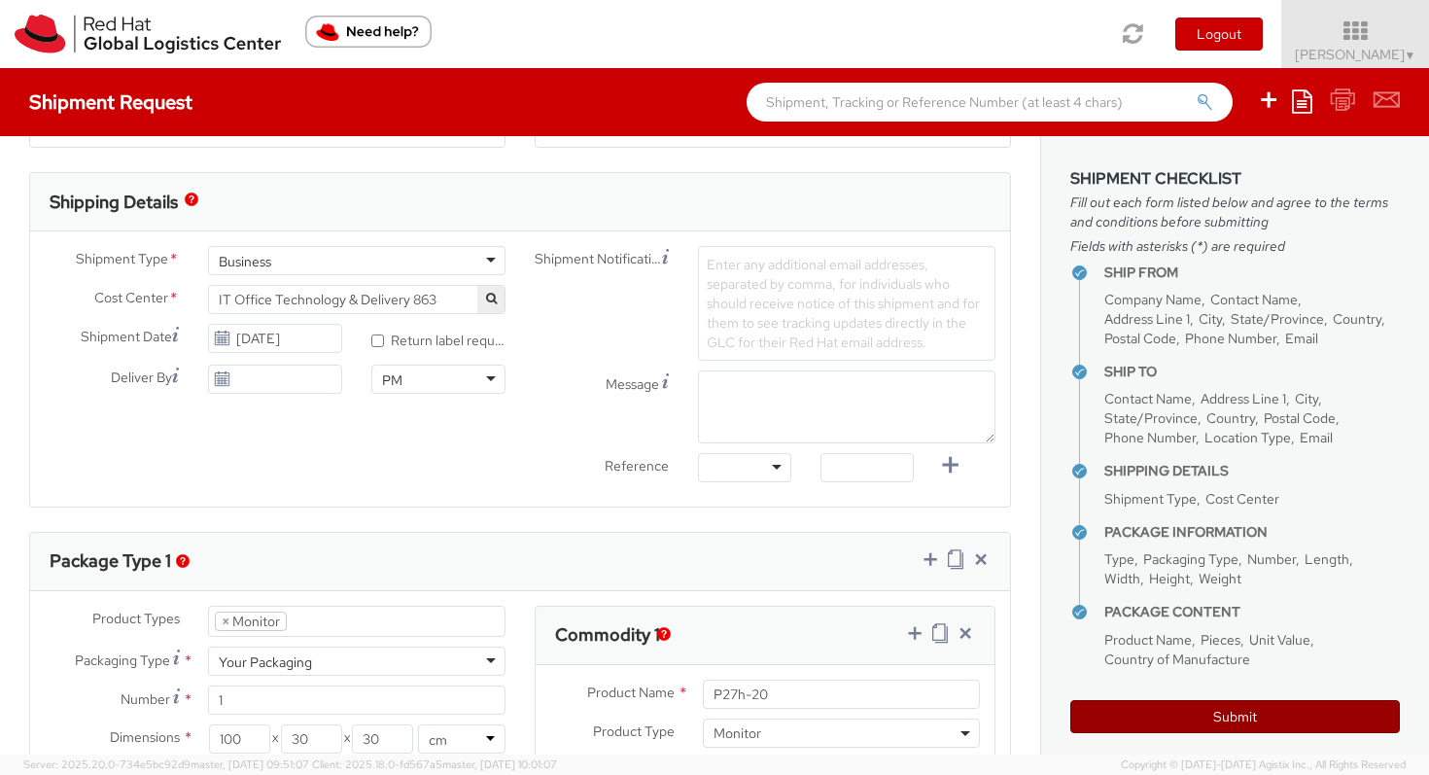
type input "[EMAIL_ADDRESS][DOMAIN_NAME]"
click at [1298, 720] on button "Submit" at bounding box center [1234, 716] width 329 height 33
type input "[PERSON_NAME]"
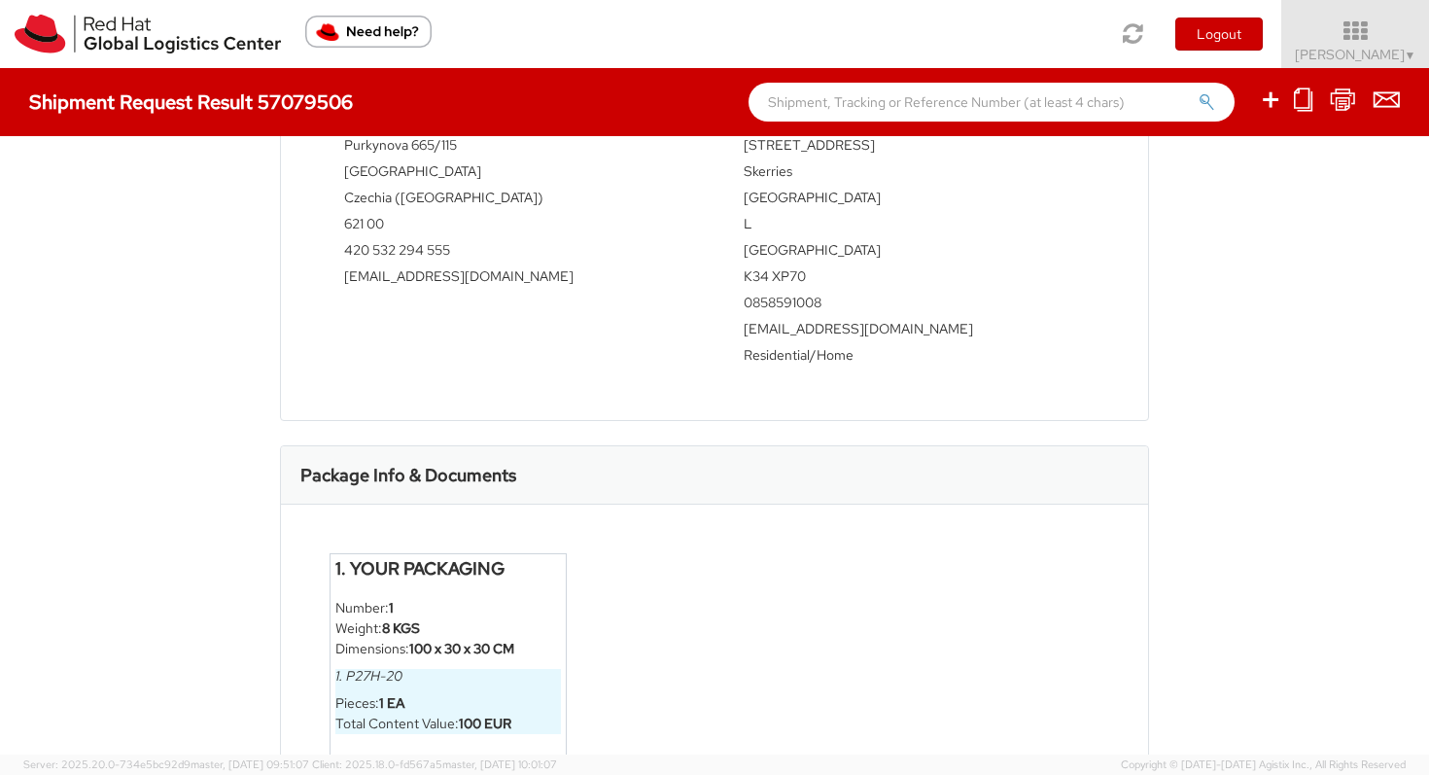
scroll to position [826, 0]
